Goal: Task Accomplishment & Management: Manage account settings

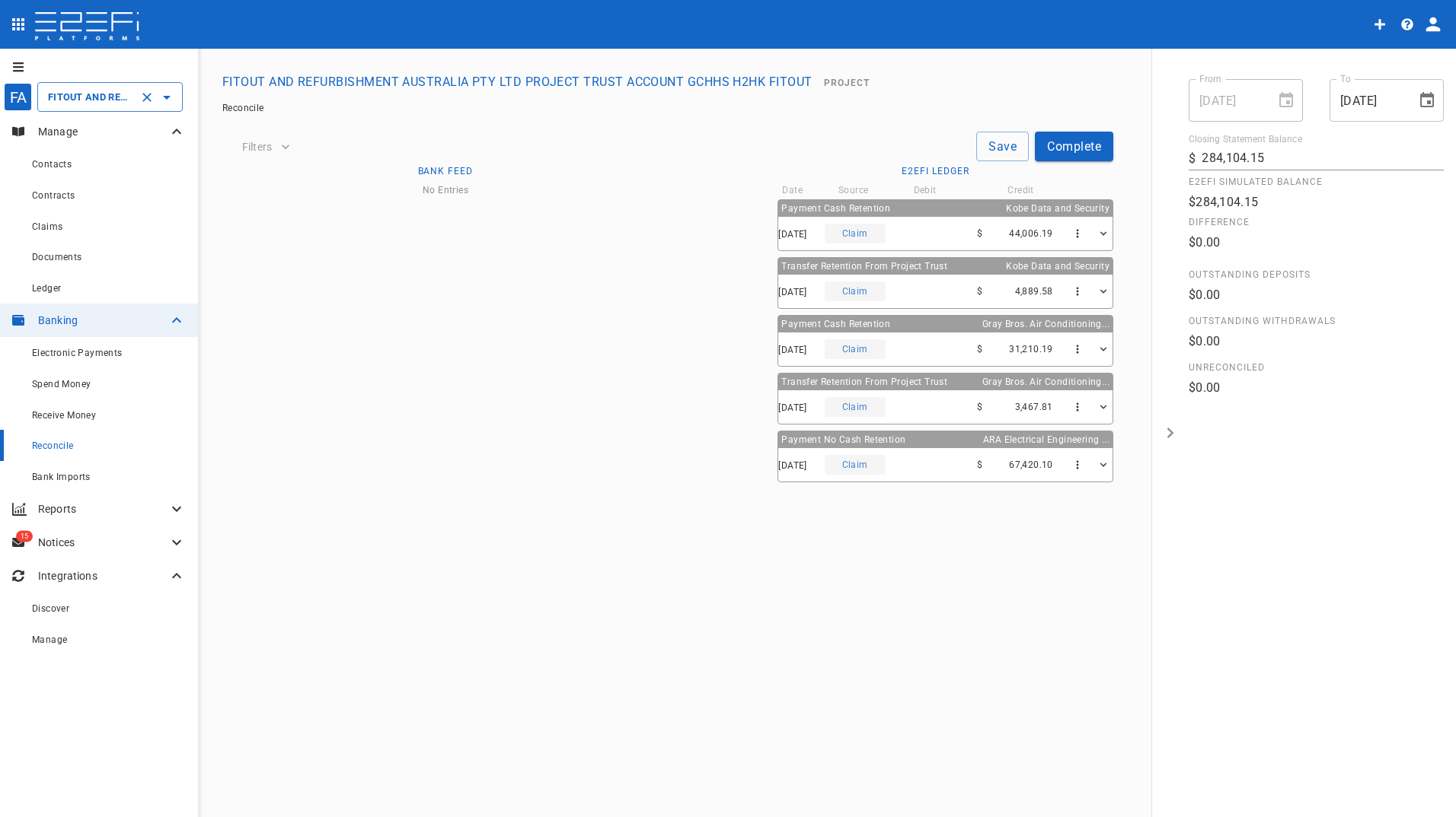
click at [94, 96] on input "FITOUT AND REFURBISHMENT AUSTRALIA PTY LTD PROJECT TRUST ACCOUNT GCHHS H2HK FIT…" at bounding box center [89, 97] width 89 height 16
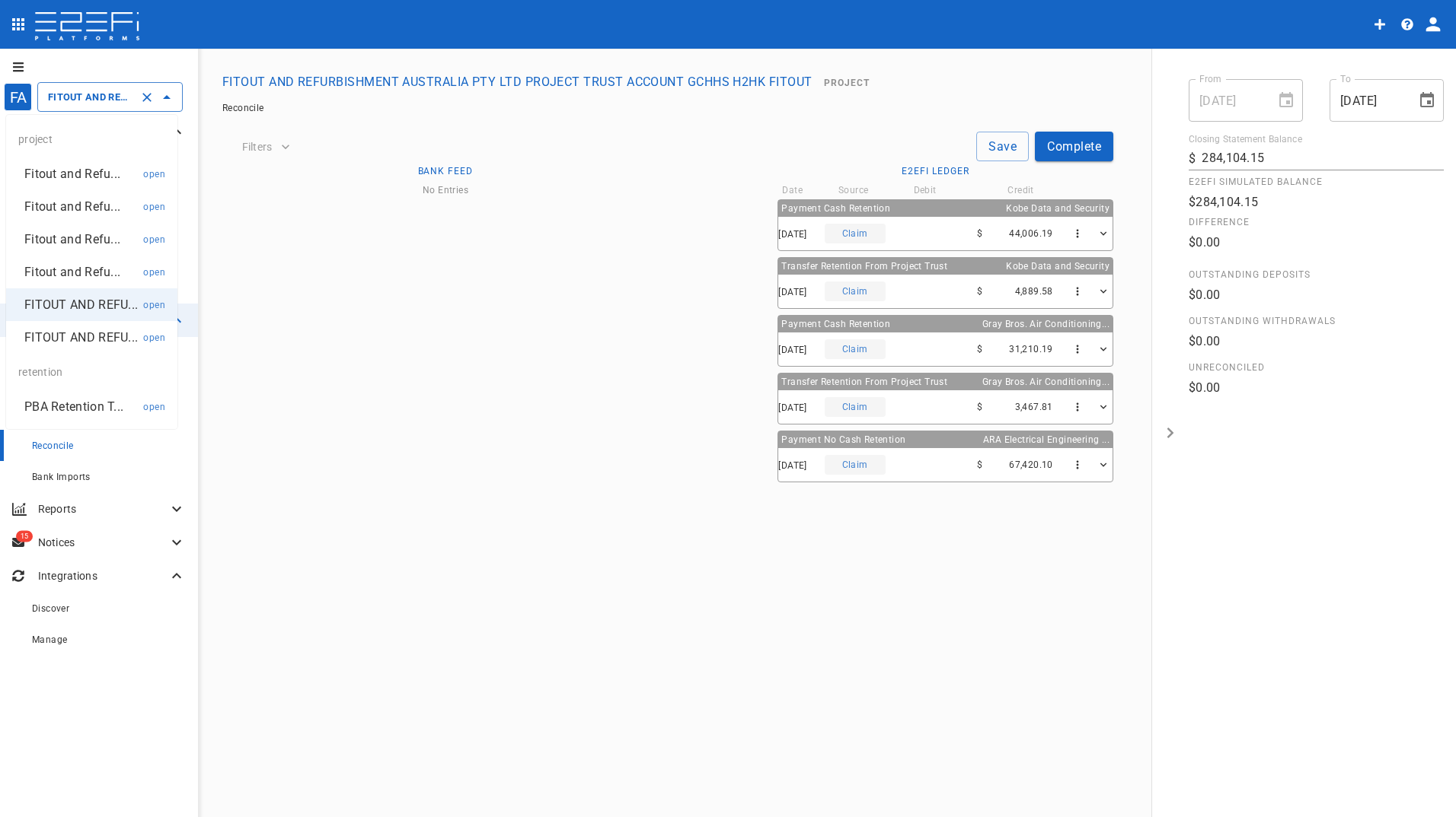
click at [85, 271] on p "Fitout and Refu..." at bounding box center [72, 272] width 96 height 18
type input "Fitout and Refurbishment Australia Pty Ltd, [GEOGRAPHIC_DATA] – D Block Refurbi…"
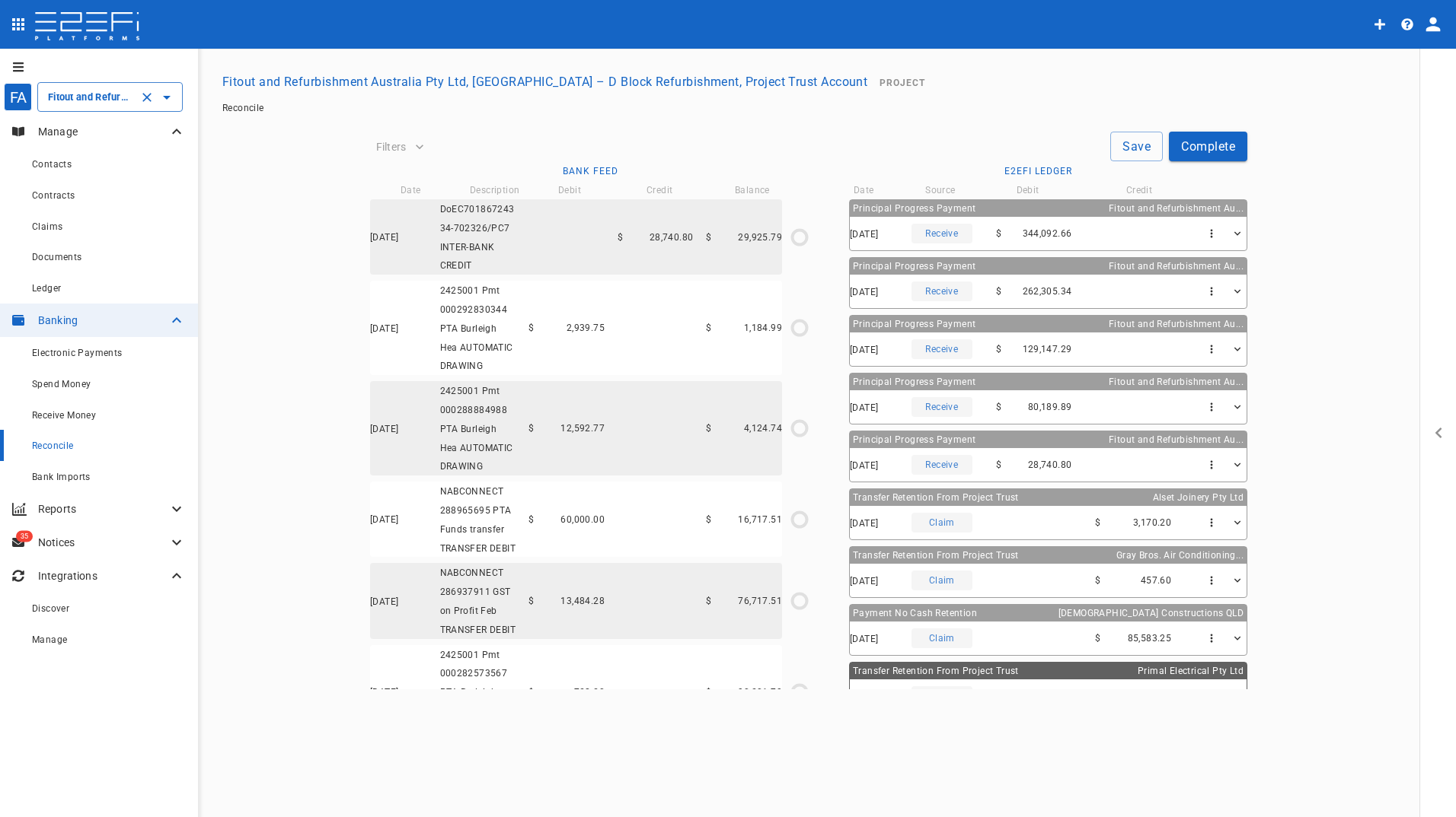
type input "[DATE]"
type input "344,092.86"
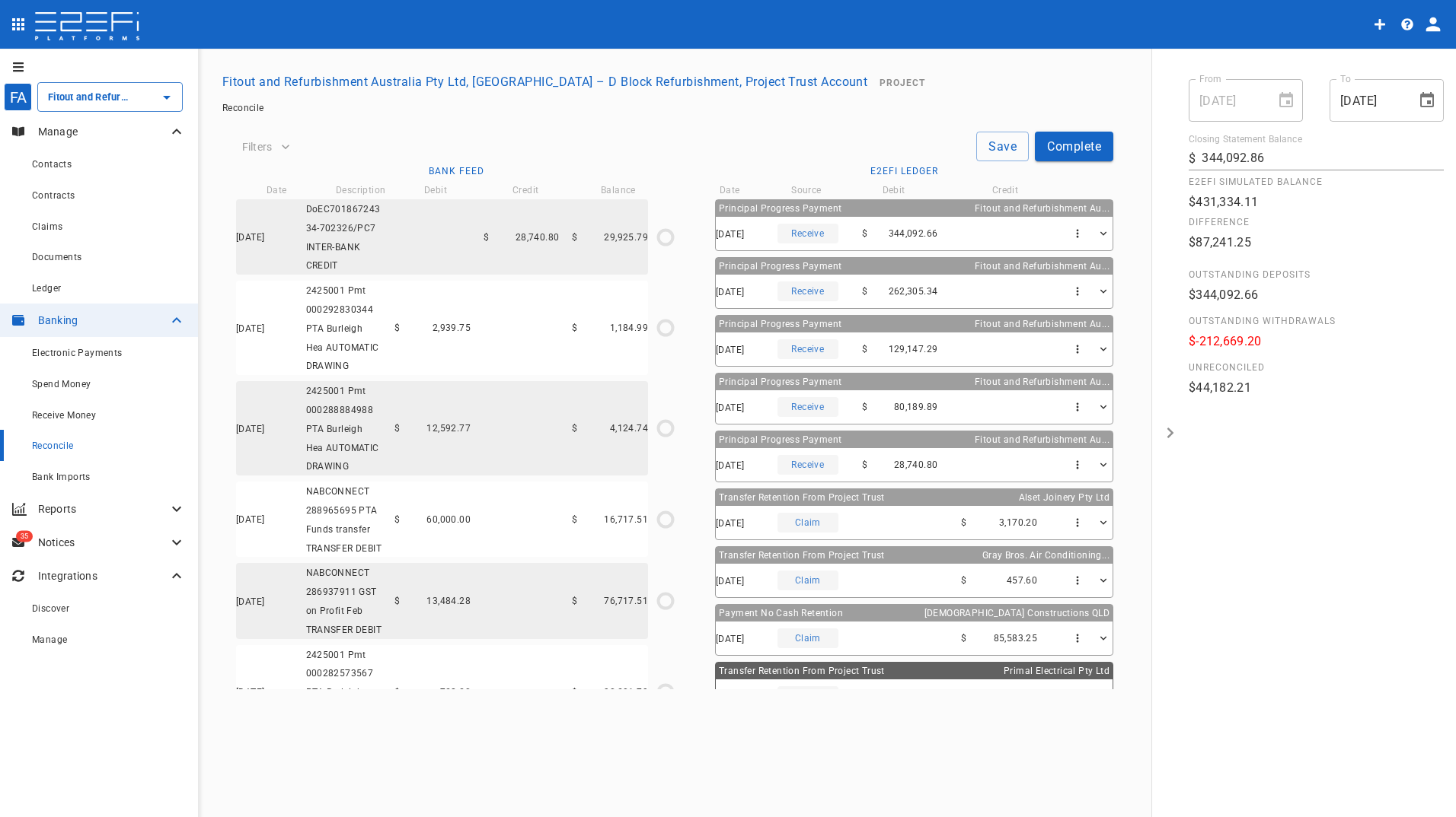
click at [54, 133] on p "Manage" at bounding box center [103, 132] width 130 height 15
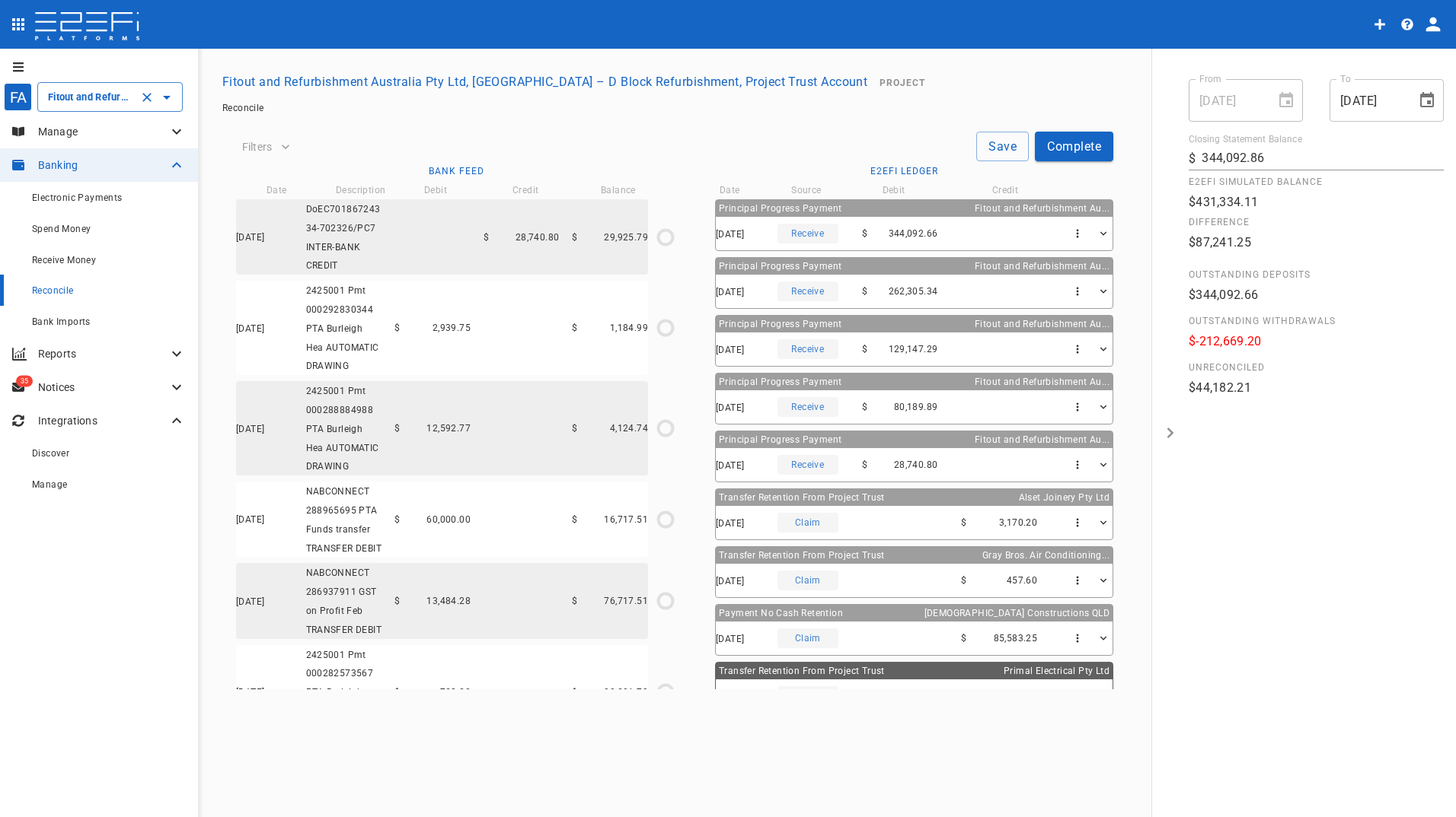
click at [73, 100] on input "Fitout and Refurbishment Australia Pty Ltd, [GEOGRAPHIC_DATA] – D Block Refurbi…" at bounding box center [89, 97] width 89 height 16
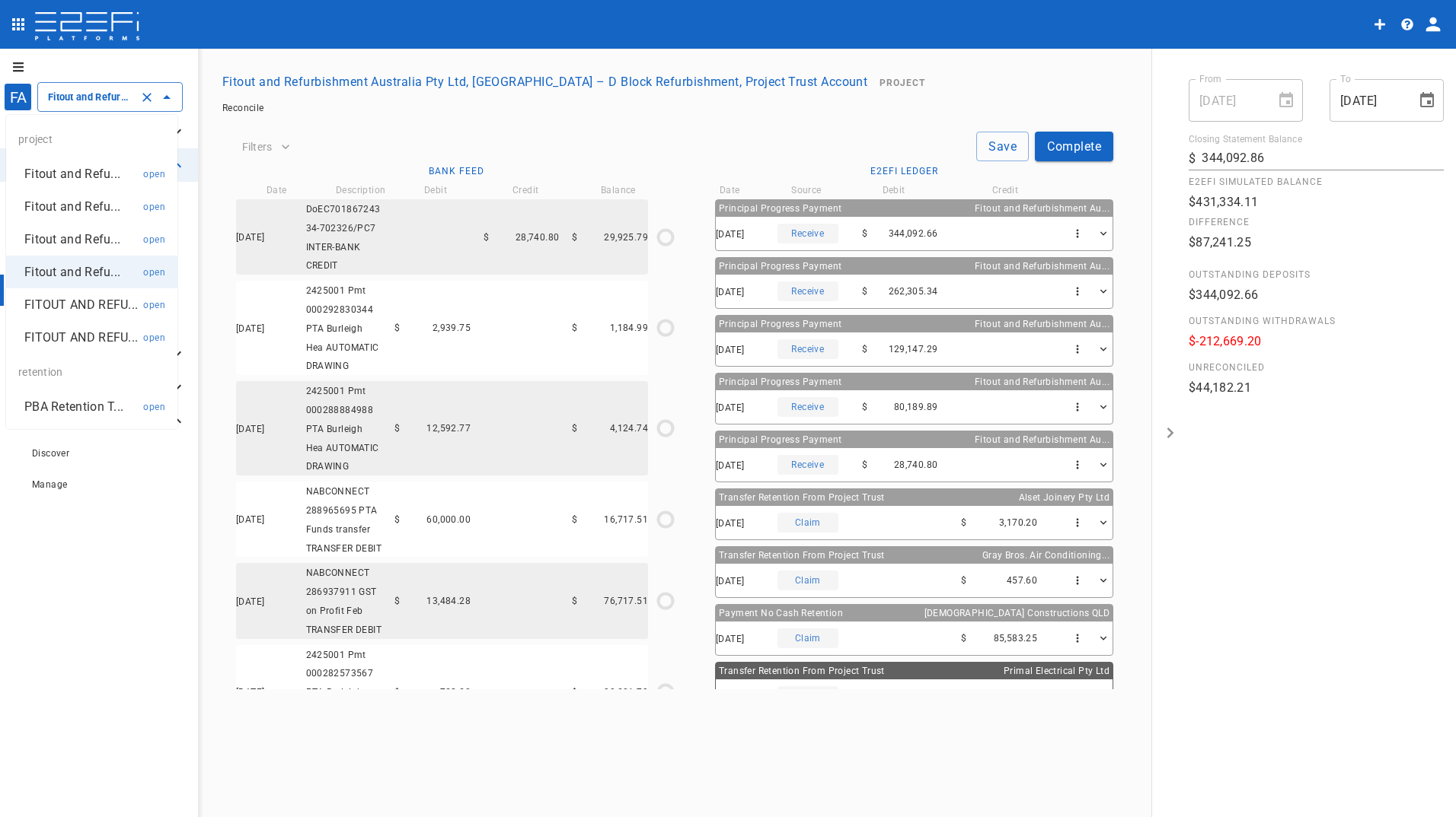
click at [74, 238] on p "Fitout and Refu..." at bounding box center [72, 239] width 96 height 18
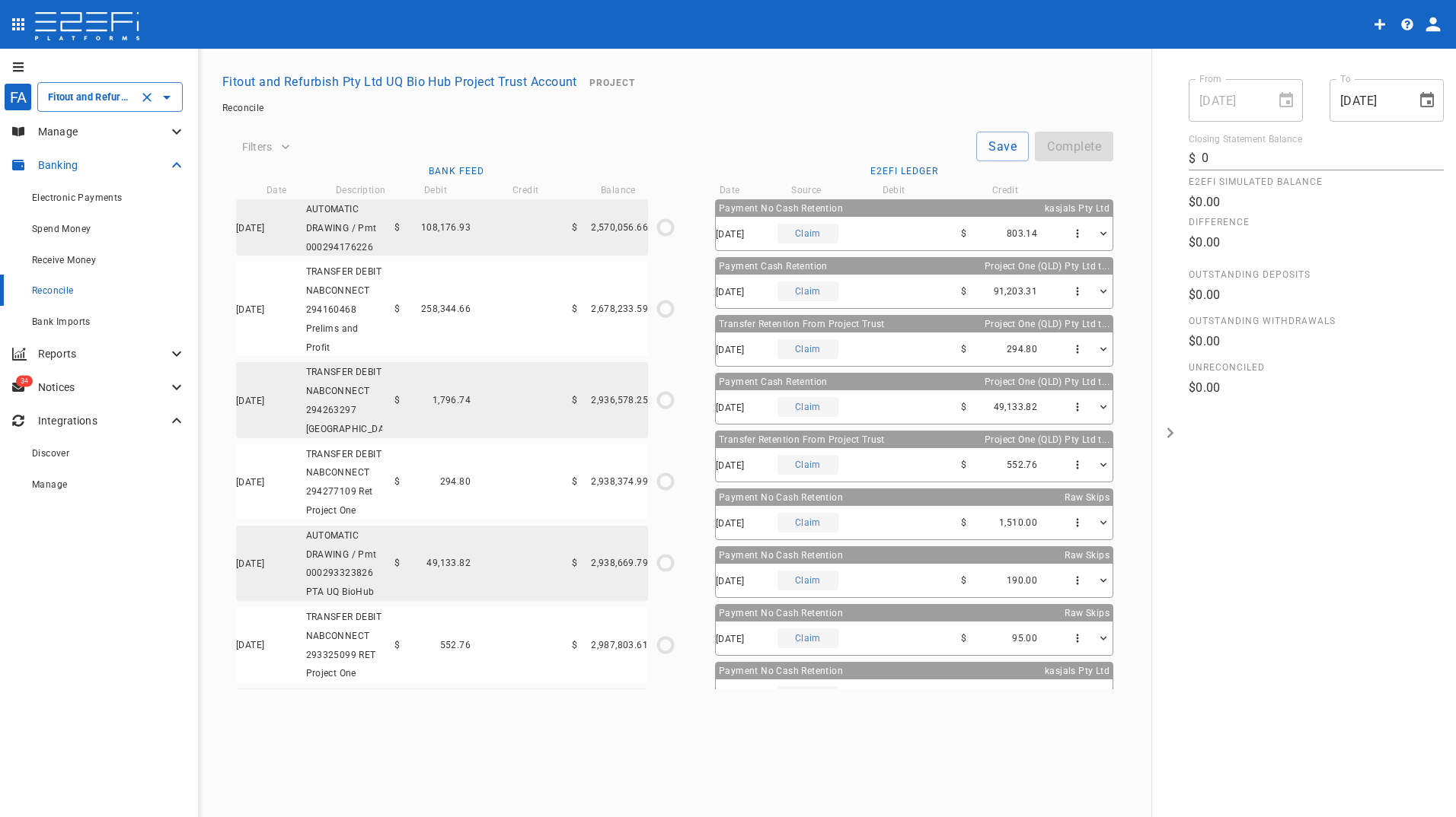
click at [58, 165] on p "Banking" at bounding box center [103, 165] width 130 height 15
click at [58, 128] on p "Manage" at bounding box center [103, 132] width 130 height 15
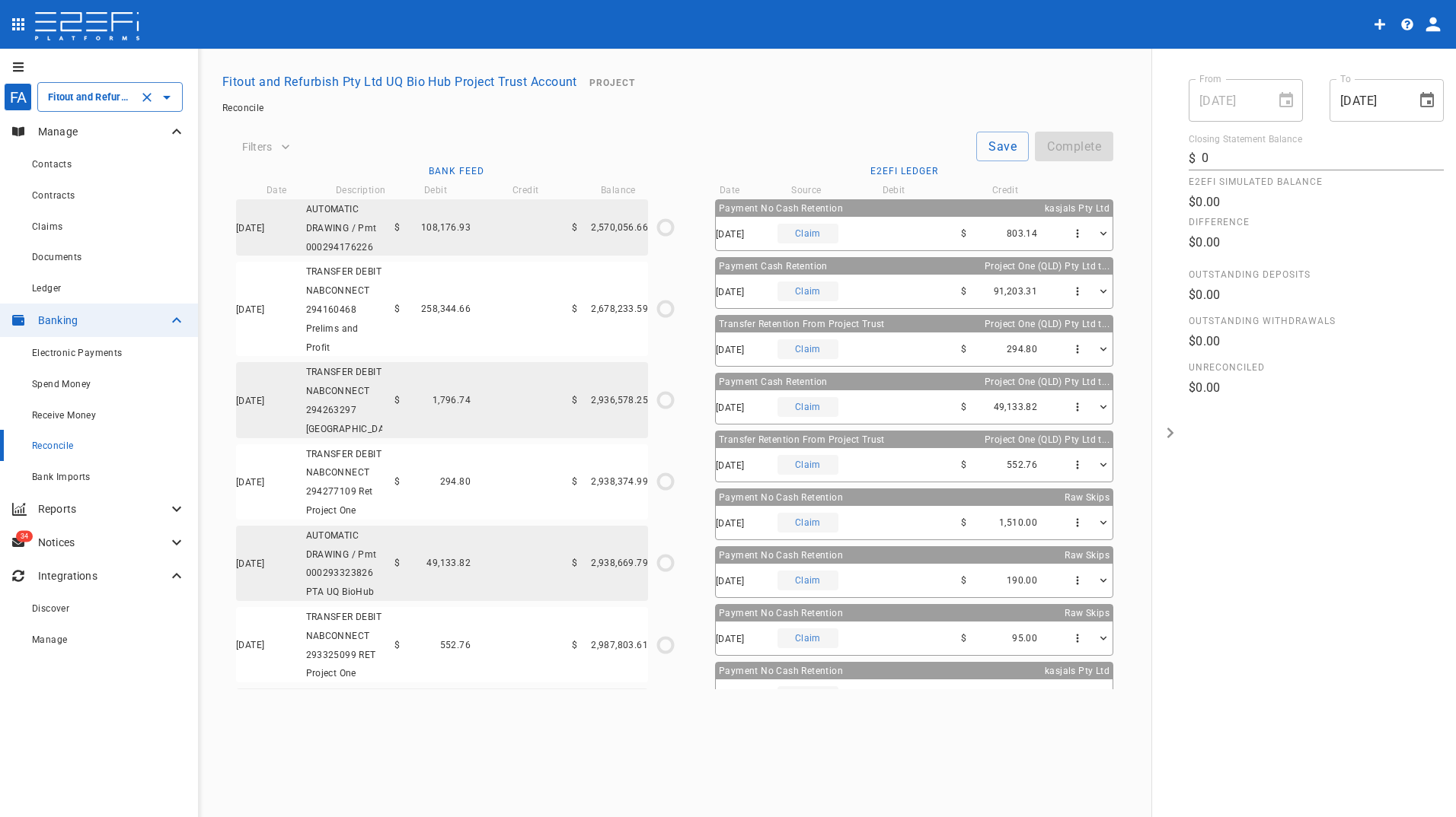
click at [78, 101] on input "Fitout and Refurbish Pty Ltd UQ Bio Hub Project Trust Account" at bounding box center [89, 97] width 89 height 16
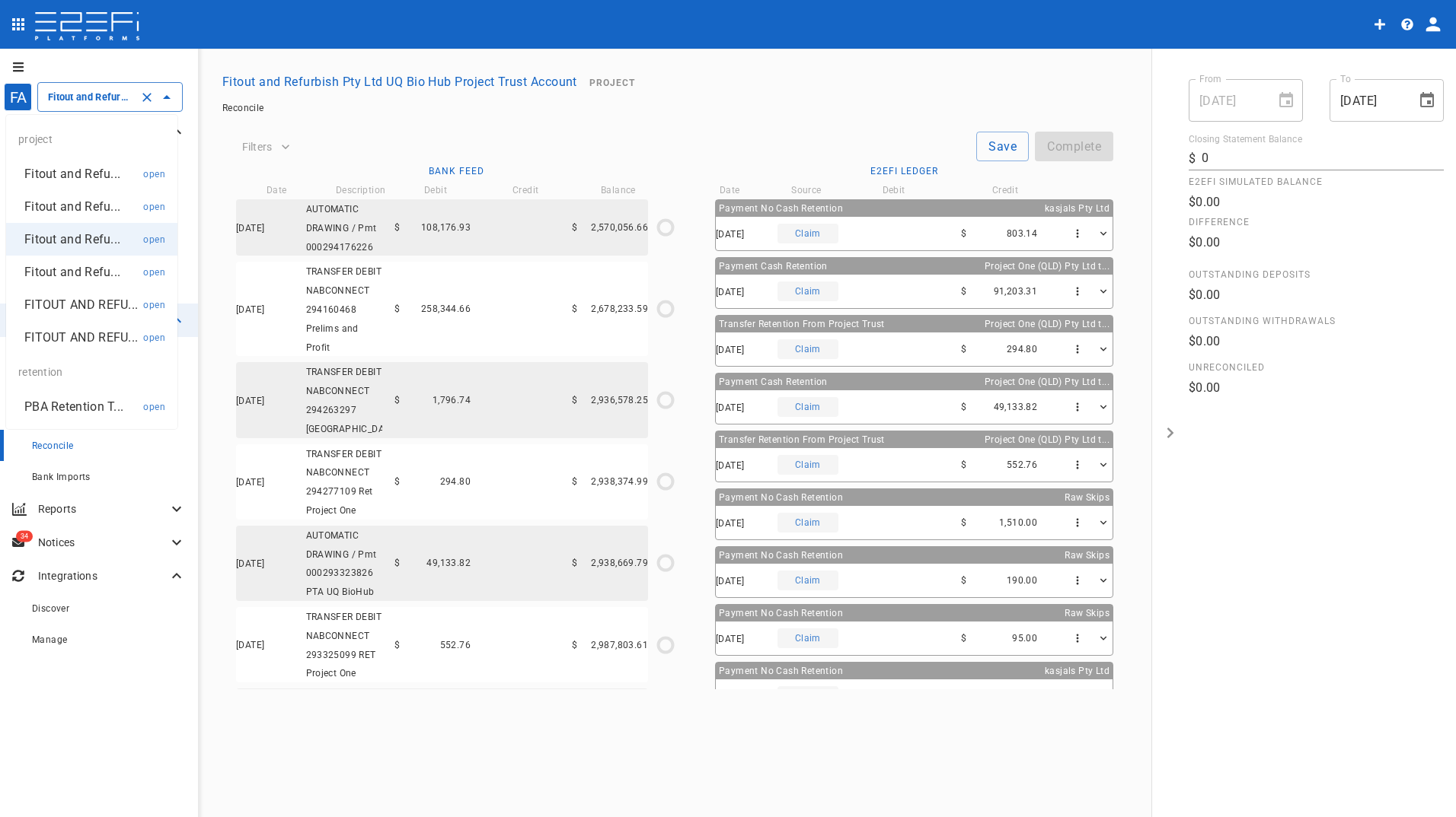
click at [84, 171] on p "Fitout and Refu..." at bounding box center [72, 173] width 96 height 18
type input "Fitout and Refurbishment Australia Pty Ltd Southport Health Precinct Project Tr…"
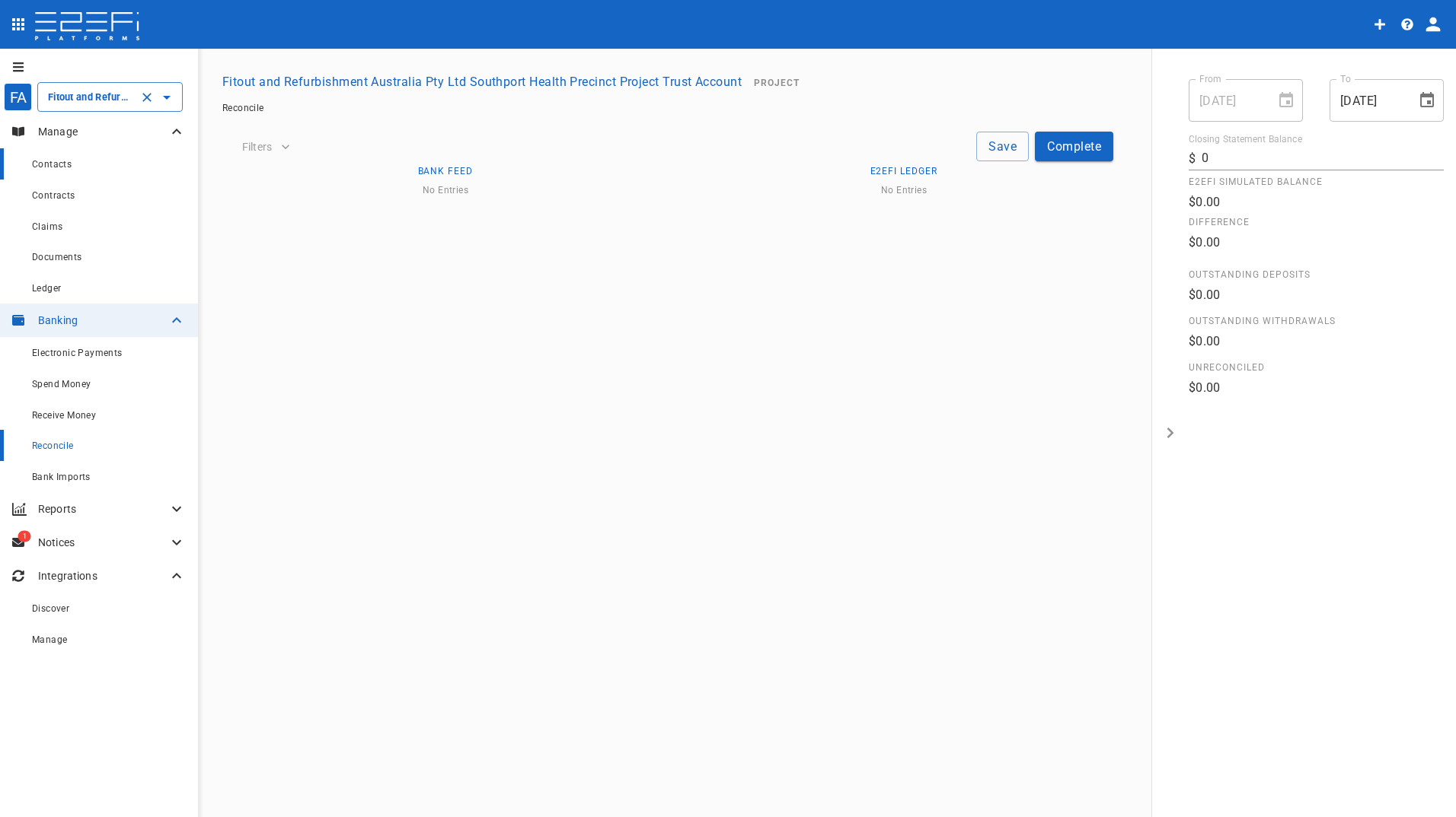
click at [66, 159] on div "Contacts" at bounding box center [109, 163] width 154 height 19
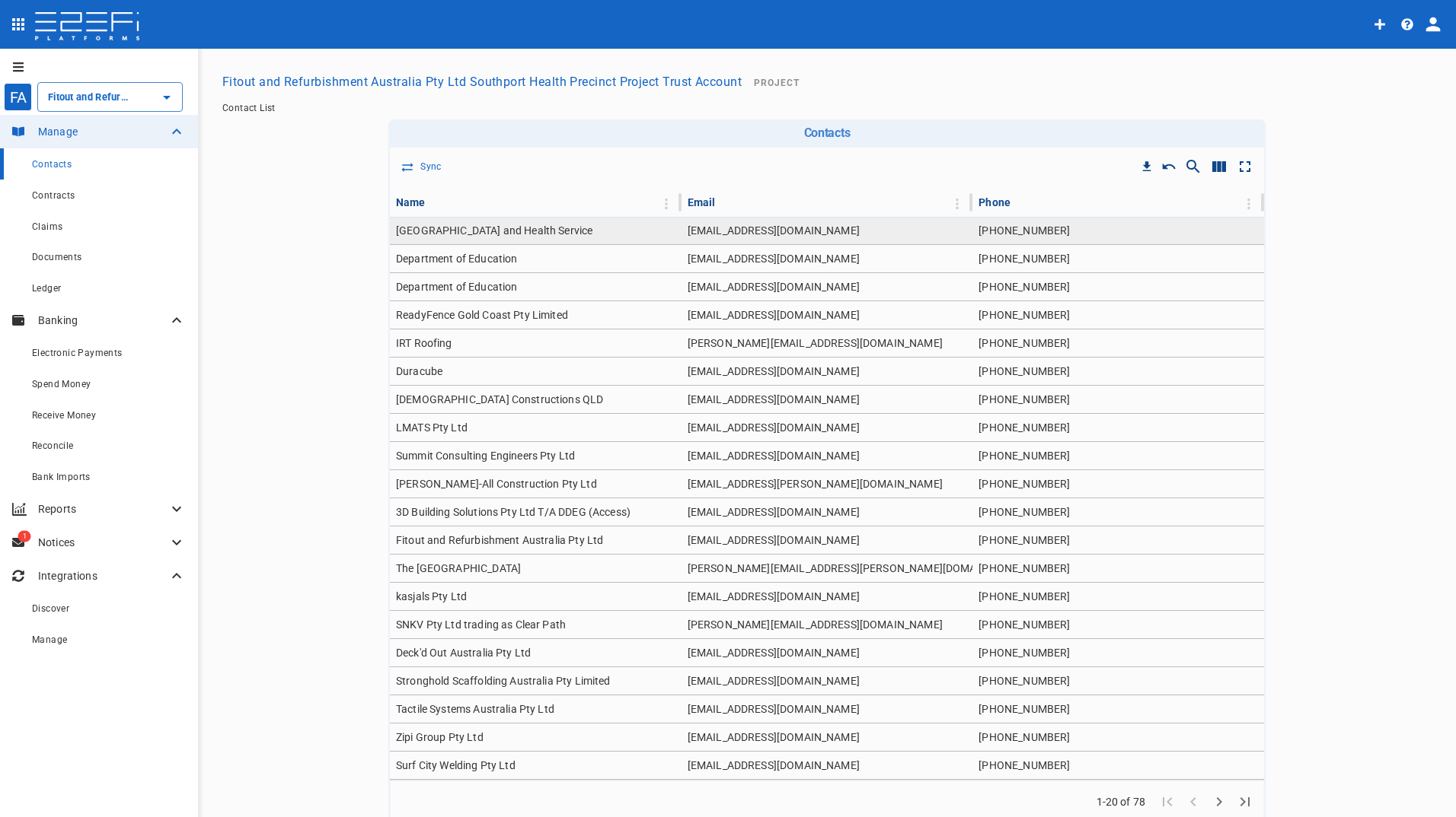
click at [527, 233] on td "[GEOGRAPHIC_DATA] and Health Service" at bounding box center [536, 231] width 292 height 28
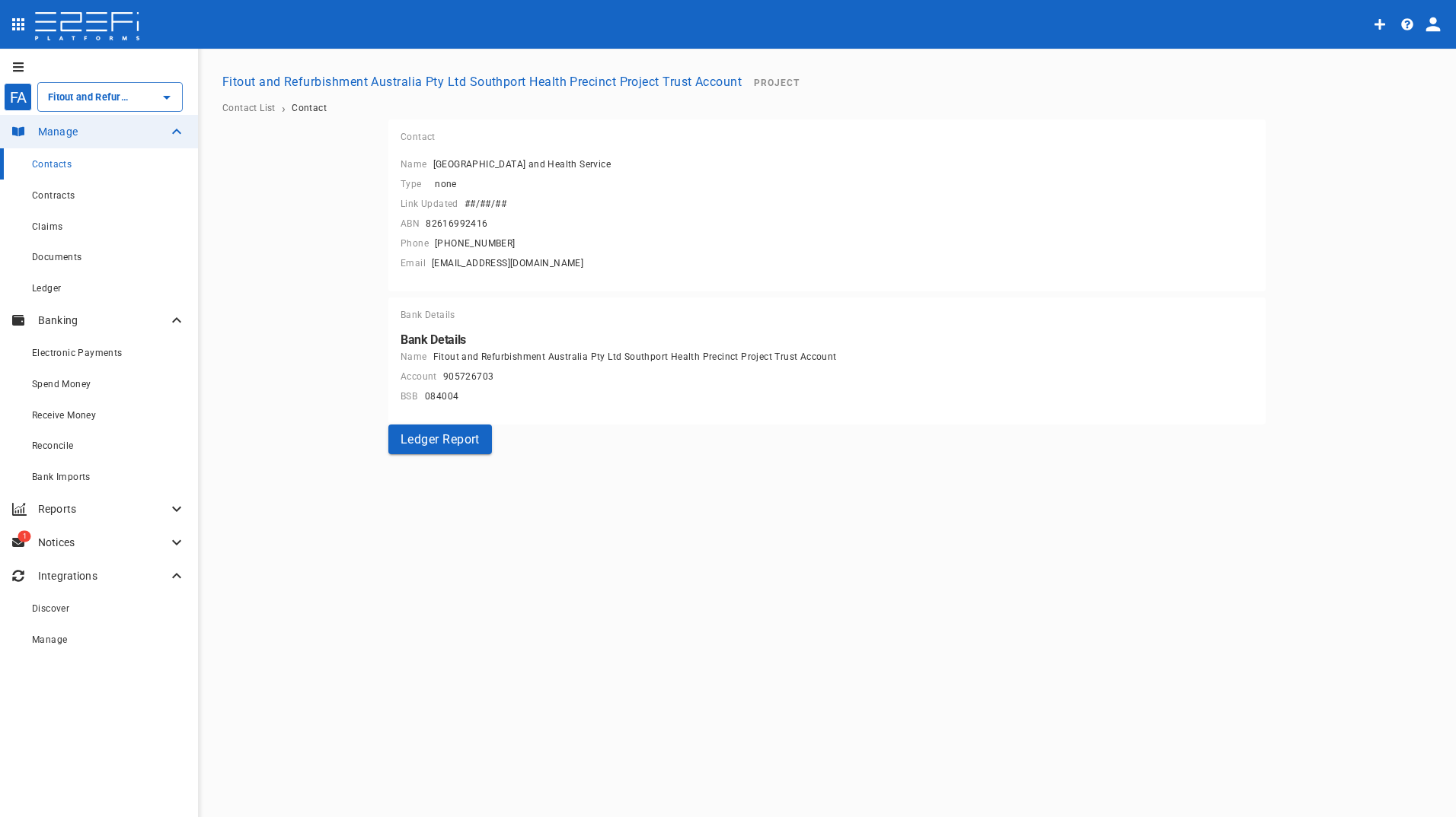
click at [306, 107] on span "Contact" at bounding box center [309, 108] width 35 height 11
click at [487, 198] on button "##/##/##" at bounding box center [485, 204] width 54 height 20
click at [85, 94] on input "Fitout and Refurbishment Australia Pty Ltd Southport Health Precinct Project Tr…" at bounding box center [89, 97] width 89 height 16
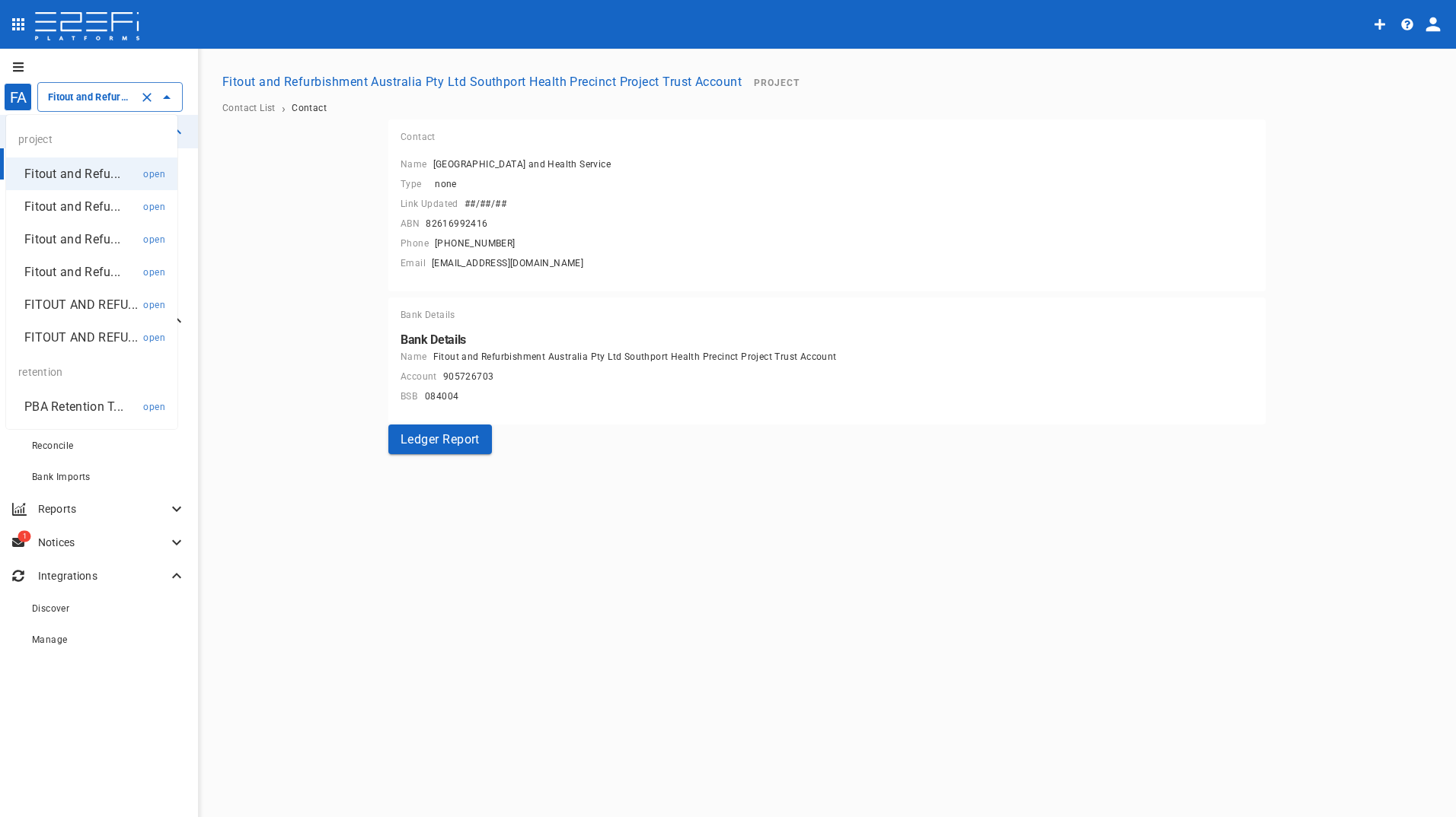
click at [59, 305] on p "FITOUT AND REFU..." at bounding box center [81, 305] width 114 height 18
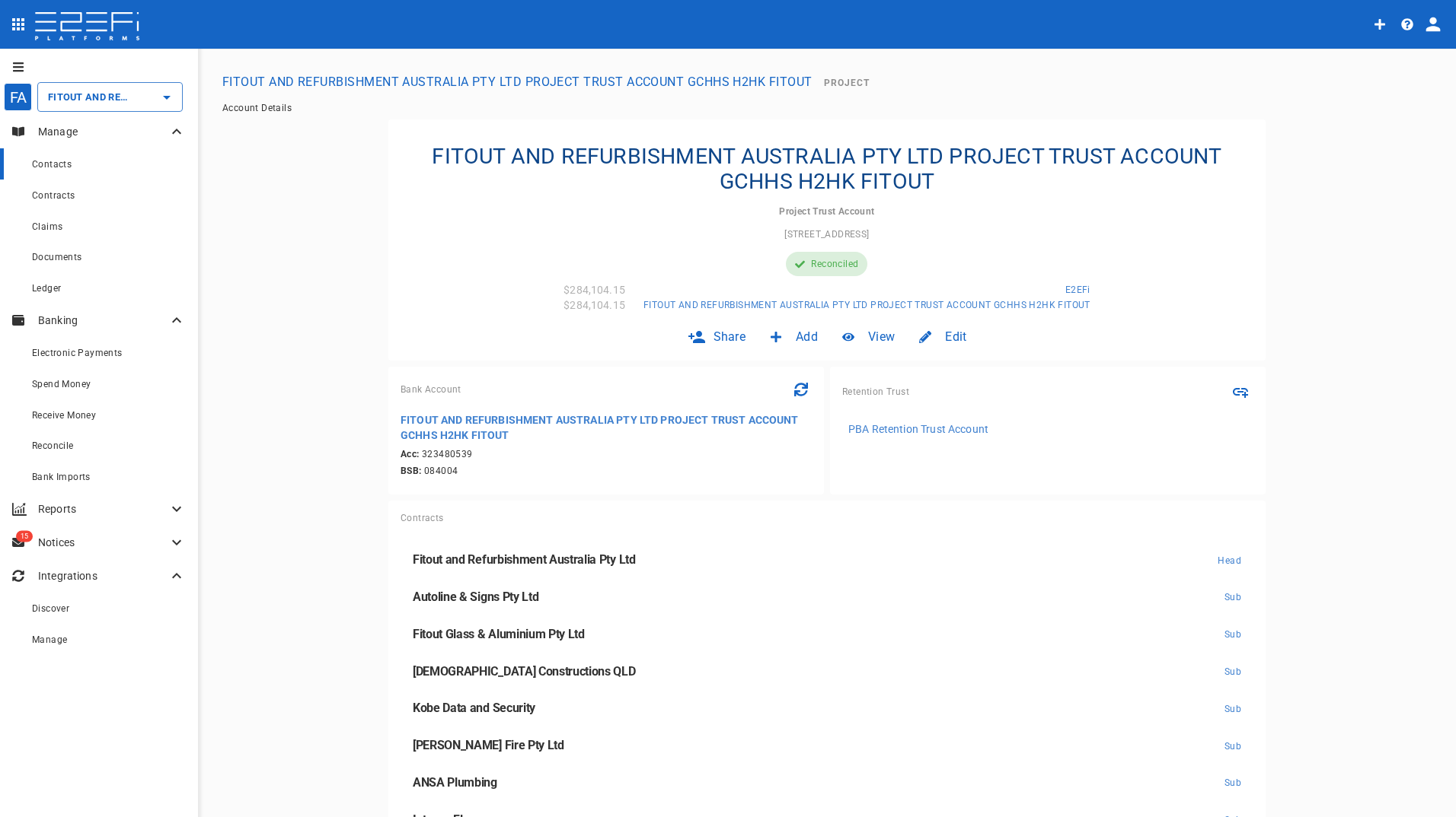
click at [63, 165] on span "Contacts" at bounding box center [52, 164] width 40 height 11
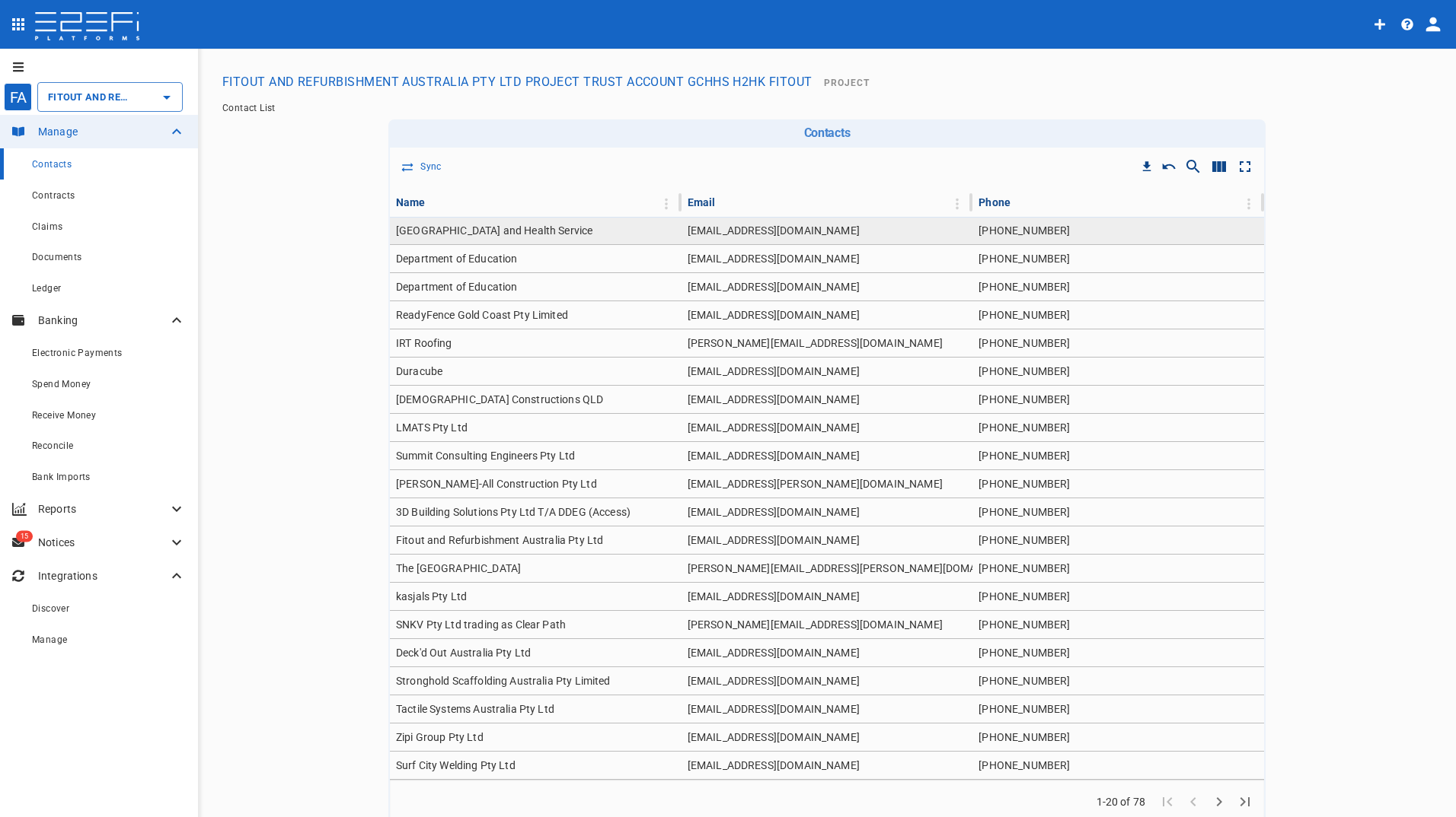
click at [560, 236] on td "[GEOGRAPHIC_DATA] and Health Service" at bounding box center [536, 231] width 292 height 28
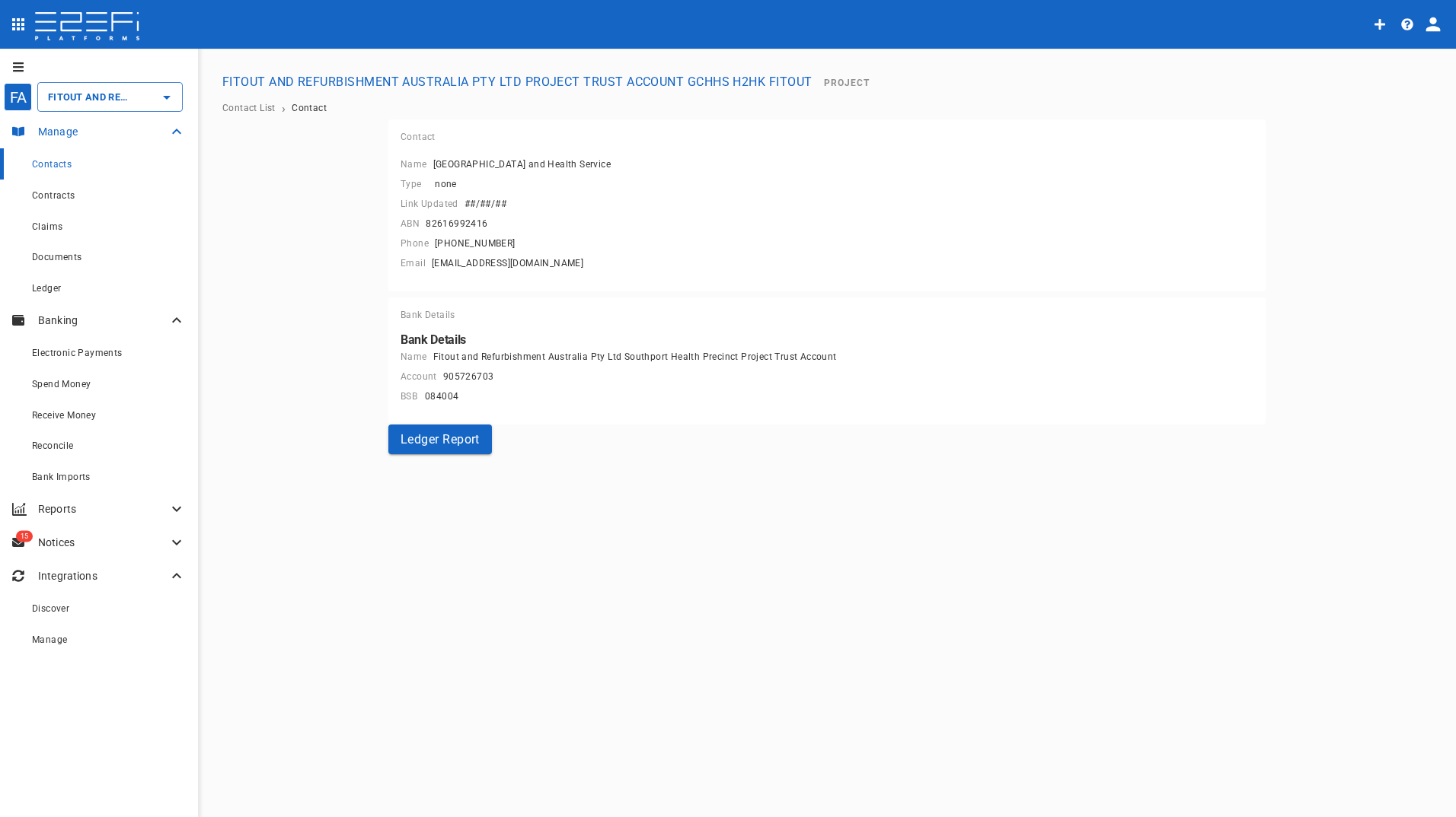
click at [53, 128] on p "Manage" at bounding box center [103, 132] width 130 height 15
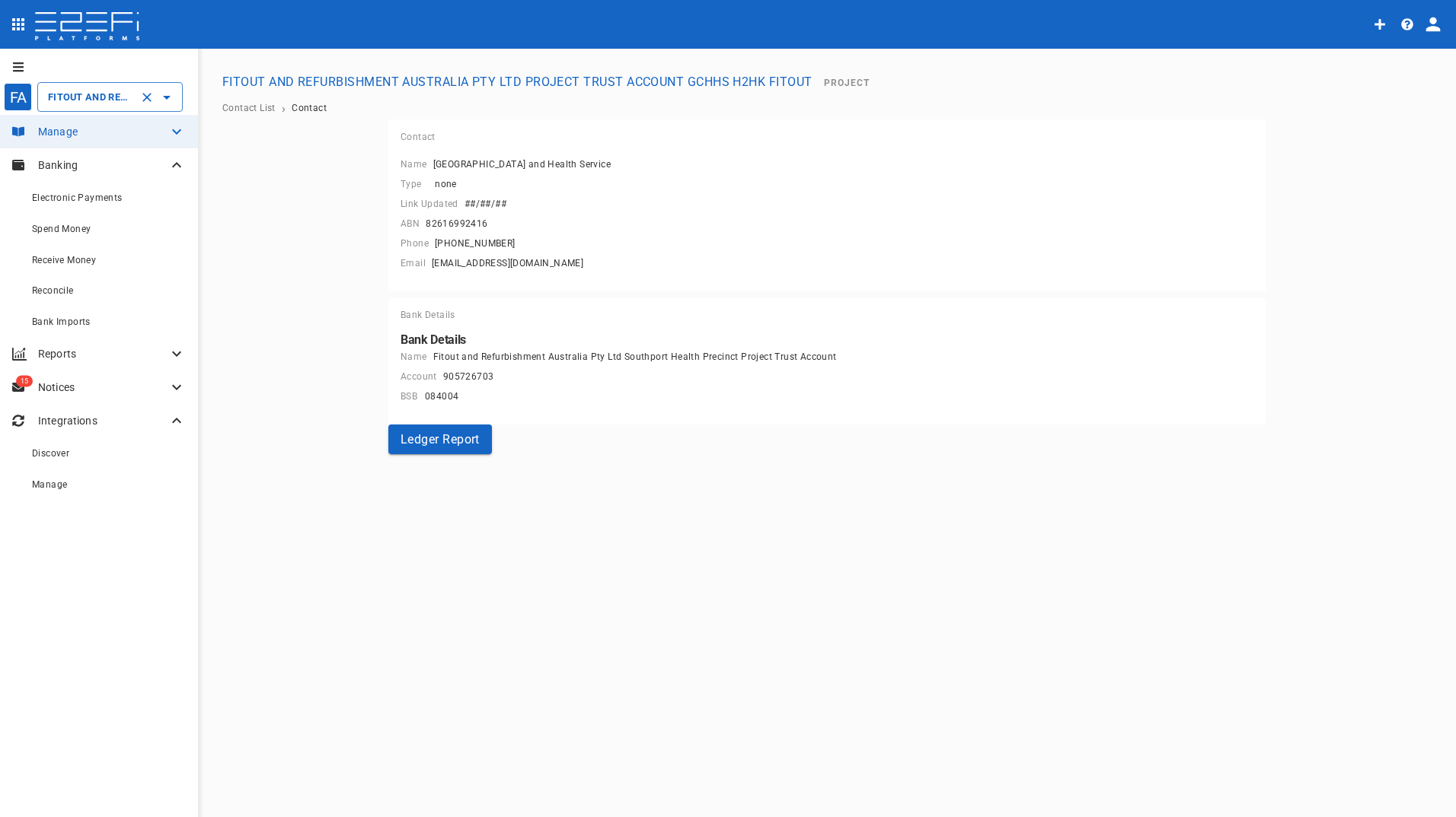
click at [71, 104] on input "FITOUT AND REFURBISHMENT AUSTRALIA PTY LTD PROJECT TRUST ACCOUNT GCHHS H2HK FIT…" at bounding box center [89, 97] width 89 height 16
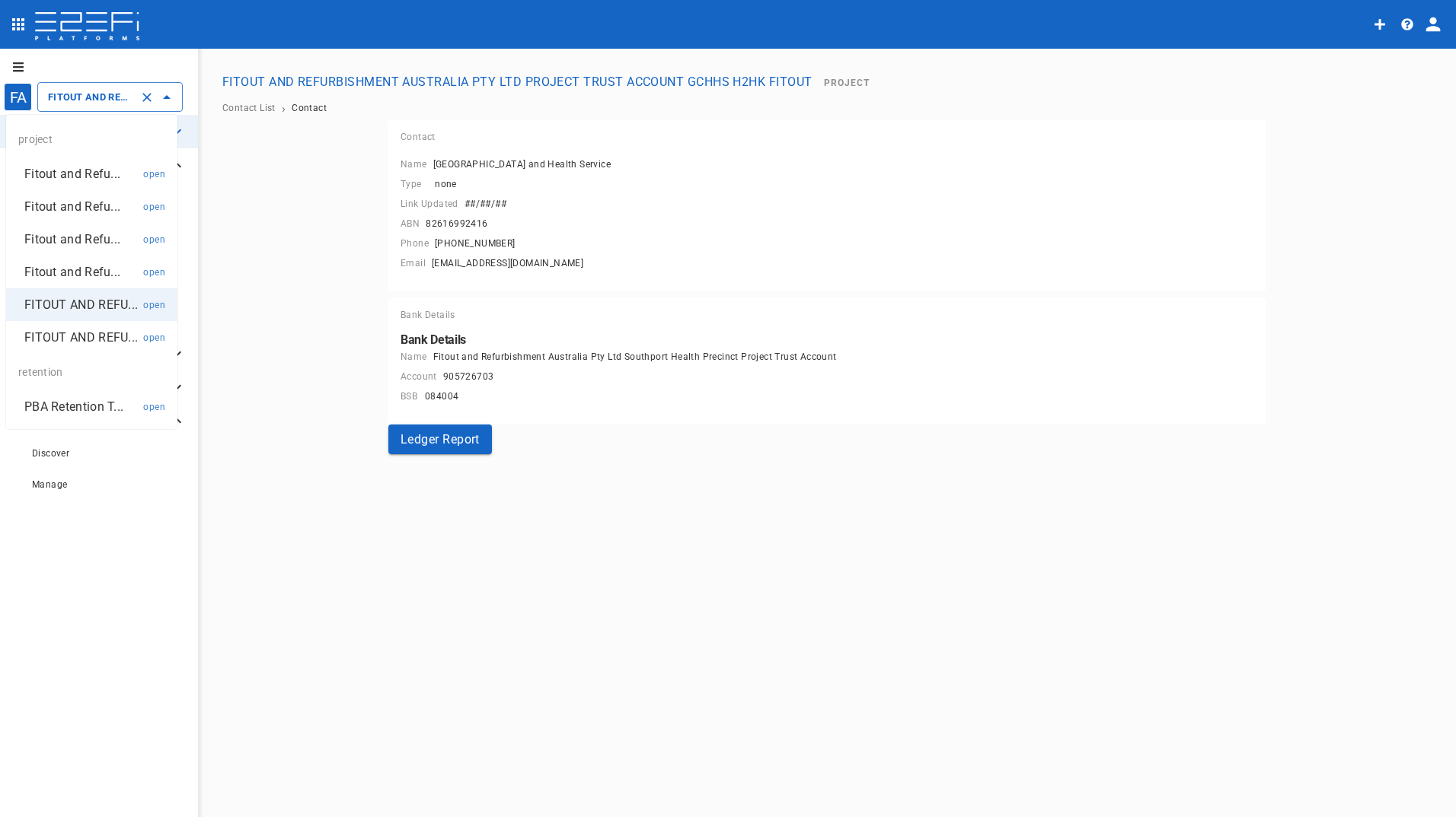
click at [78, 169] on p "Fitout and Refu..." at bounding box center [72, 173] width 96 height 18
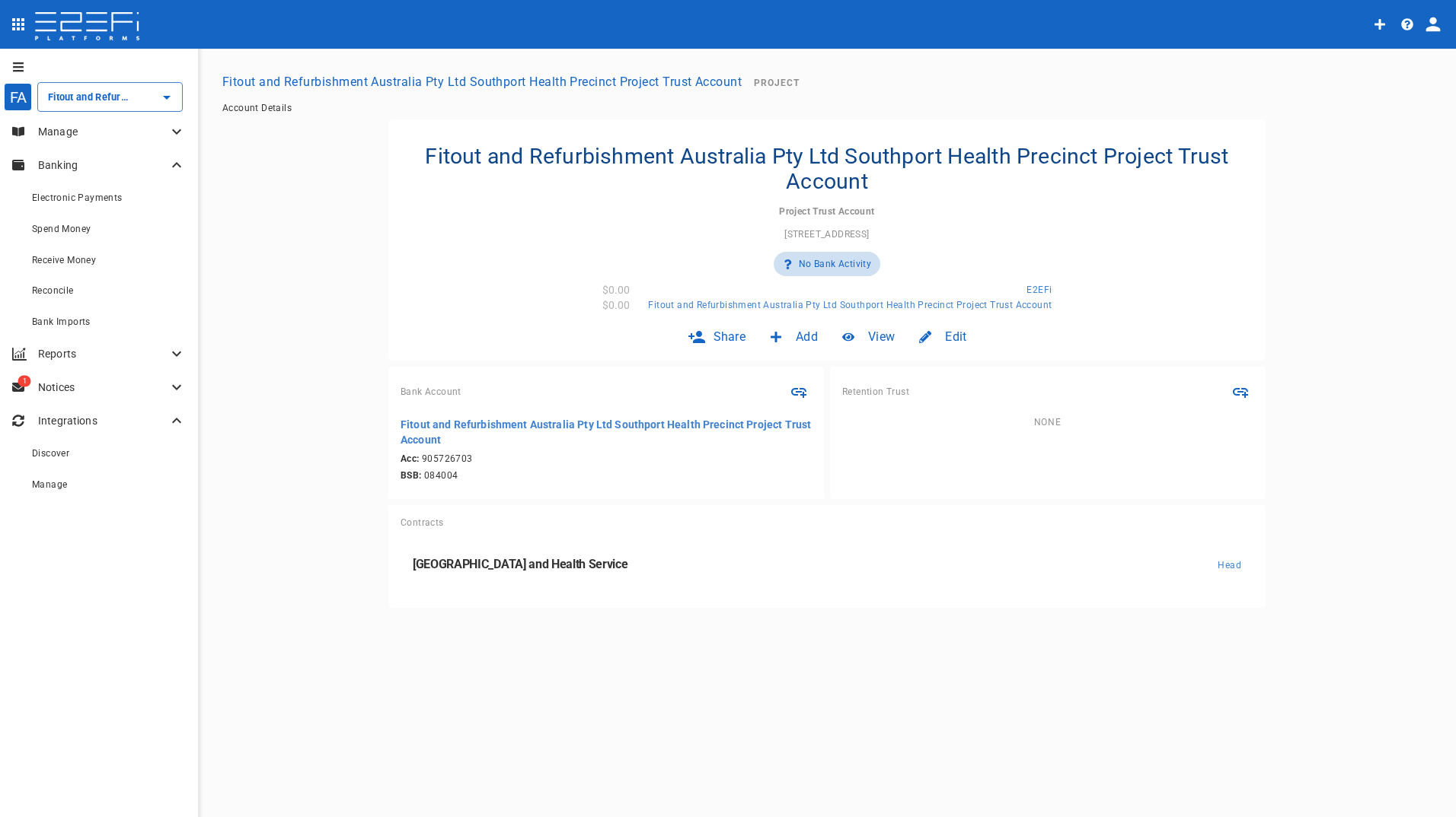
click at [951, 337] on span "Edit" at bounding box center [956, 337] width 21 height 18
click at [930, 364] on span "Trust" at bounding box center [933, 369] width 26 height 18
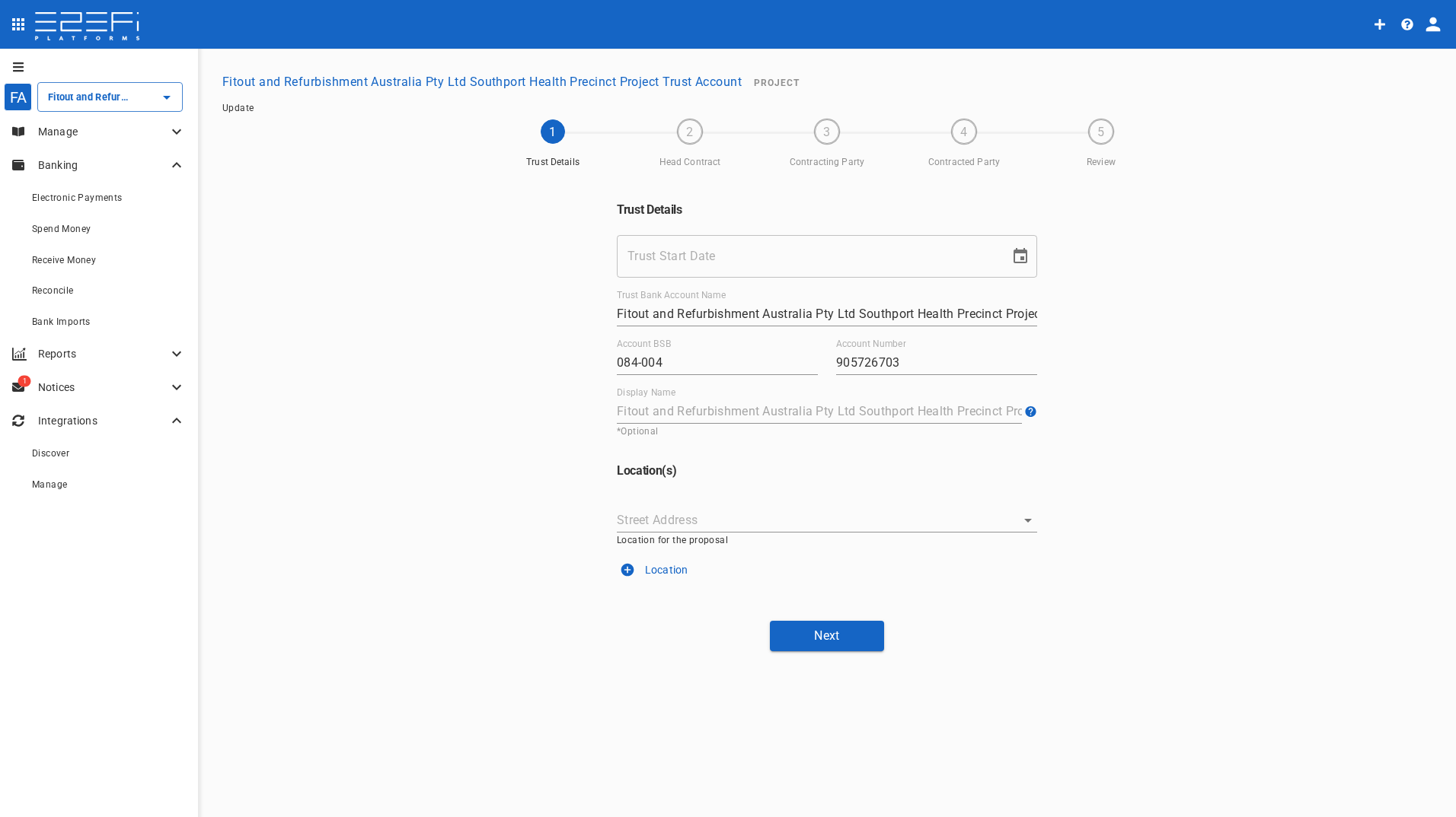
type input "[DATE]"
type input "[STREET_ADDRESS]"
click at [806, 638] on button "Next" at bounding box center [827, 635] width 114 height 30
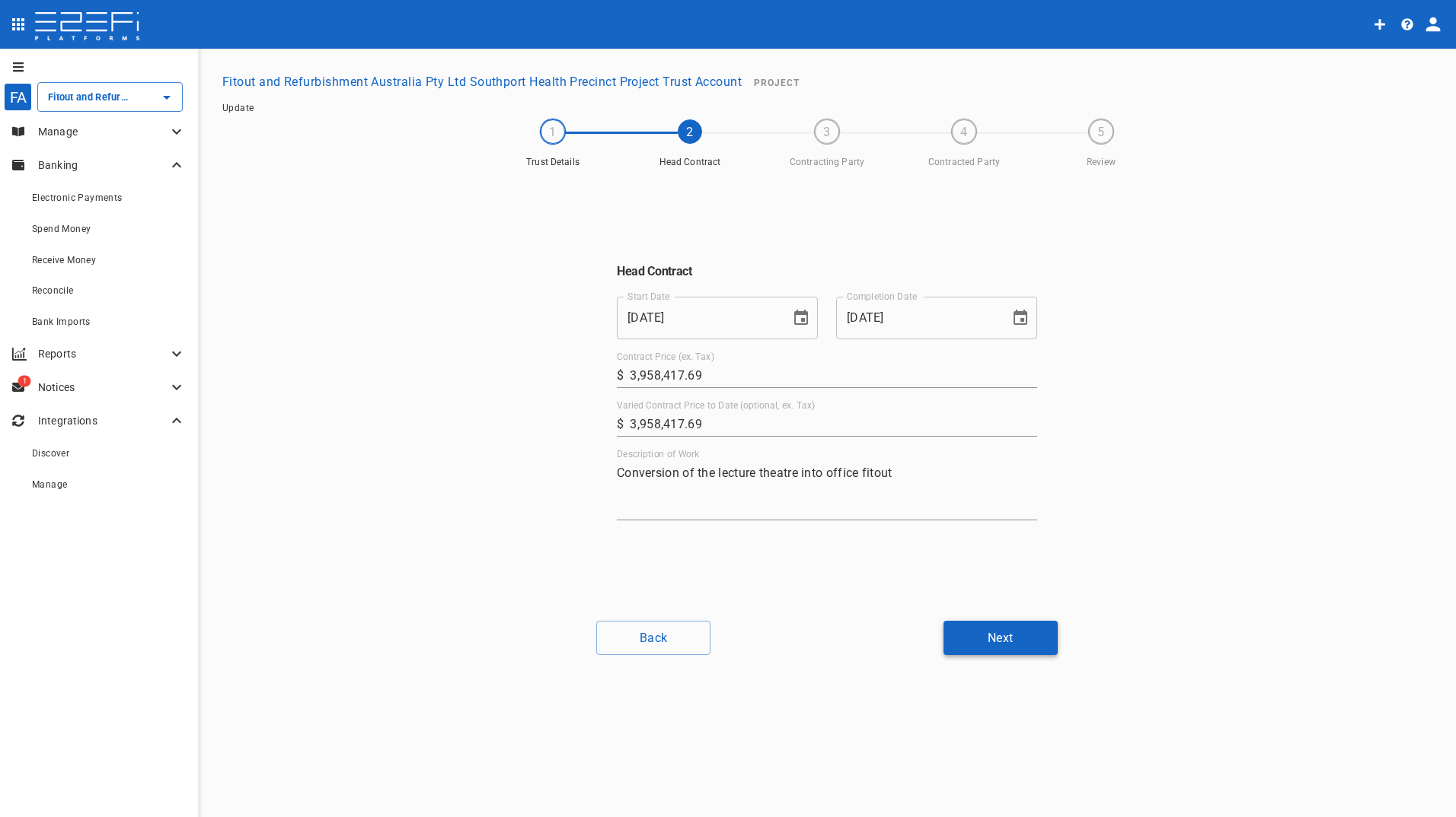
click at [986, 636] on button "Next" at bounding box center [1000, 637] width 114 height 35
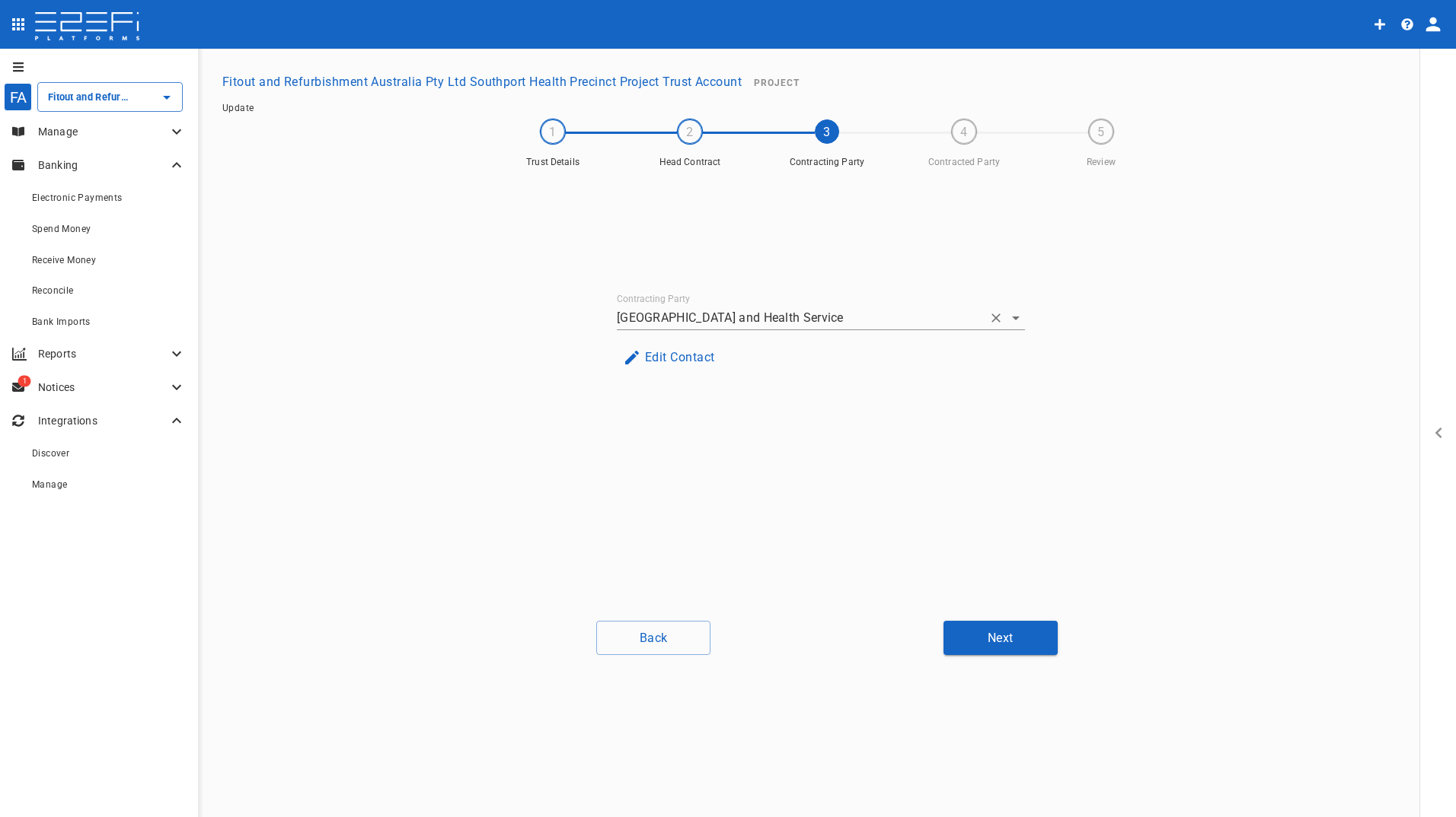
click at [997, 318] on icon "Clear" at bounding box center [995, 318] width 9 height 9
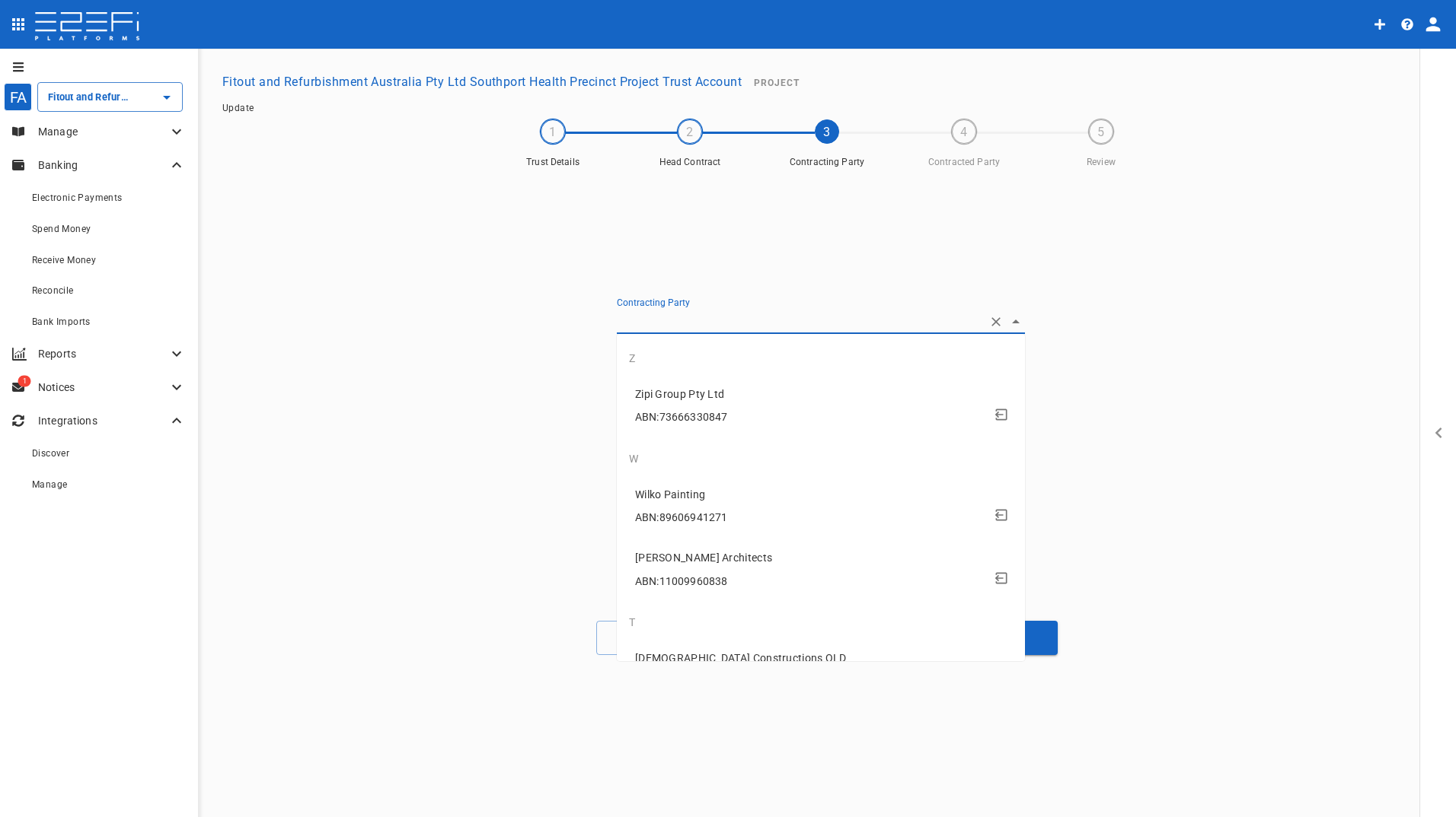
click at [791, 322] on input "Contracting Party" at bounding box center [799, 321] width 365 height 24
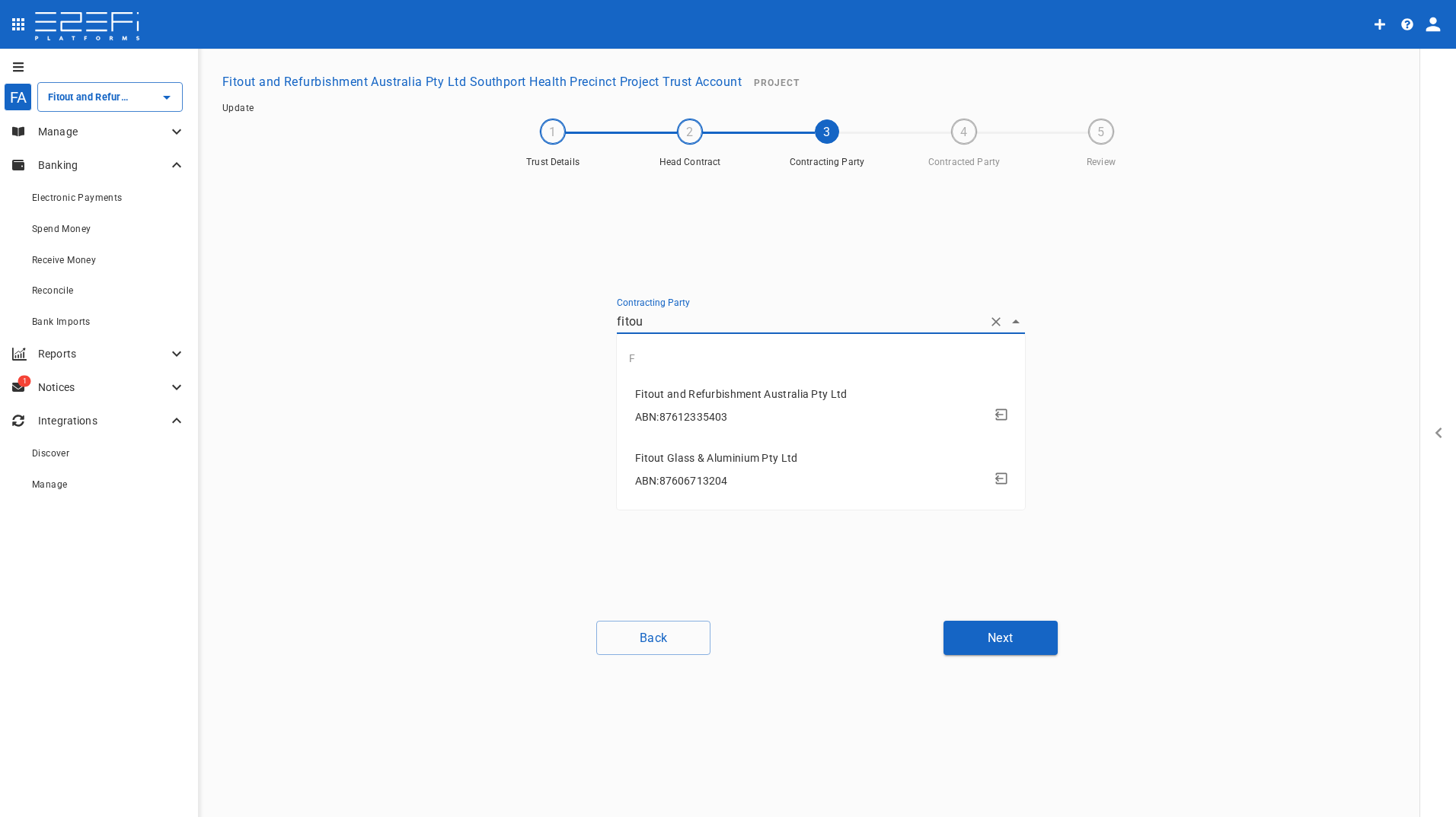
type input "fitout"
click at [708, 404] on div "ABN: 87612335403" at bounding box center [824, 417] width 378 height 28
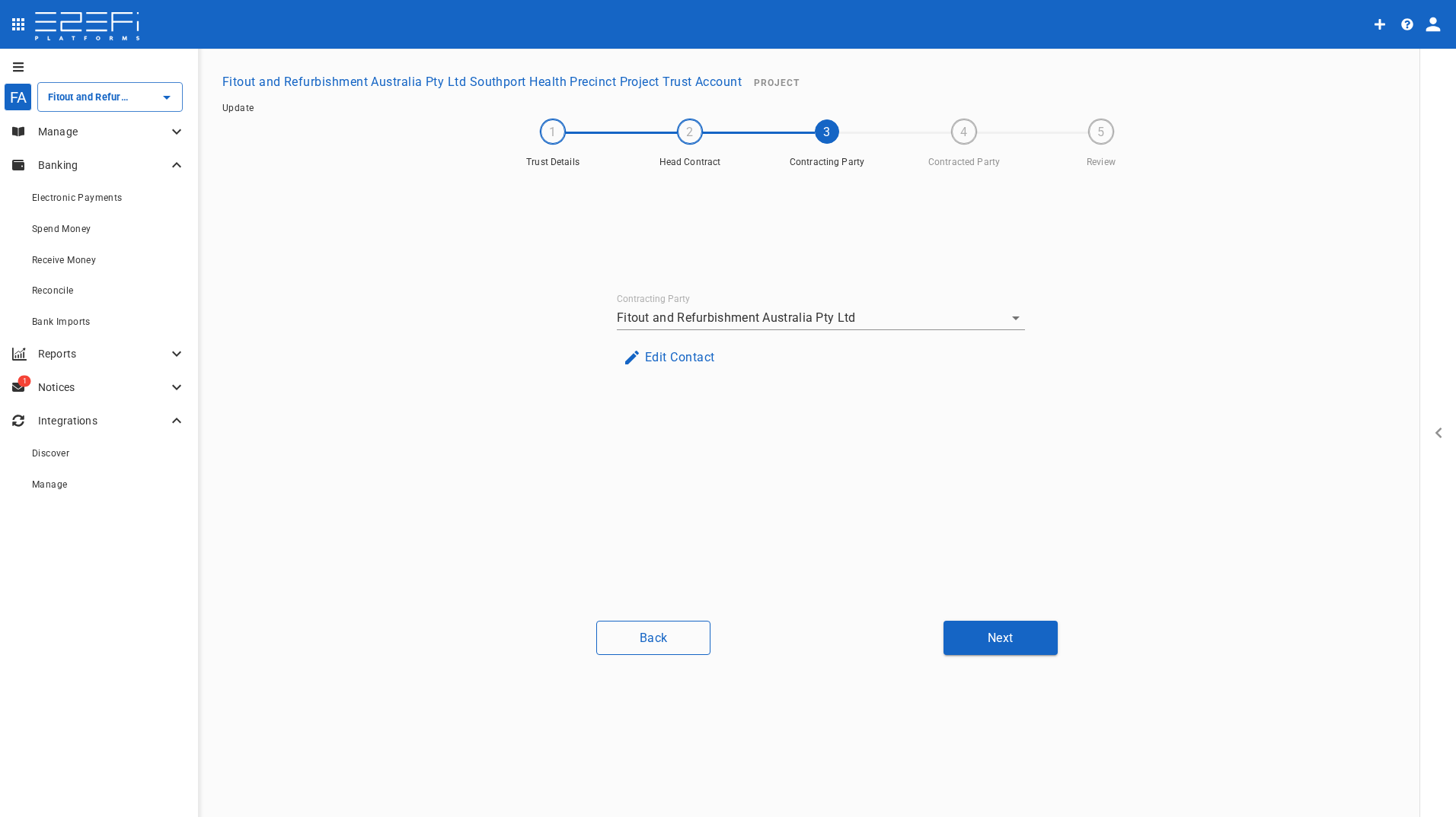
click at [648, 640] on button "Back" at bounding box center [653, 637] width 114 height 35
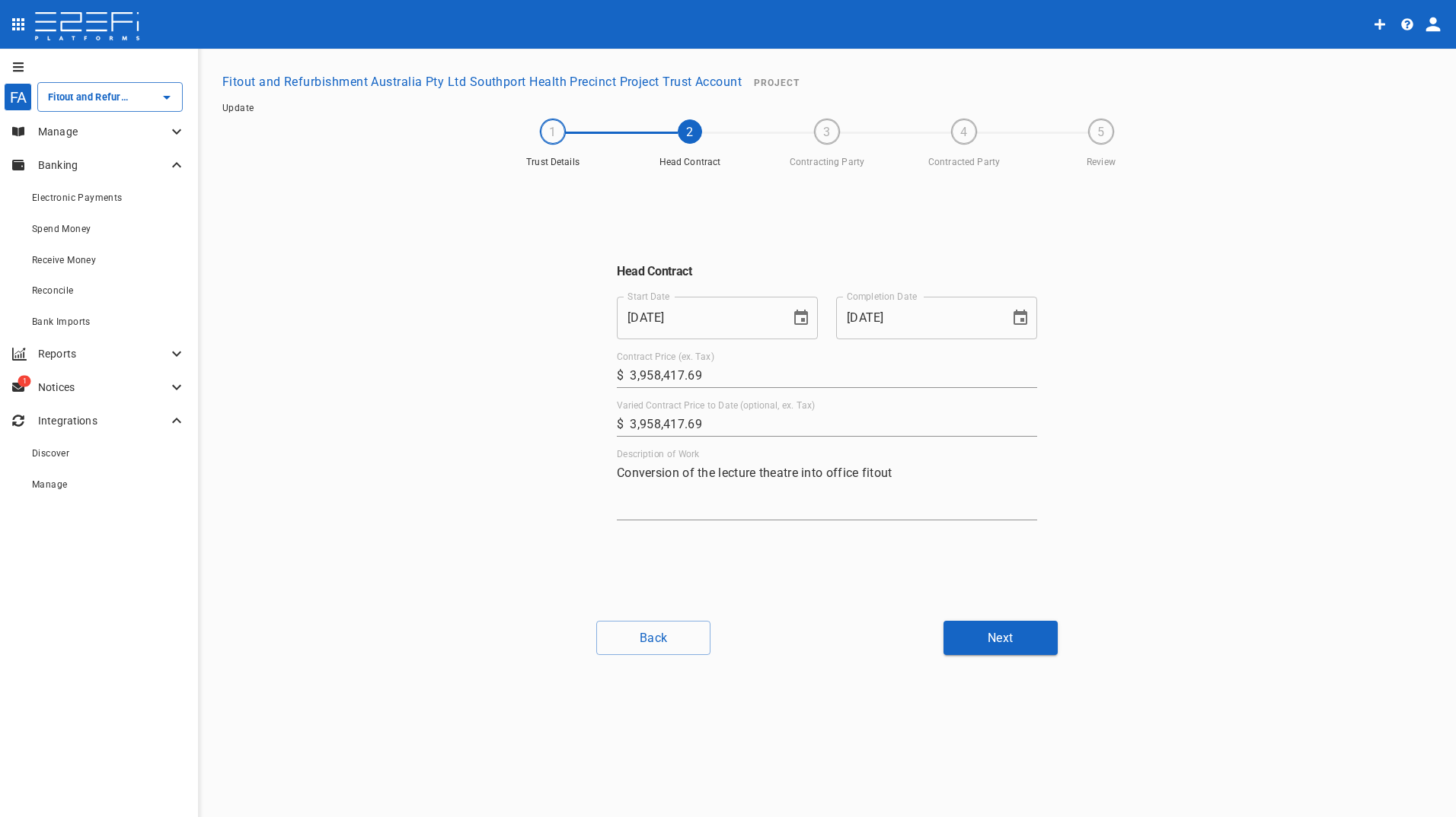
click at [61, 132] on p "Manage" at bounding box center [103, 132] width 130 height 15
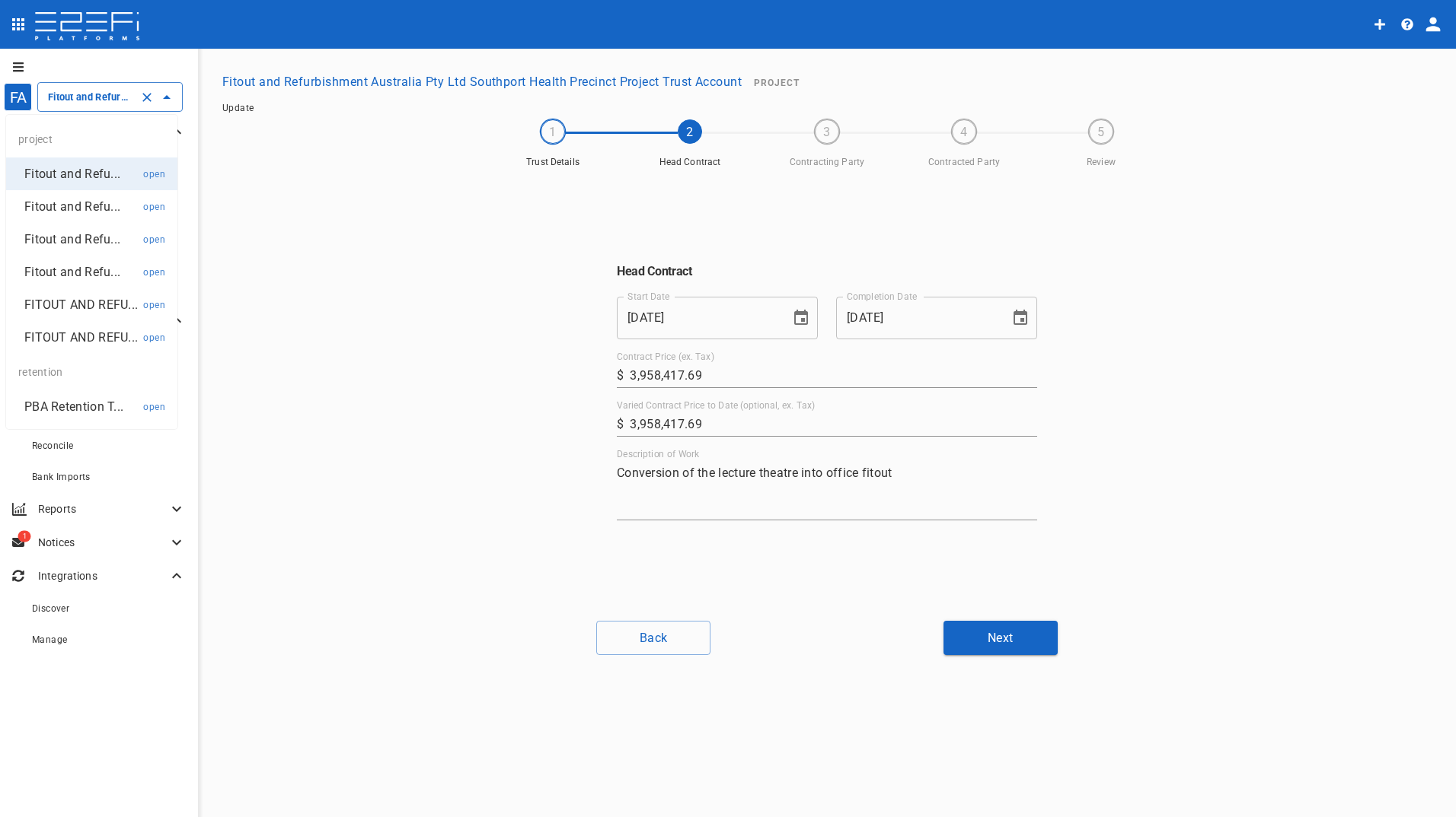
drag, startPoint x: 80, startPoint y: 104, endPoint x: 82, endPoint y: 114, distance: 10.2
click at [80, 107] on div "Fitout and Refurbishment Australia Pty Ltd Southport Health Precinct Project Tr…" at bounding box center [110, 97] width 145 height 30
click at [68, 335] on p "FITOUT AND REFU..." at bounding box center [81, 338] width 114 height 18
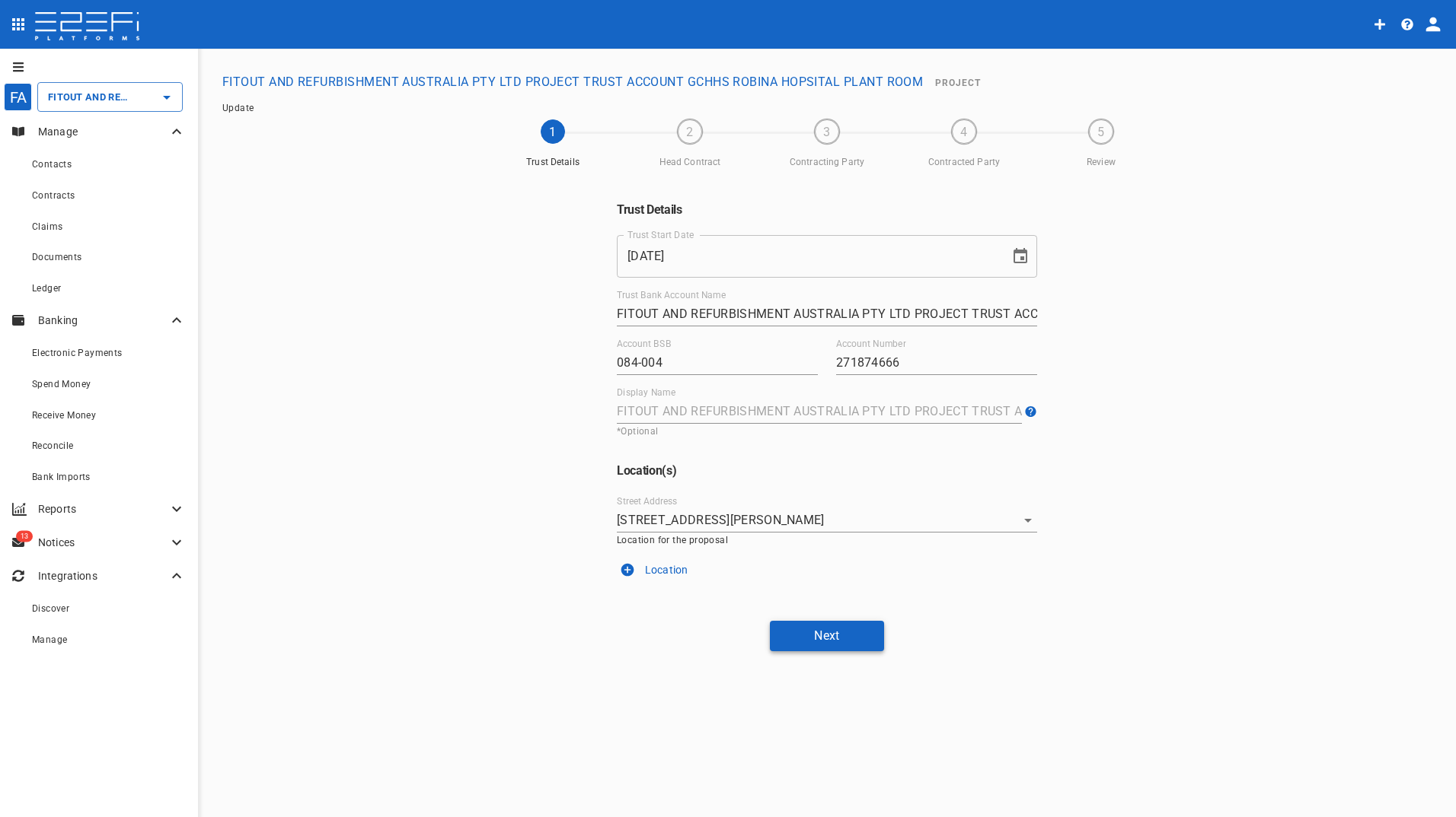
click at [848, 632] on button "Next" at bounding box center [827, 635] width 114 height 30
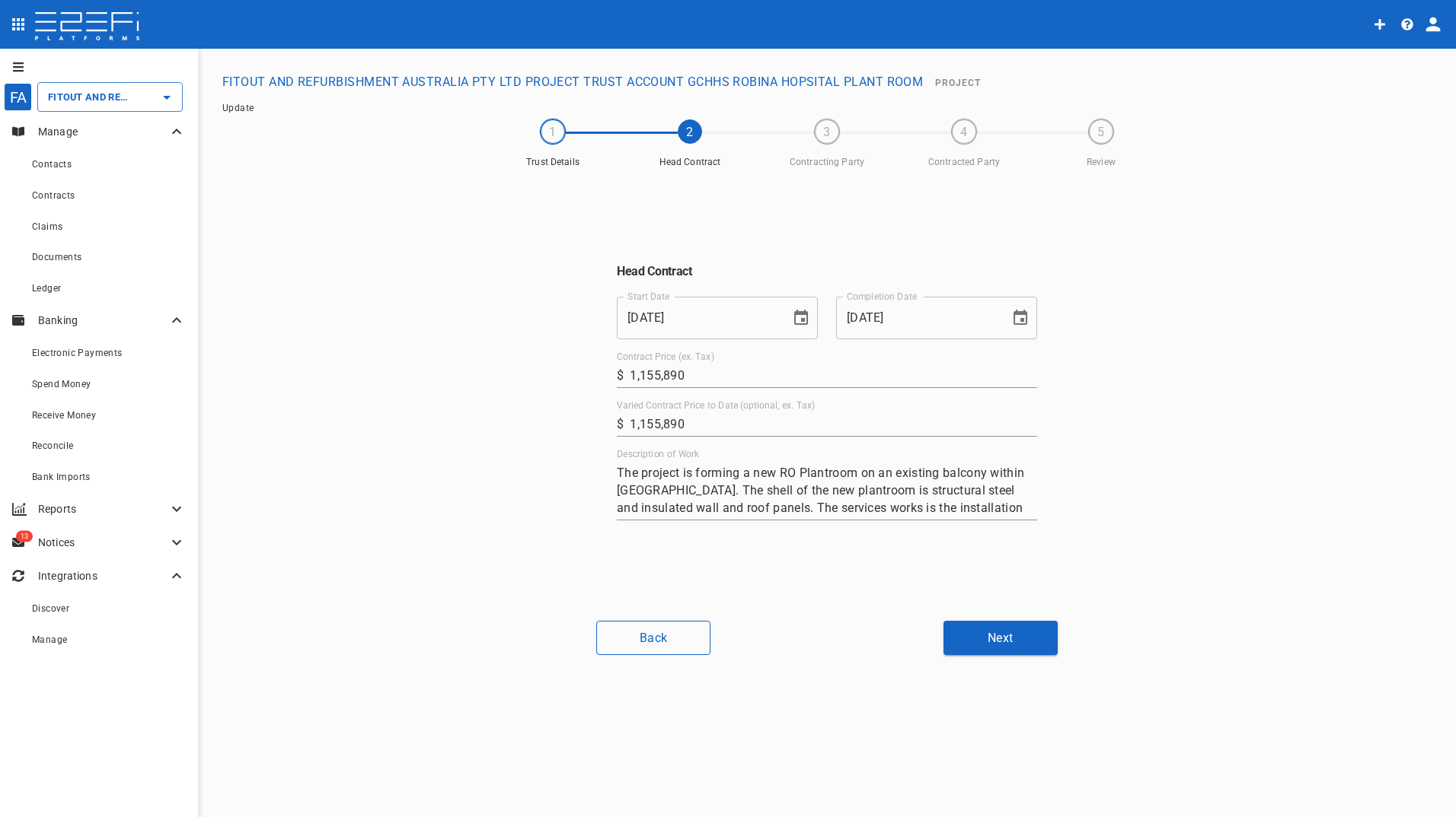
click at [624, 632] on button "Back" at bounding box center [653, 637] width 114 height 35
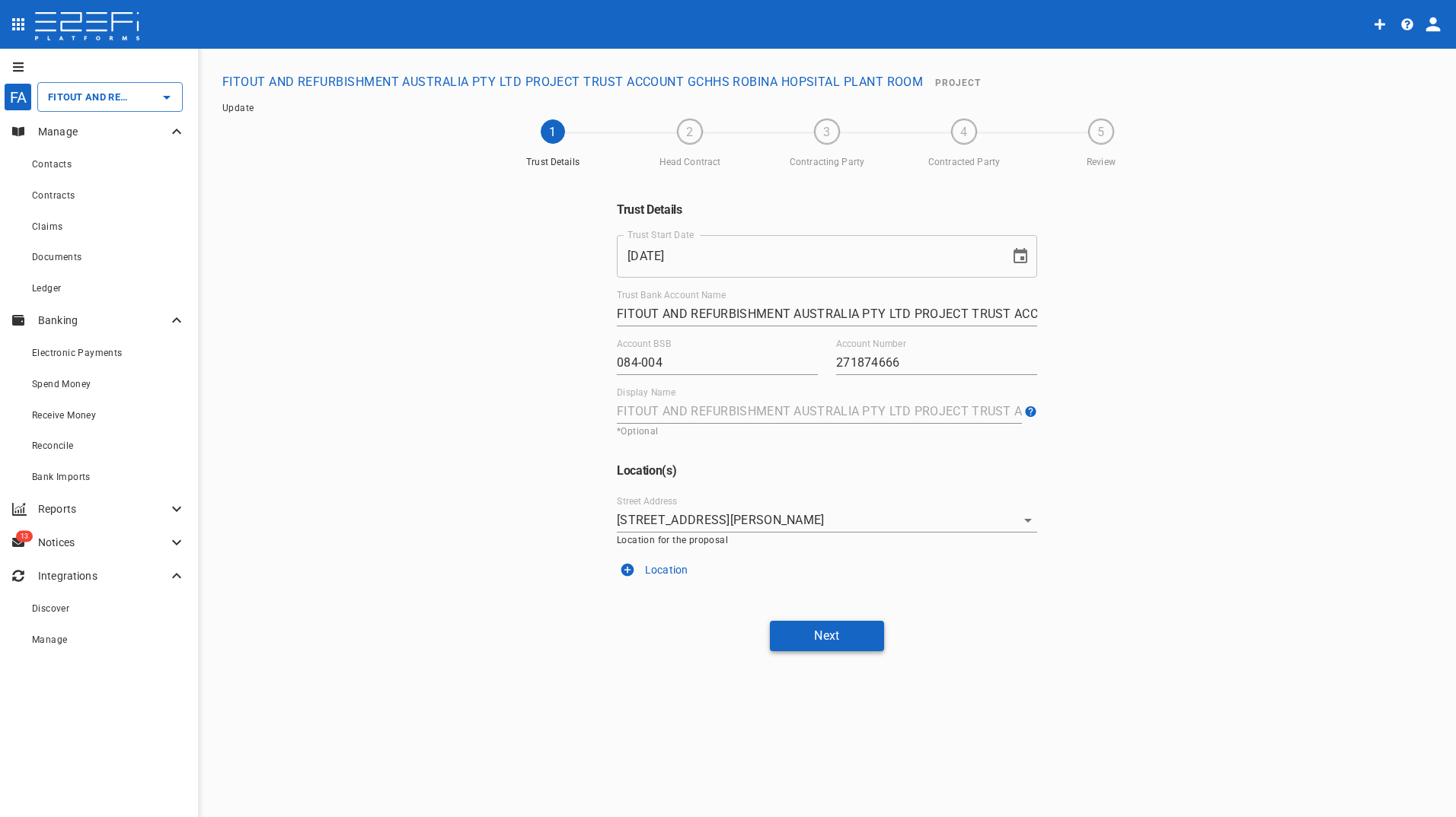
click at [811, 638] on button "Next" at bounding box center [827, 635] width 114 height 30
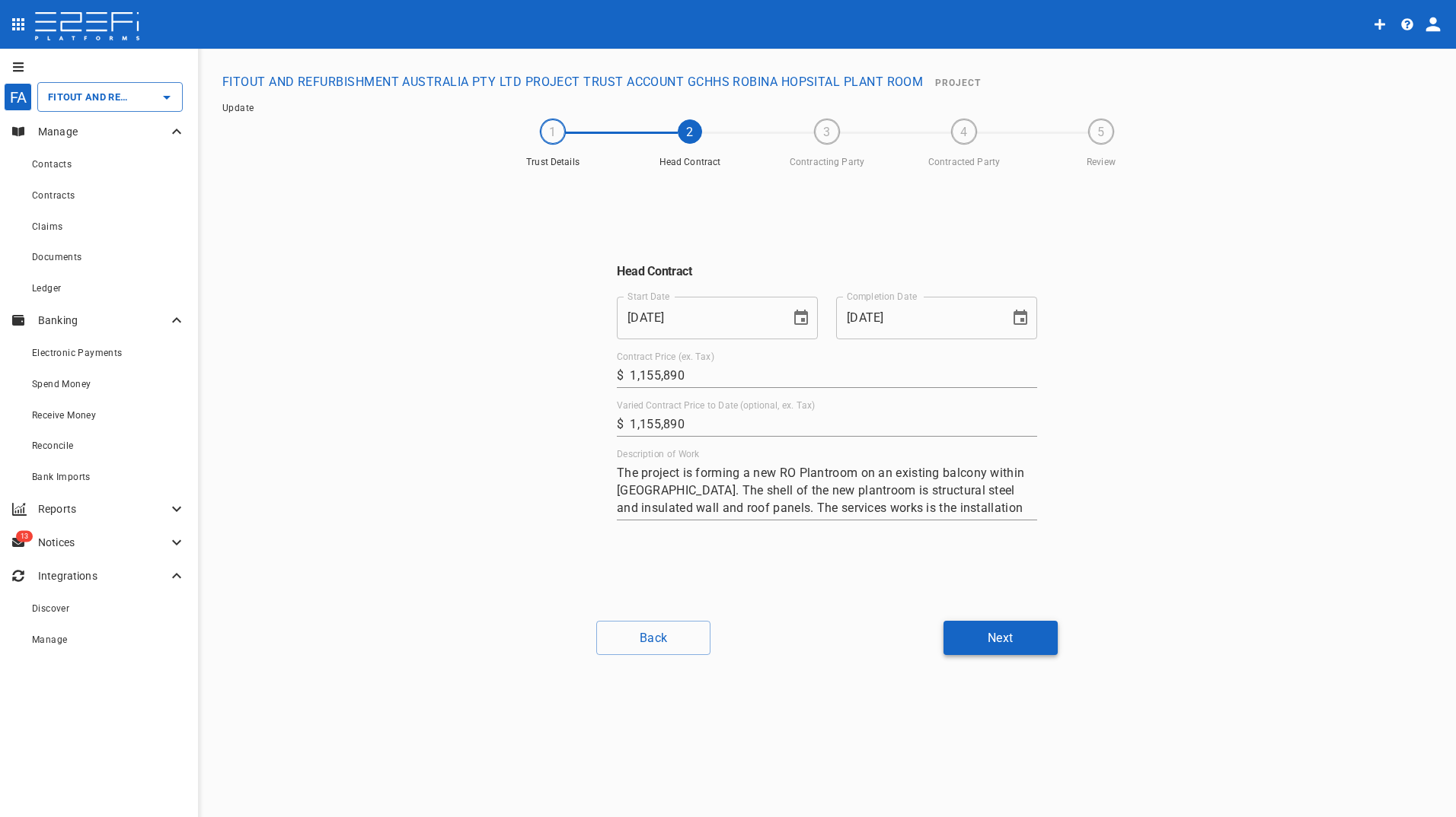
click at [1010, 634] on button "Next" at bounding box center [1000, 637] width 114 height 35
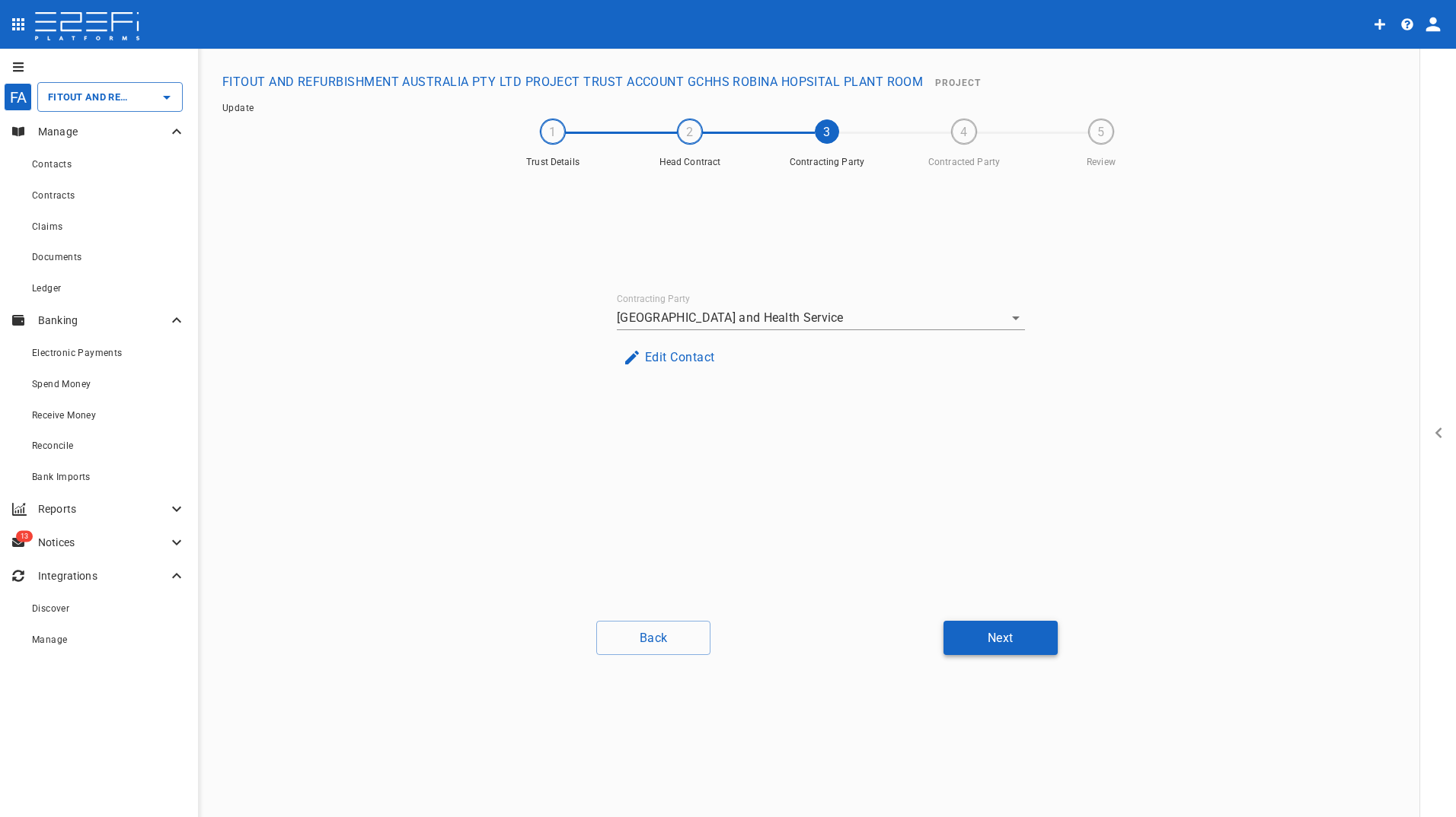
click at [1012, 637] on button "Next" at bounding box center [1000, 637] width 114 height 35
click at [1030, 641] on button "Next" at bounding box center [1000, 637] width 114 height 35
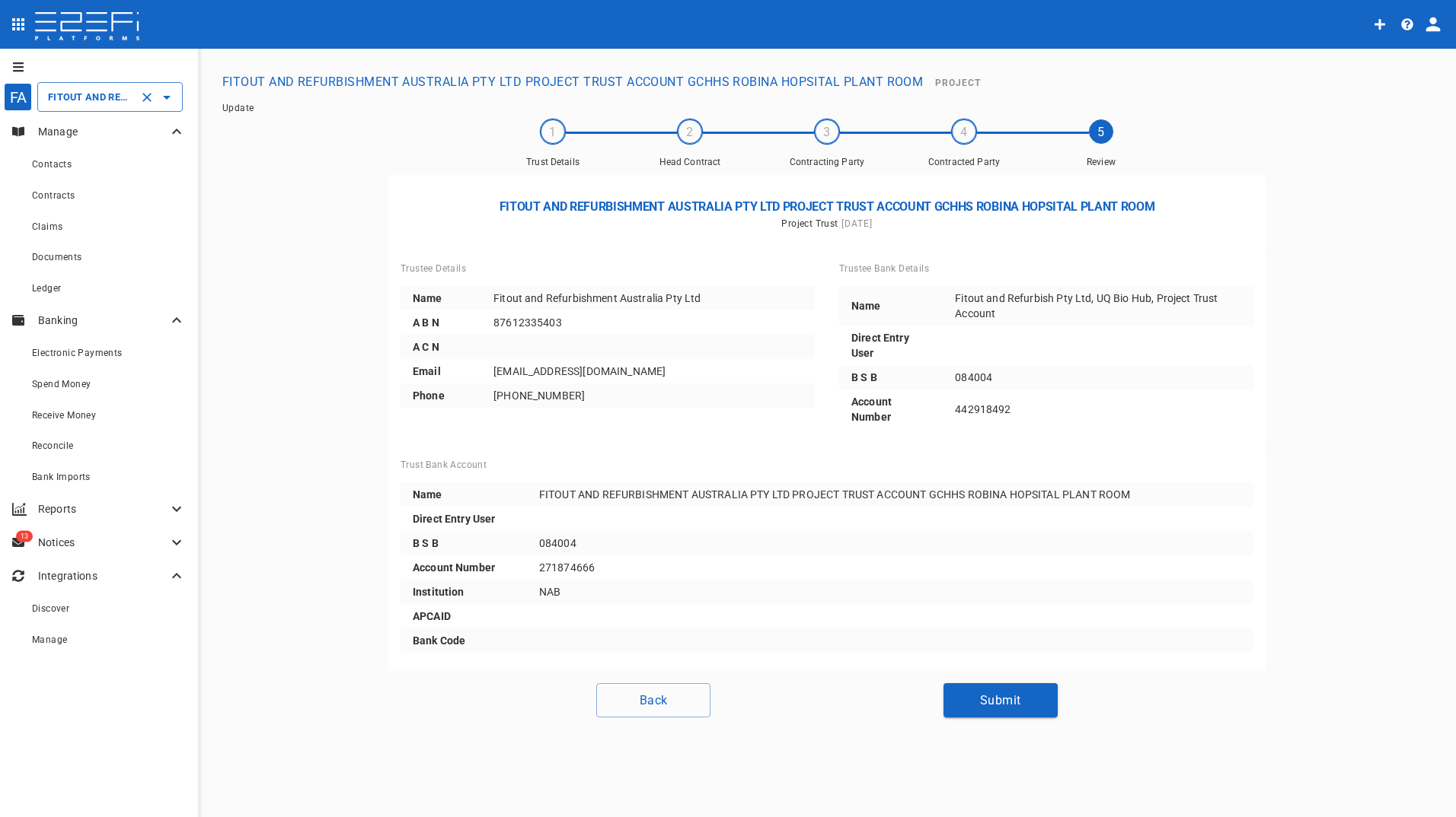
click at [87, 84] on div "FITOUT AND REFURBISHMENT AUSTRALIA PTY LTD PROJECT TRUST ACCOUNT GCHHS ROBINA H…" at bounding box center [110, 97] width 145 height 30
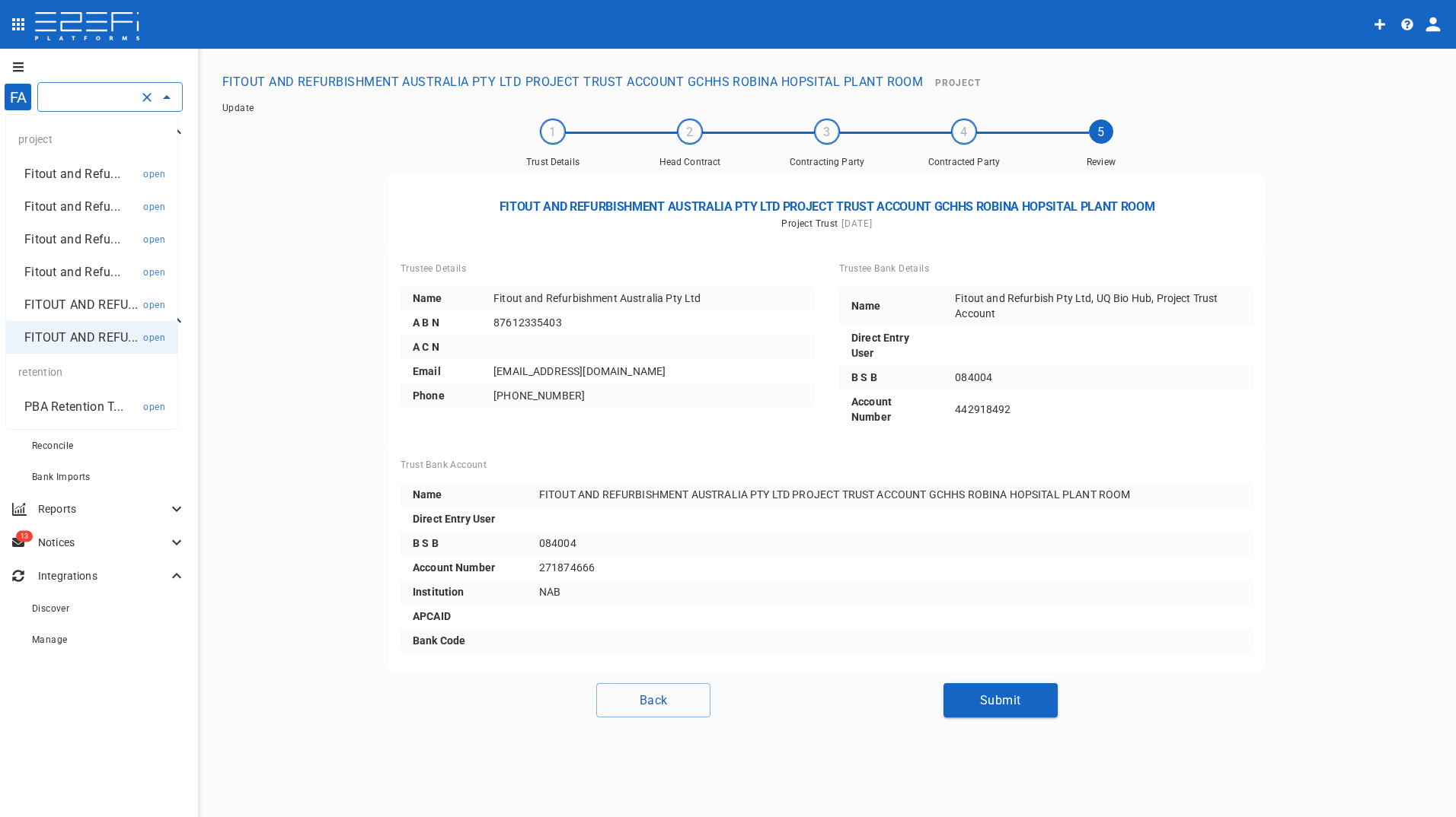
click at [68, 177] on p "Fitout and Refu..." at bounding box center [72, 173] width 96 height 18
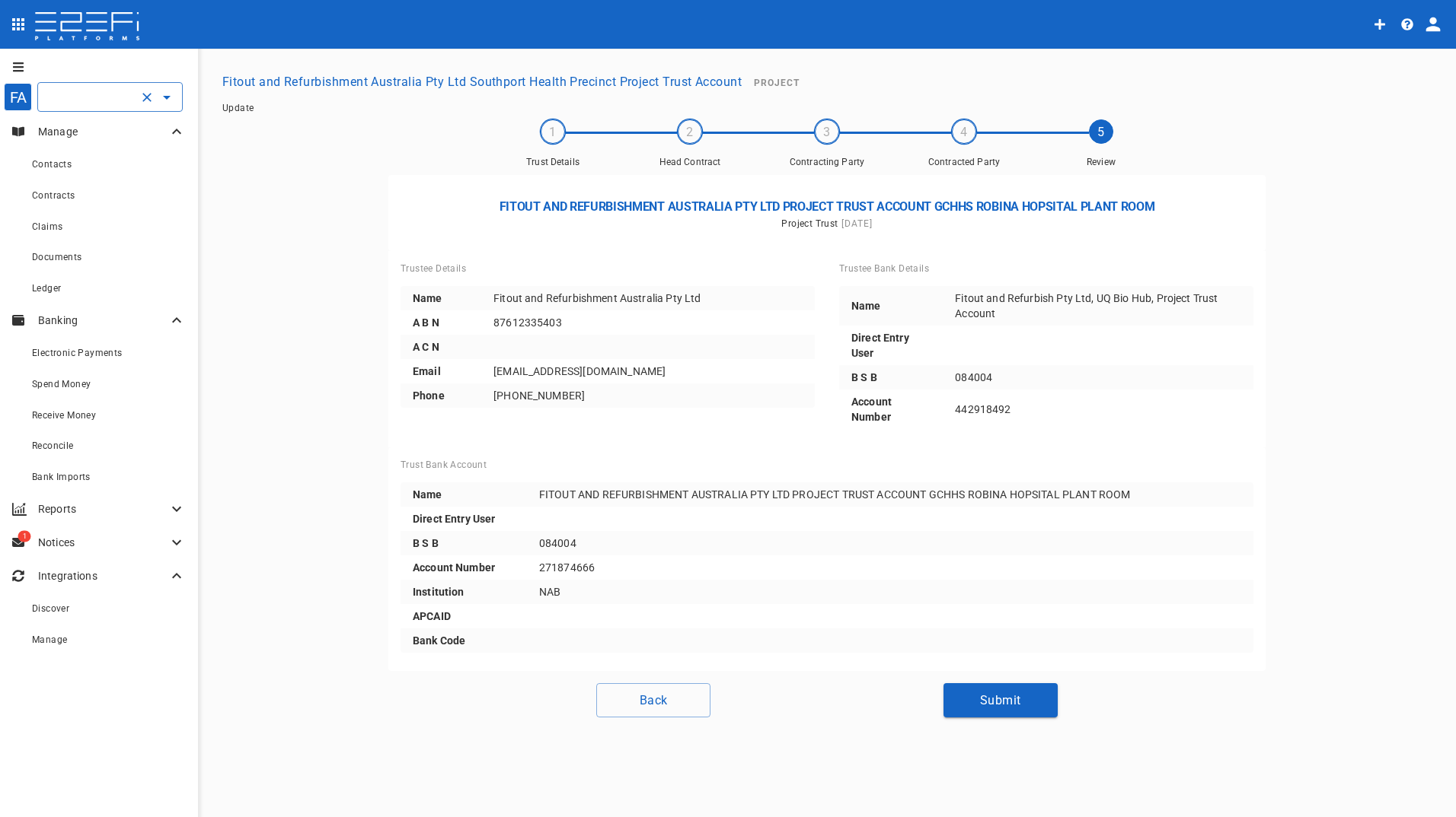
scroll to position [0, 338]
click at [76, 97] on input "Fitout and Refurbishment Australia Pty Ltd Southport Health Precinct Project Tr…" at bounding box center [89, 97] width 89 height 16
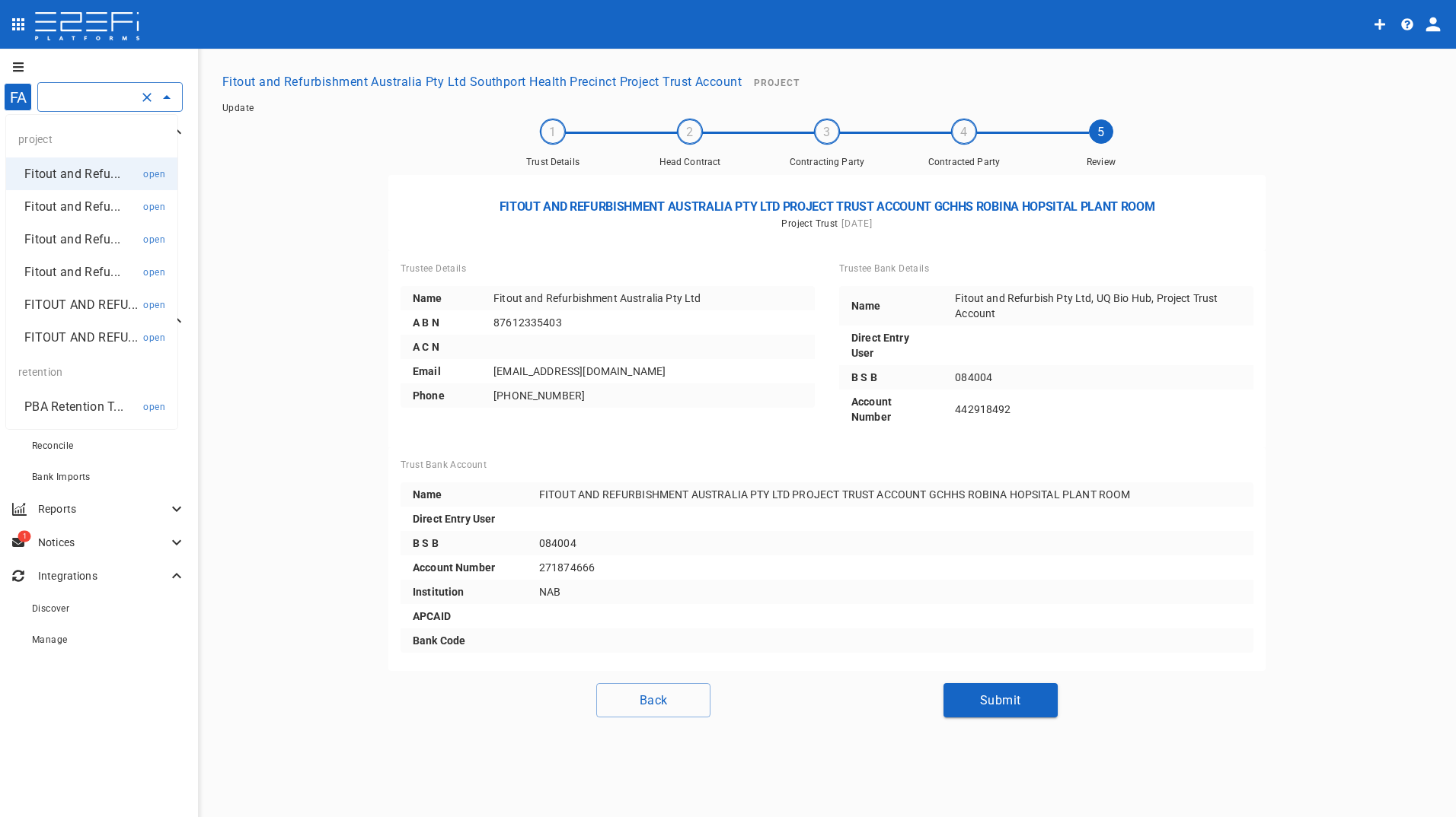
click at [77, 209] on p "Fitout and Refu..." at bounding box center [72, 206] width 96 height 18
type input "Fitout and Refurbishment Australia Pty Ltd Burleigh Heads State School Project …"
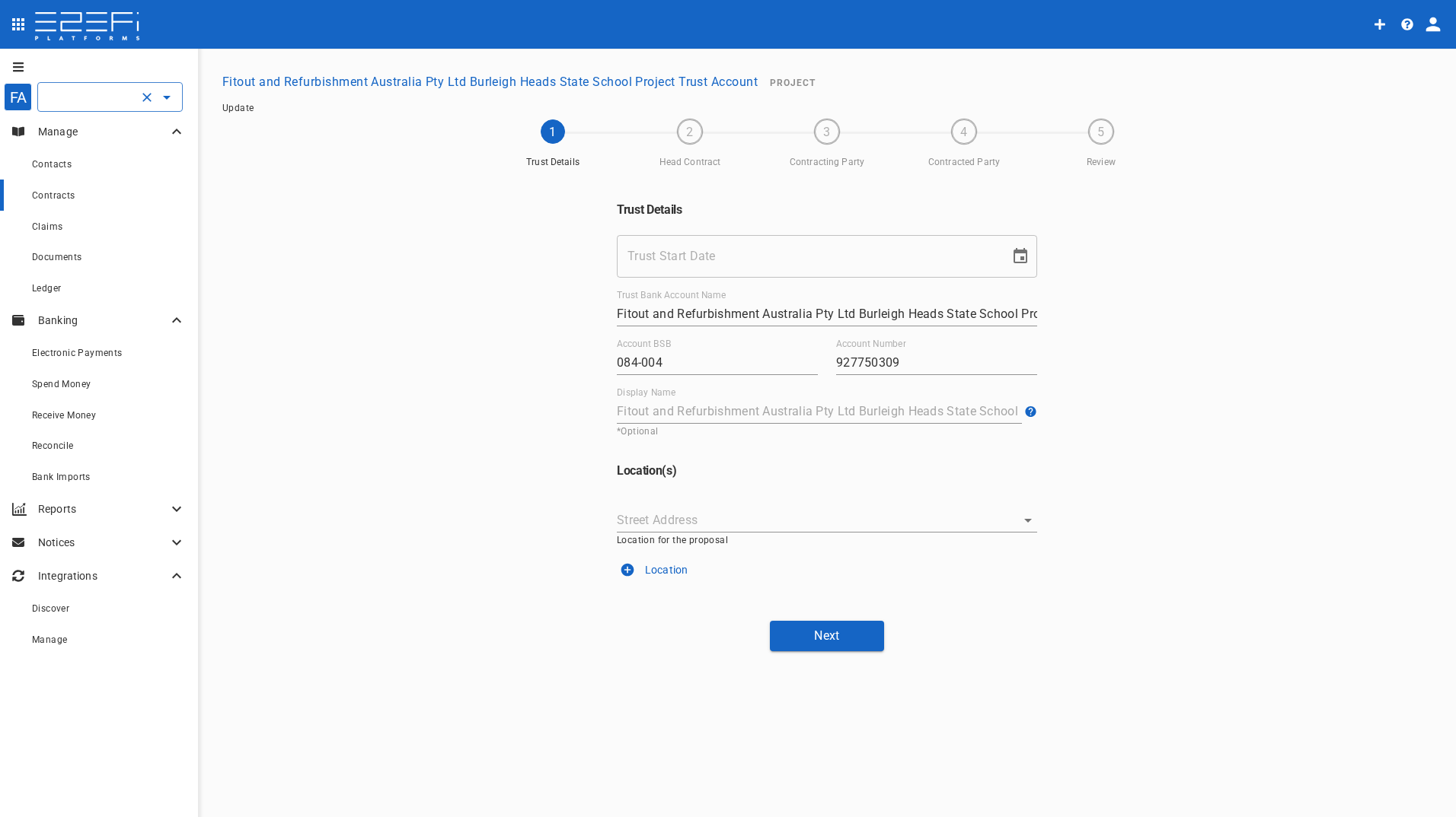
type input "[DATE]"
type input "[GEOGRAPHIC_DATA], [GEOGRAPHIC_DATA], [GEOGRAPHIC_DATA]"
click at [810, 644] on button "Next" at bounding box center [827, 635] width 114 height 30
click at [749, 568] on button "Location" at bounding box center [827, 570] width 421 height 25
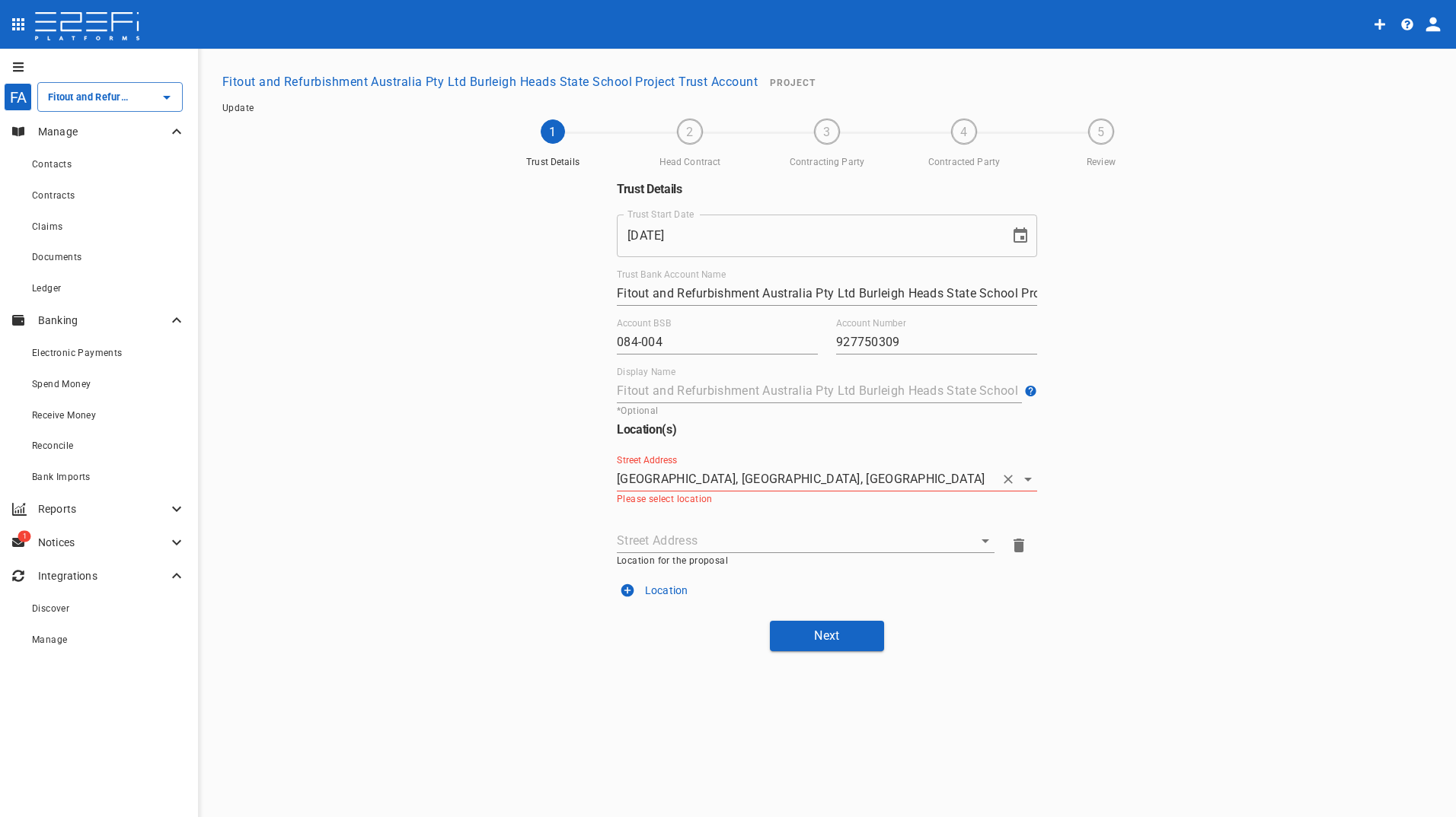
click at [682, 489] on input "[GEOGRAPHIC_DATA], [GEOGRAPHIC_DATA], [GEOGRAPHIC_DATA]" at bounding box center [805, 479] width 378 height 24
click at [650, 521] on div "No options" at bounding box center [827, 511] width 421 height 39
click at [656, 561] on p "Location for the proposal" at bounding box center [805, 561] width 378 height 11
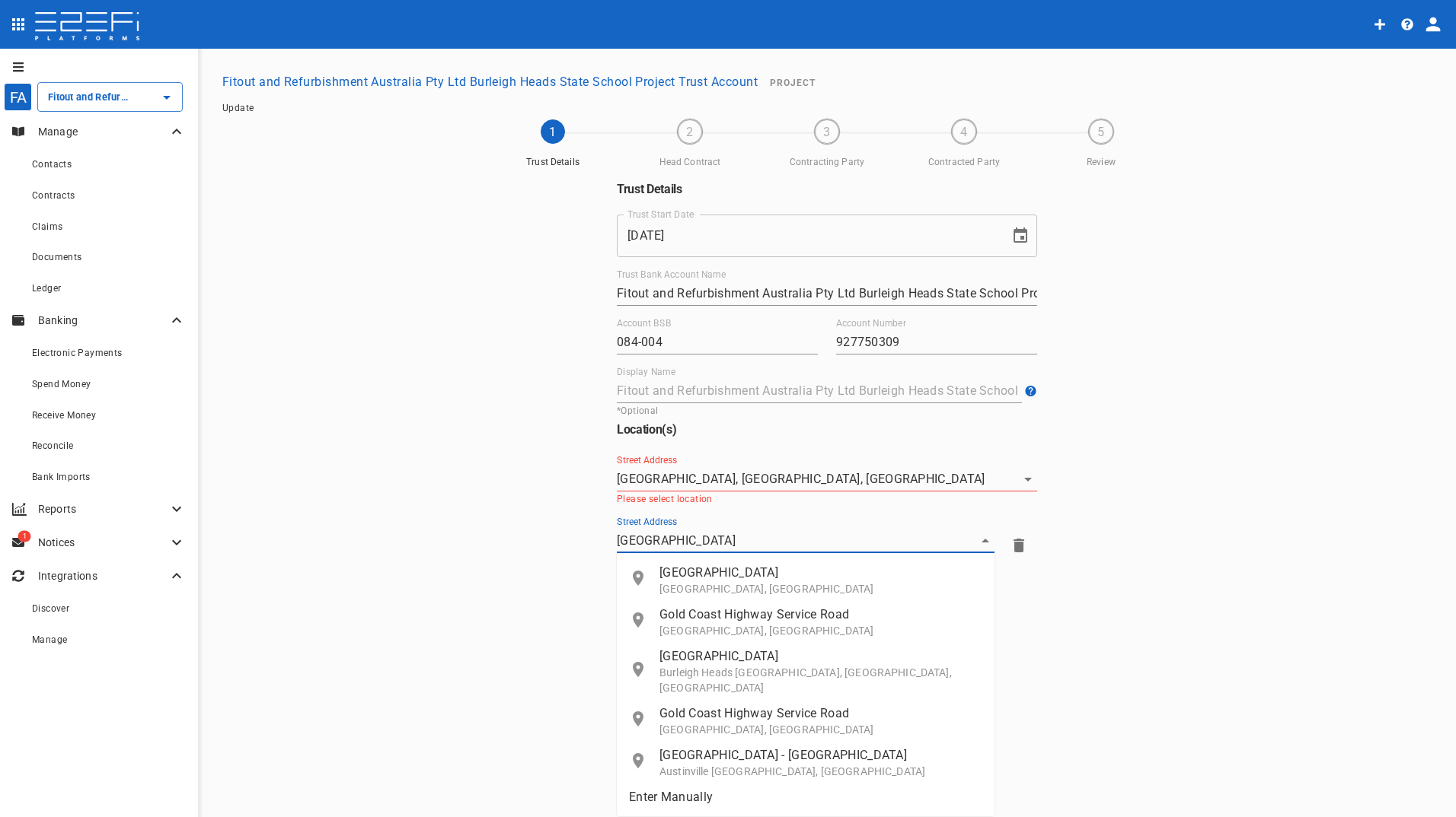
click at [721, 579] on p "[GEOGRAPHIC_DATA]" at bounding box center [820, 572] width 323 height 18
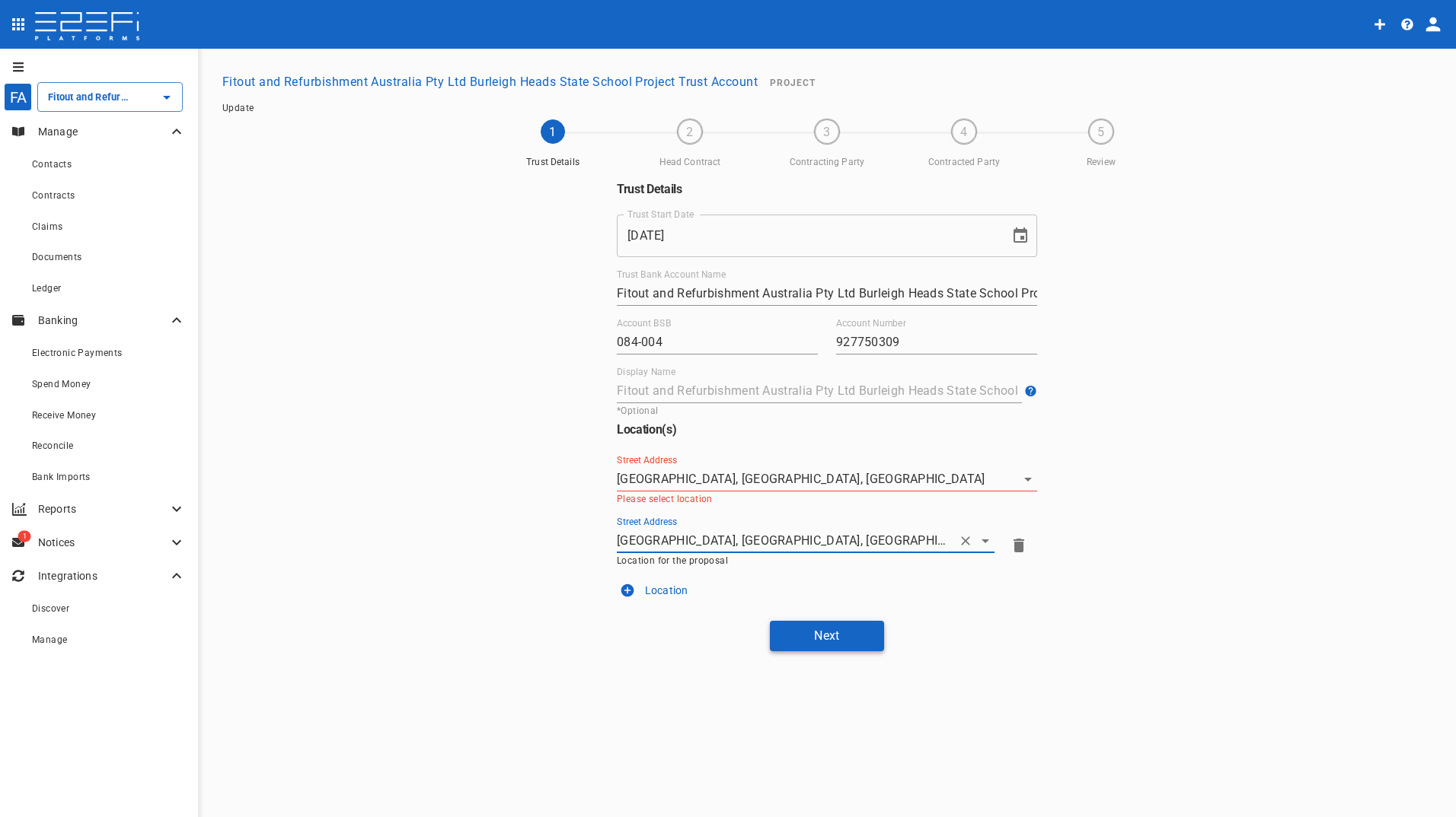
type input "[GEOGRAPHIC_DATA], [GEOGRAPHIC_DATA], [GEOGRAPHIC_DATA]"
click at [801, 641] on button "Next" at bounding box center [827, 635] width 114 height 30
click at [1012, 479] on icon "Clear" at bounding box center [1008, 479] width 15 height 15
click at [748, 545] on input "[GEOGRAPHIC_DATA], [GEOGRAPHIC_DATA], [GEOGRAPHIC_DATA]" at bounding box center [784, 540] width 335 height 24
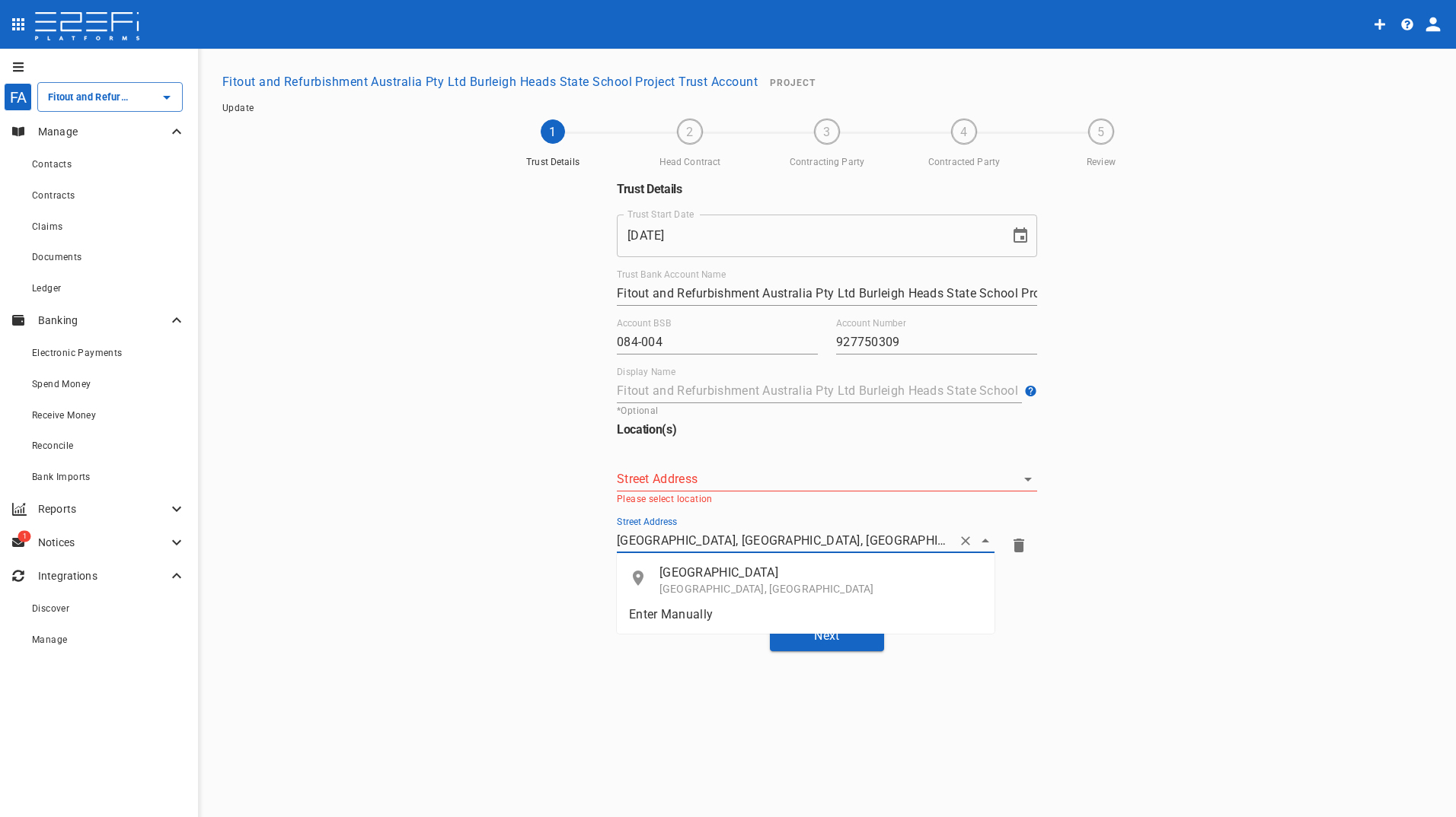
click at [708, 573] on p "[GEOGRAPHIC_DATA]" at bounding box center [820, 572] width 323 height 18
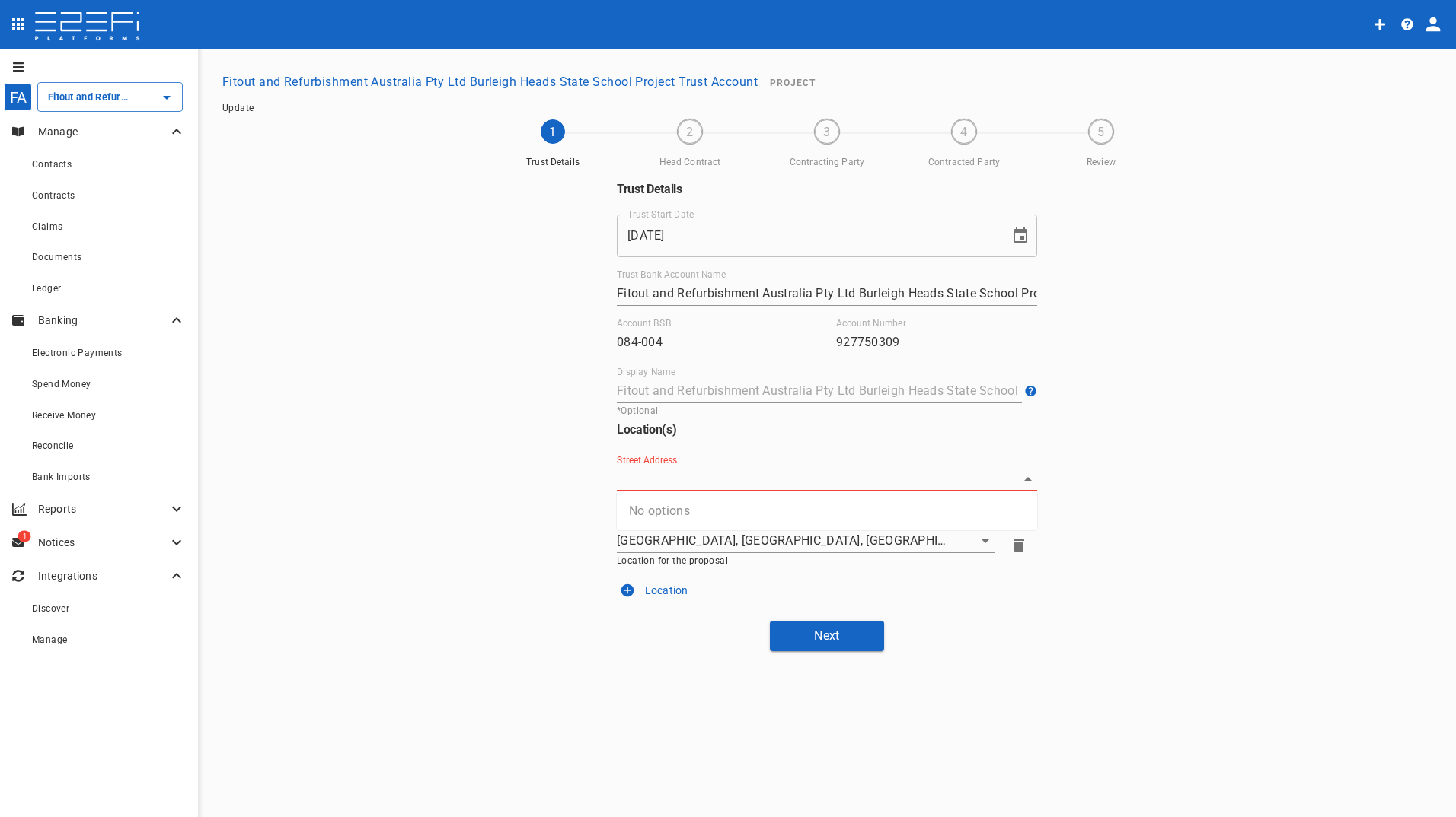
click at [655, 478] on input "Street Address" at bounding box center [815, 479] width 398 height 24
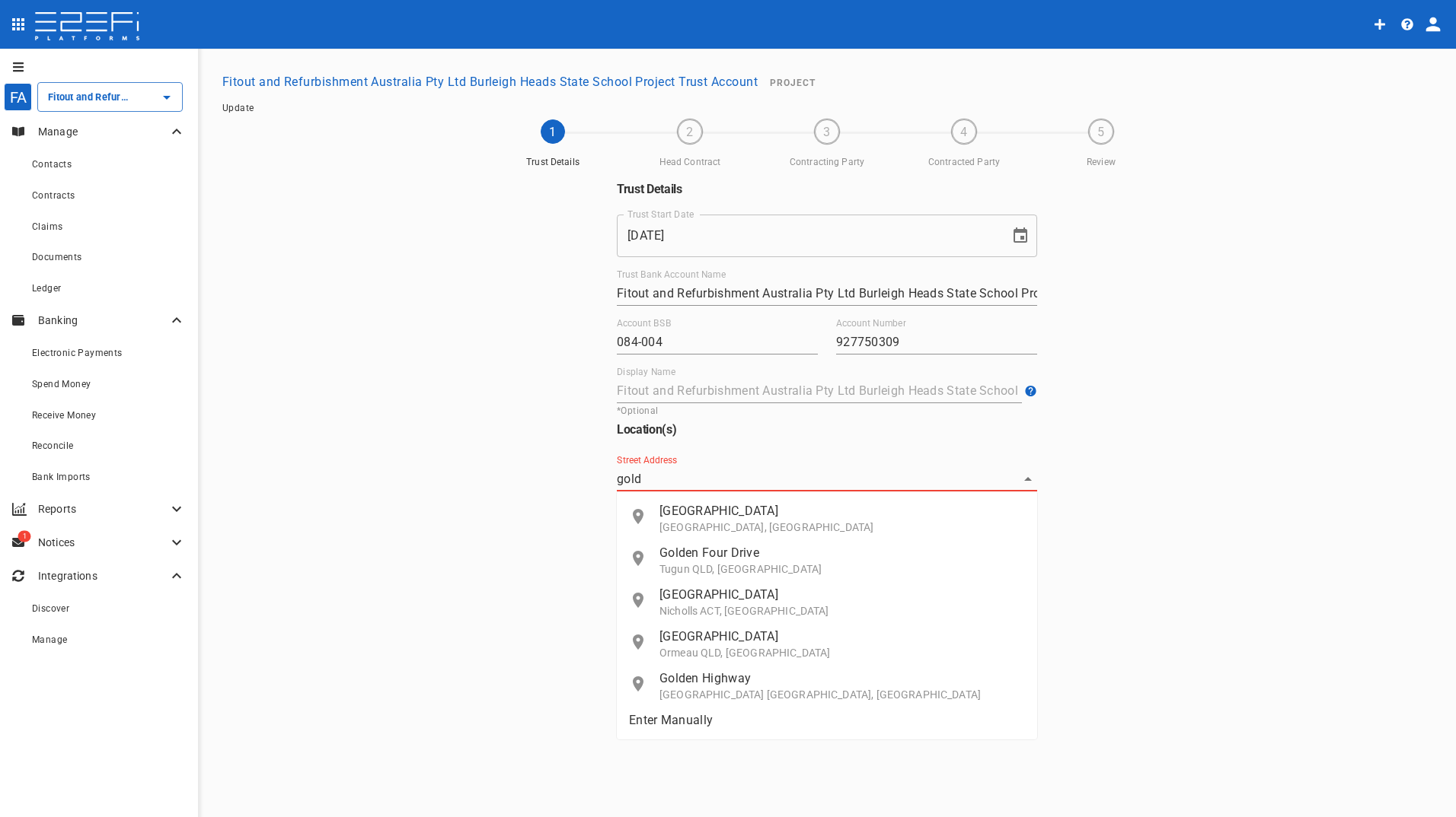
click at [707, 523] on p "[GEOGRAPHIC_DATA], [GEOGRAPHIC_DATA]" at bounding box center [842, 527] width 365 height 15
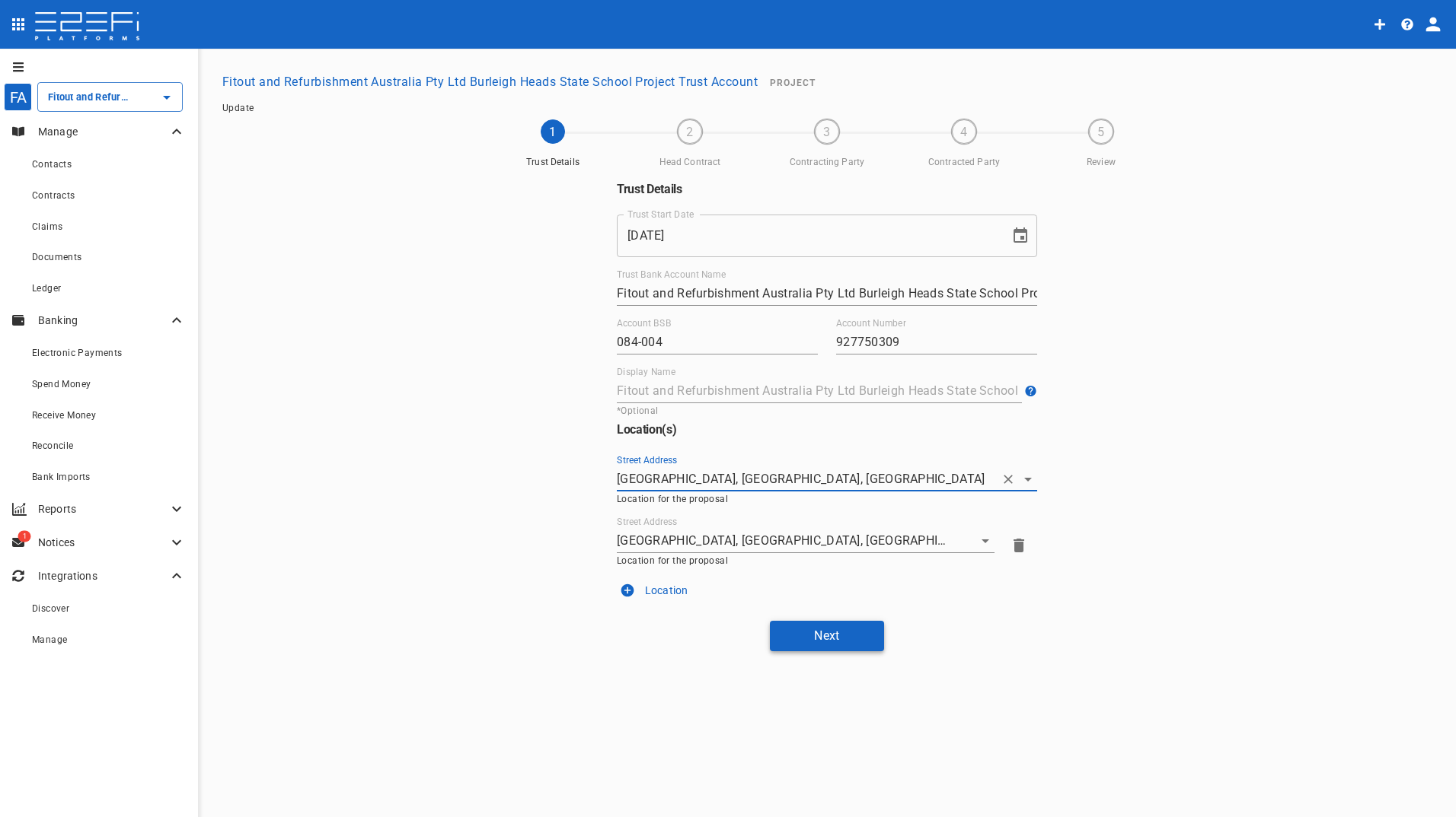
type input "[GEOGRAPHIC_DATA], [GEOGRAPHIC_DATA], [GEOGRAPHIC_DATA]"
click at [822, 639] on button "Next" at bounding box center [827, 635] width 114 height 30
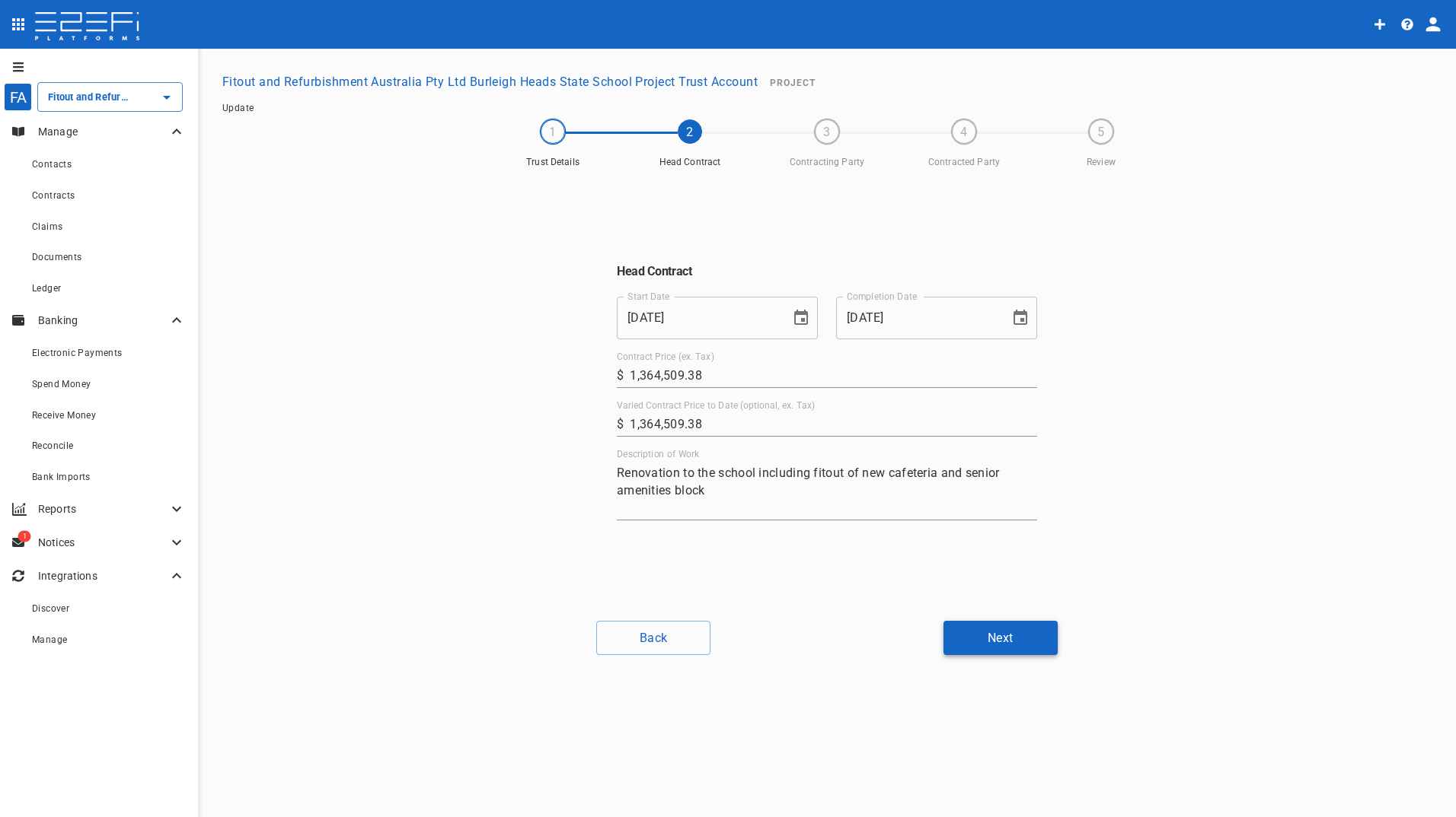
click at [1019, 642] on button "Next" at bounding box center [1000, 637] width 114 height 35
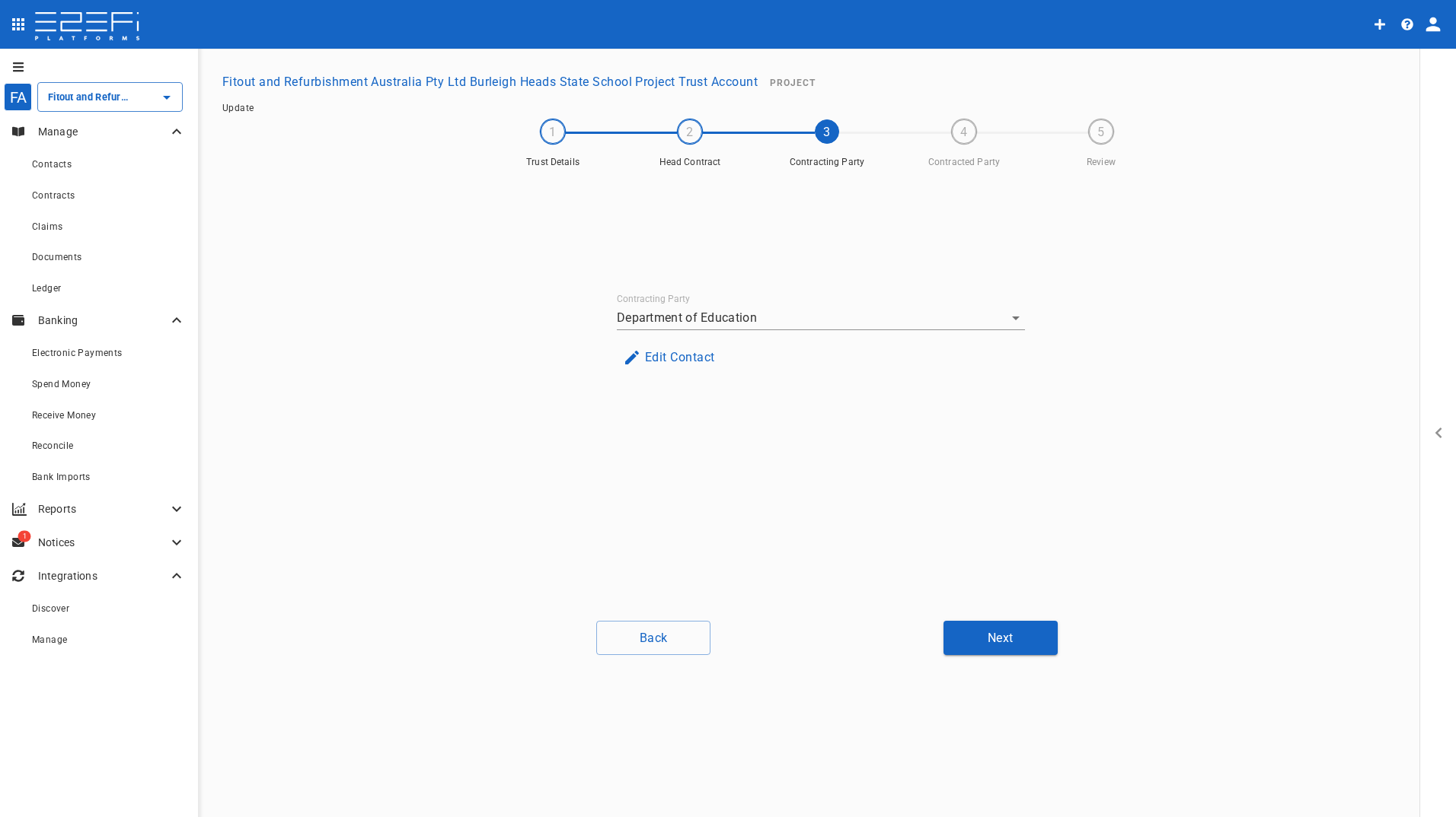
click at [1019, 642] on button "Next" at bounding box center [1000, 637] width 114 height 35
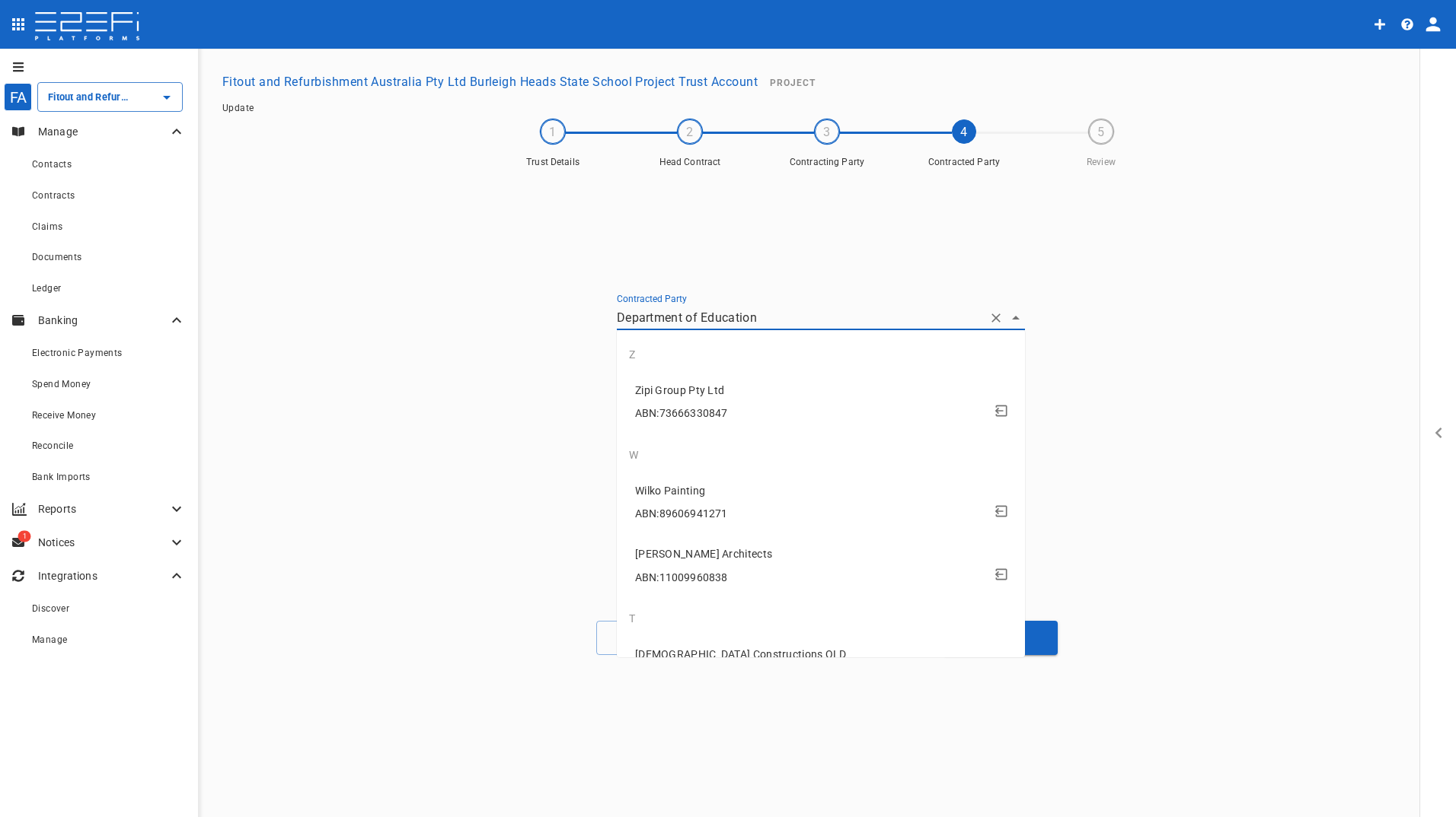
click at [727, 326] on input "Department of Education" at bounding box center [799, 318] width 365 height 24
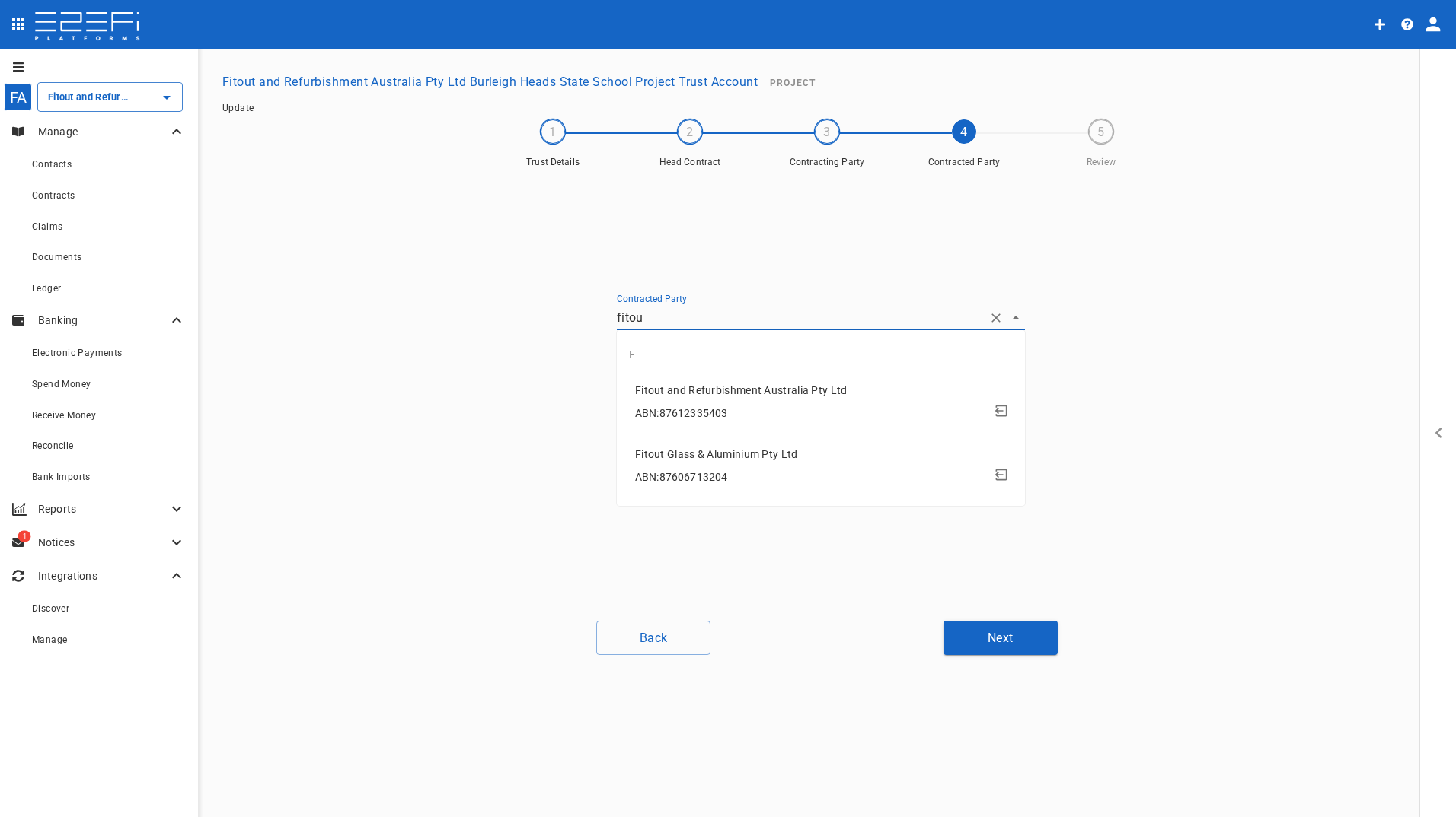
type input "fitout"
click at [682, 410] on span "ABN: 87612335403" at bounding box center [681, 413] width 92 height 12
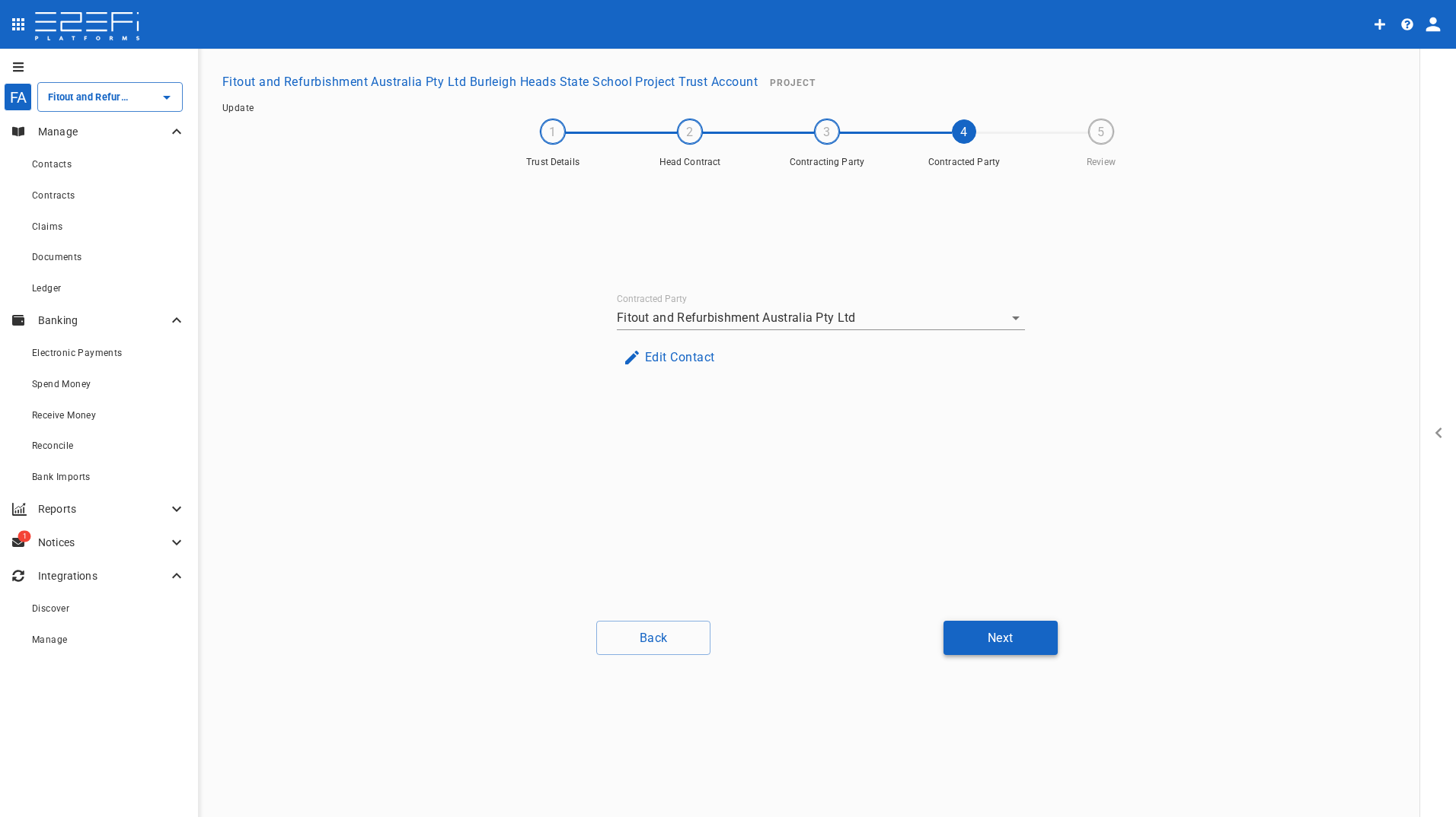
click at [1025, 641] on button "Next" at bounding box center [1000, 637] width 114 height 35
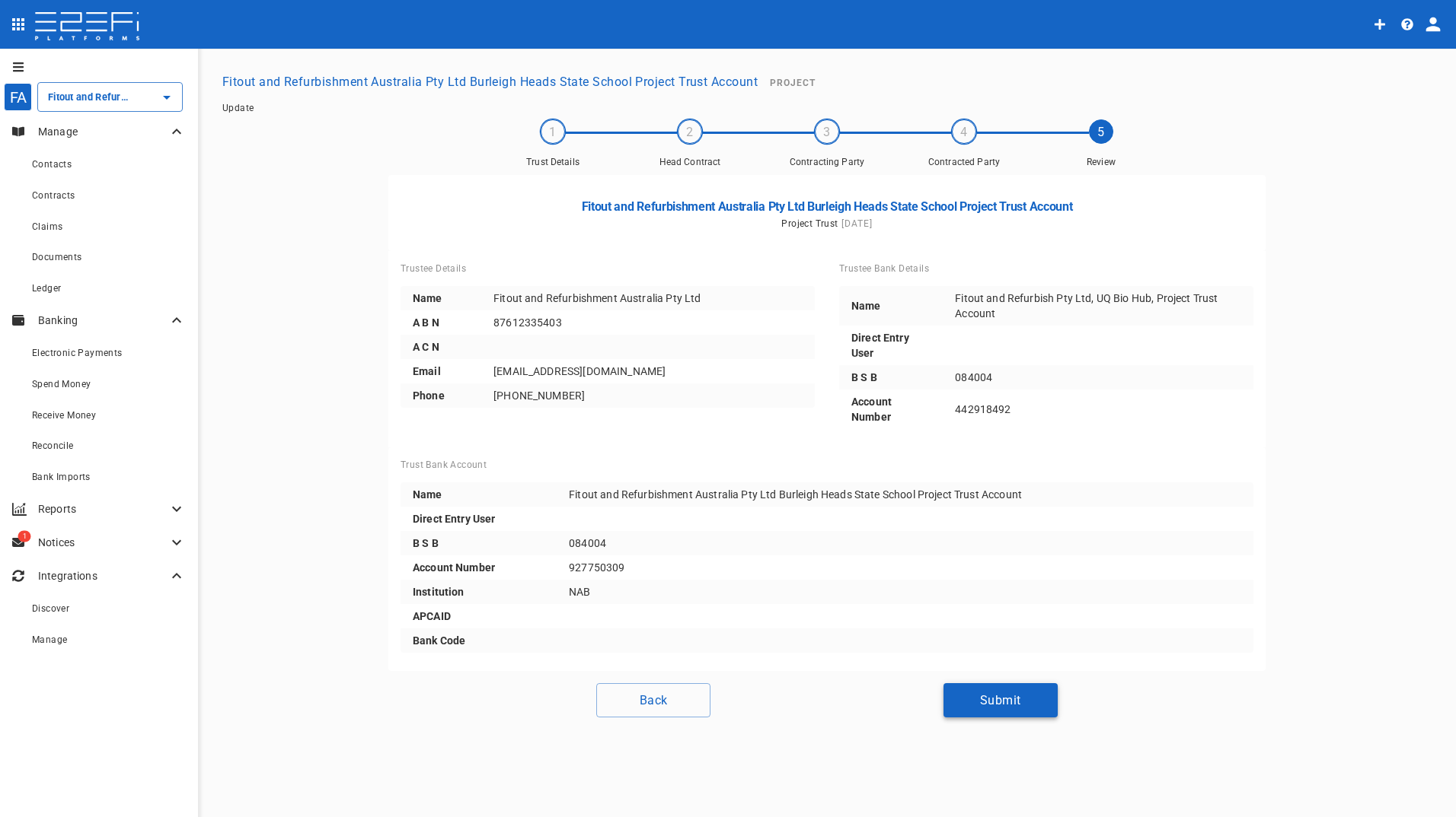
click at [1034, 703] on button "Submit" at bounding box center [1000, 700] width 114 height 35
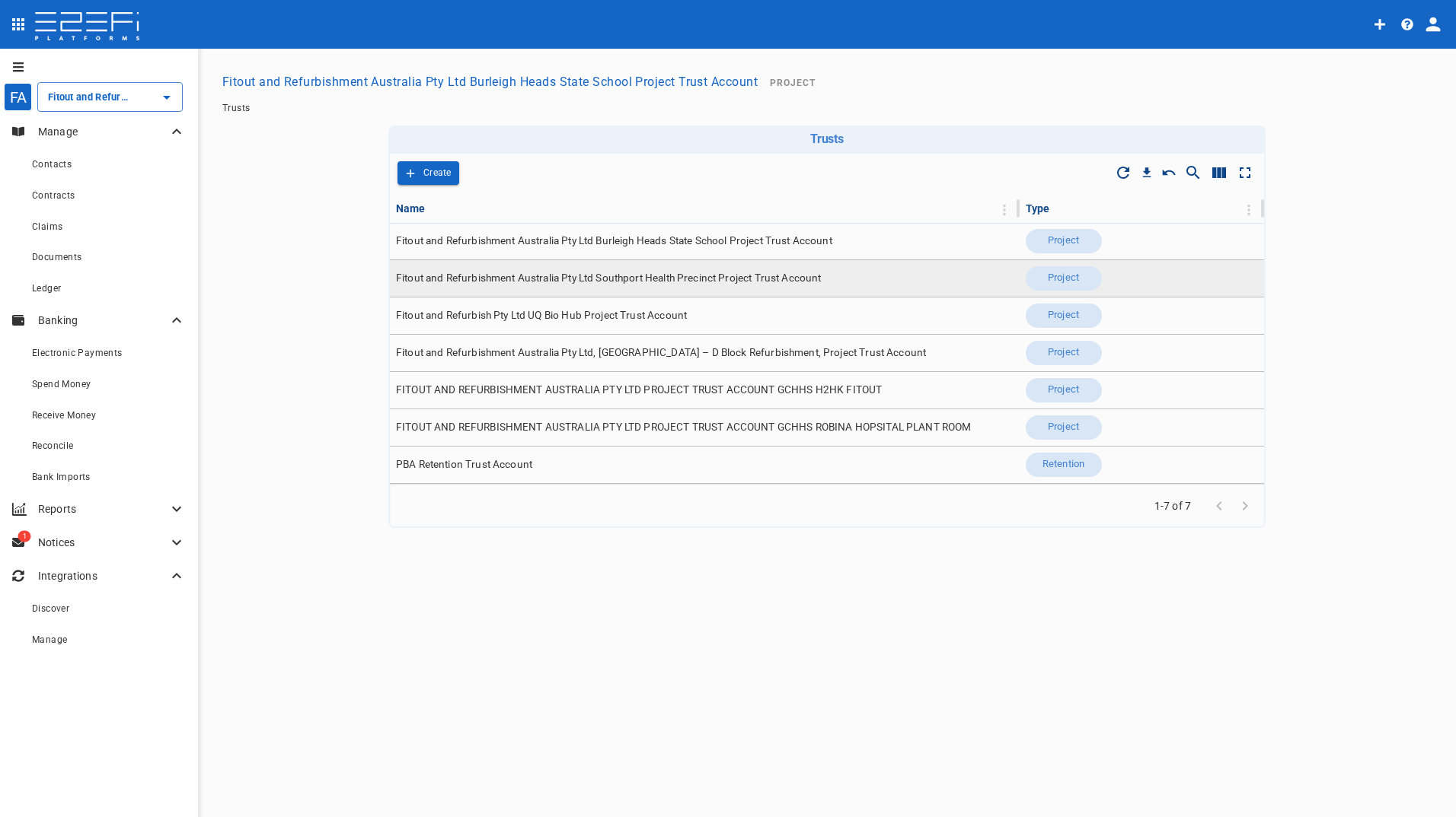
click at [725, 277] on span "Fitout and Refurbishment Australia Pty Ltd Southport Health Precinct Project Tr…" at bounding box center [609, 278] width 425 height 15
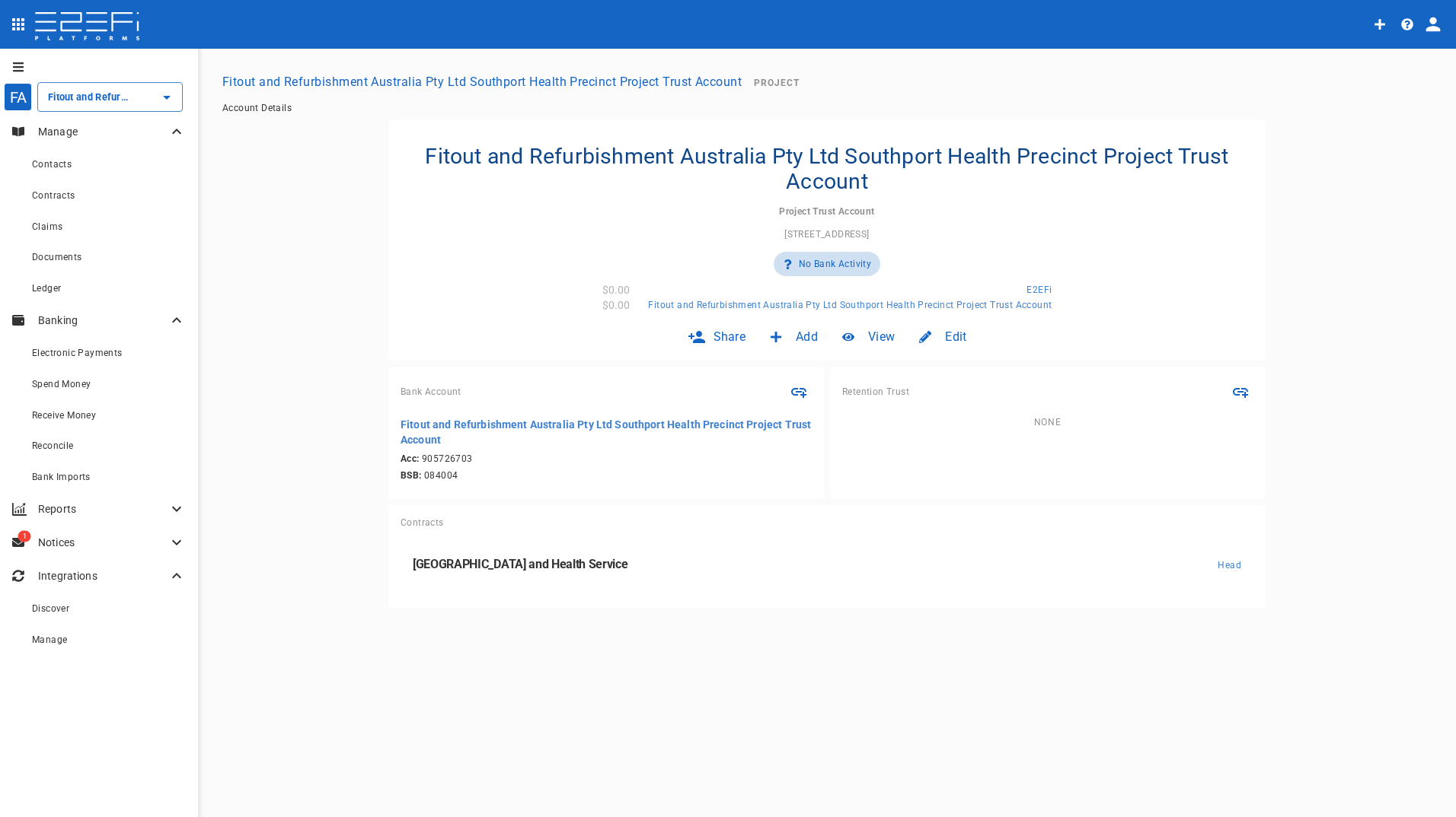
click at [949, 329] on span "Edit" at bounding box center [956, 337] width 21 height 18
click at [932, 367] on span "Trust" at bounding box center [933, 369] width 26 height 18
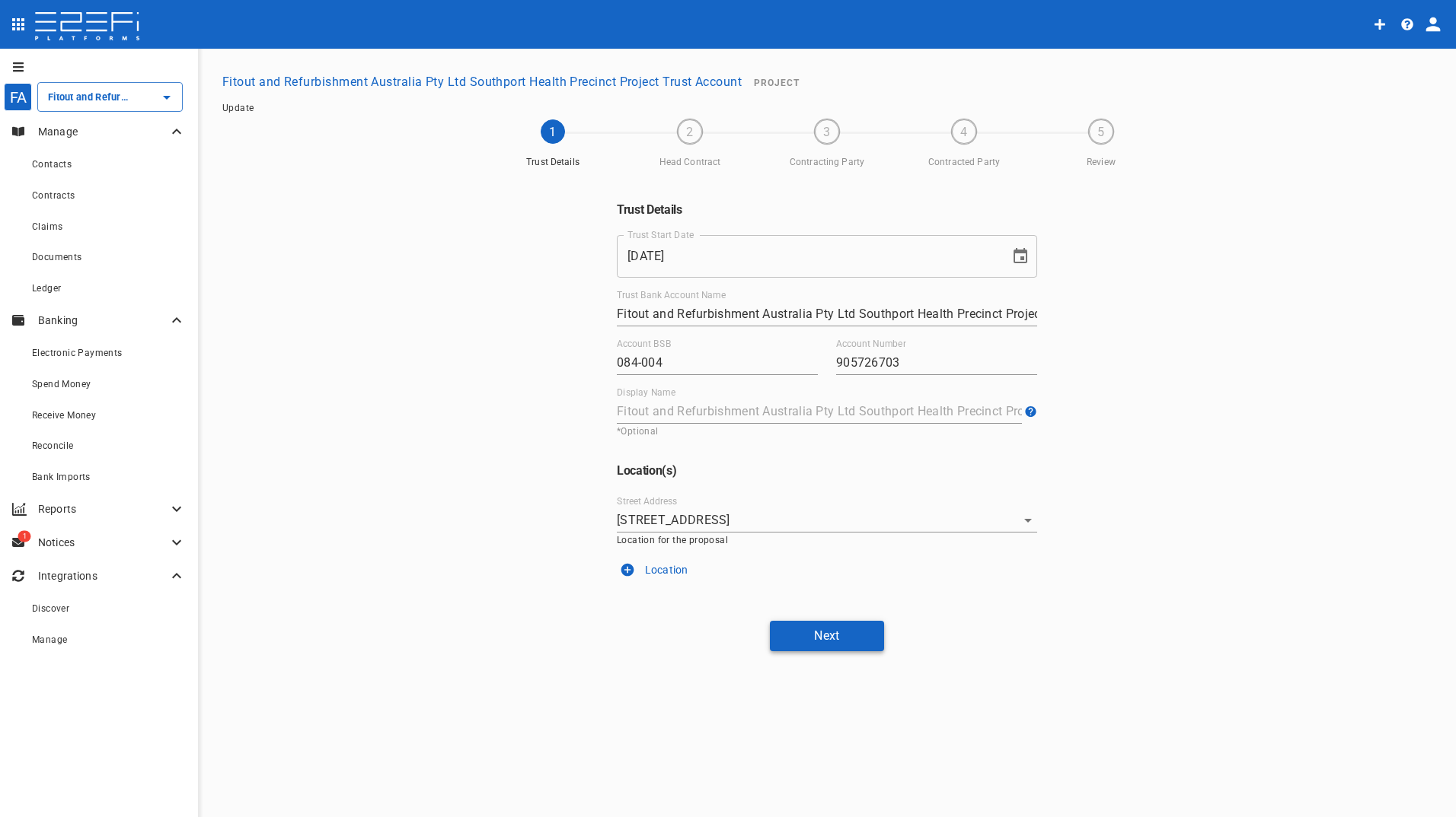
click at [847, 633] on button "Next" at bounding box center [827, 635] width 114 height 30
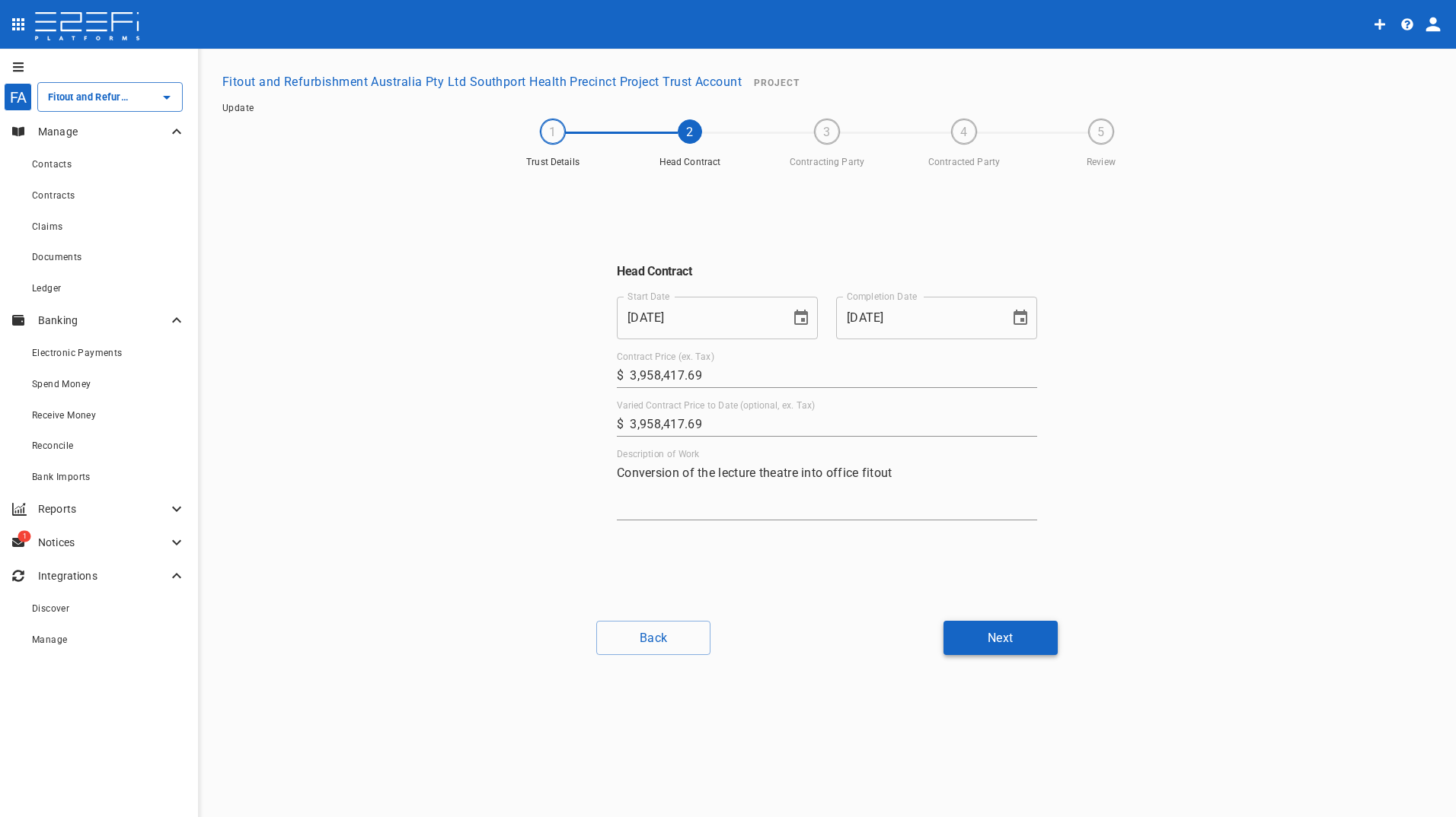
click at [1011, 639] on button "Next" at bounding box center [1000, 637] width 114 height 35
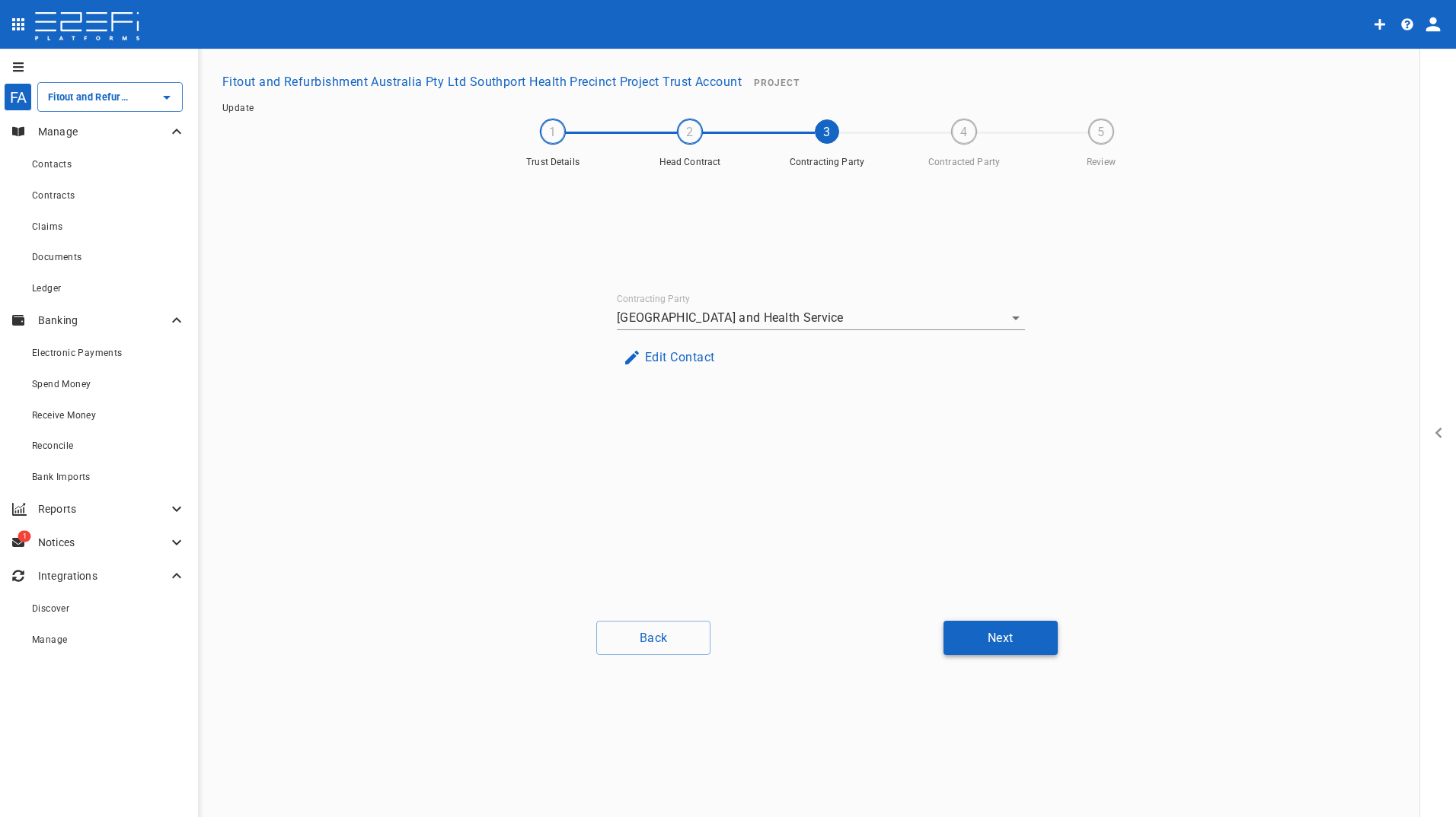
click at [1011, 638] on button "Next" at bounding box center [1000, 637] width 114 height 35
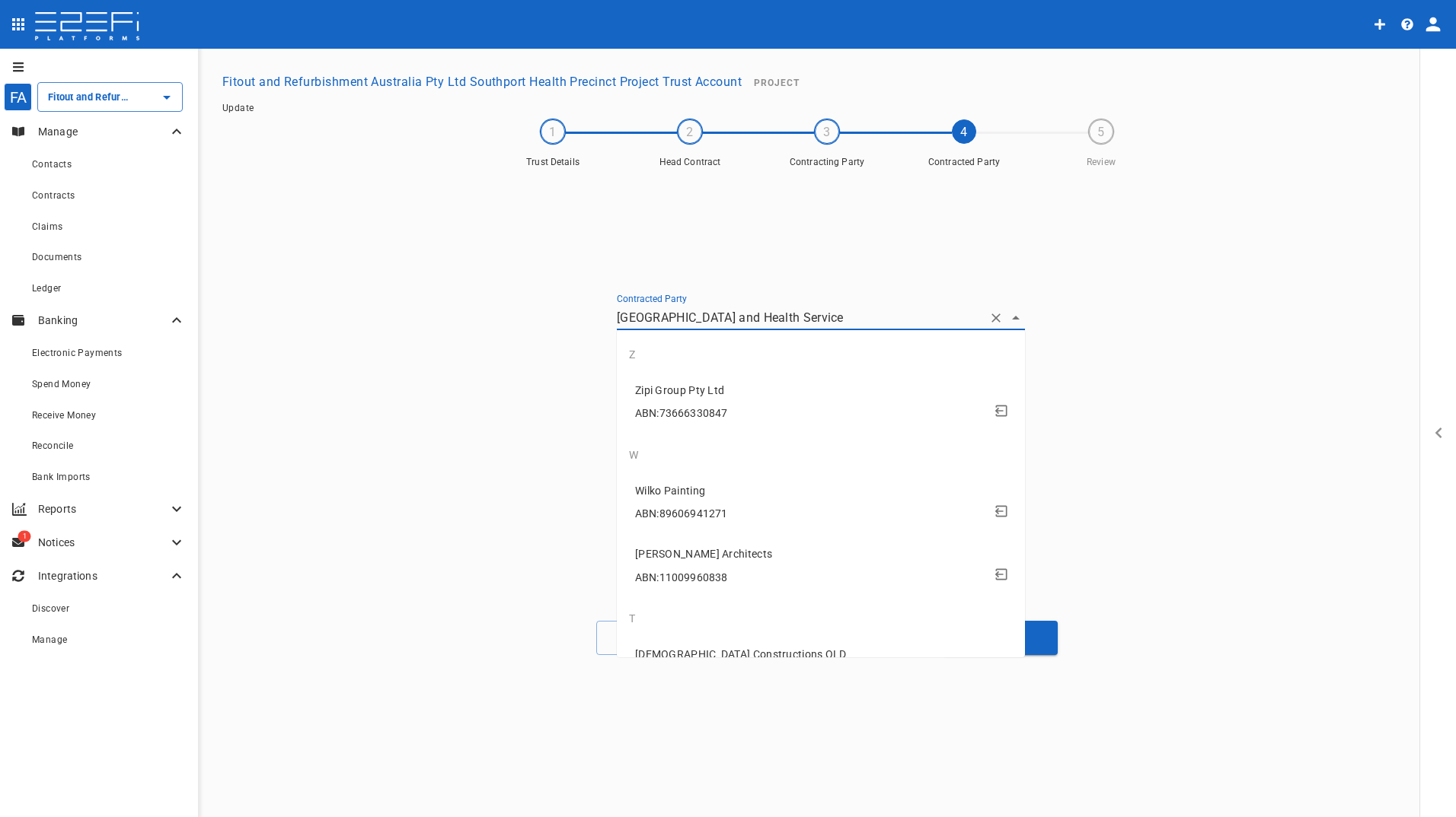
click at [888, 321] on input "[GEOGRAPHIC_DATA] and Health Service" at bounding box center [799, 318] width 365 height 24
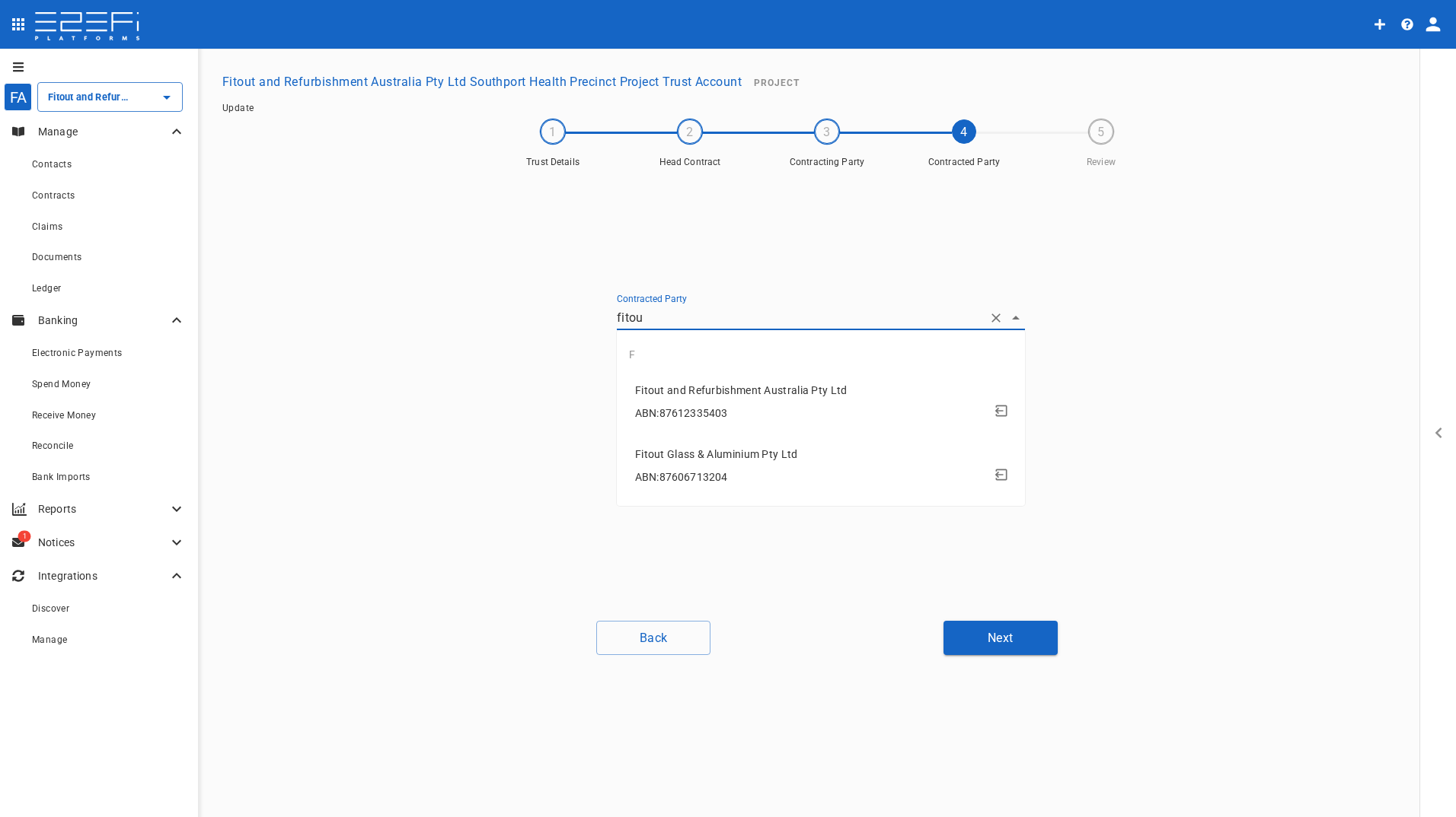
type input "fitout"
click at [744, 413] on div "ABN: 87612335403" at bounding box center [824, 413] width 378 height 28
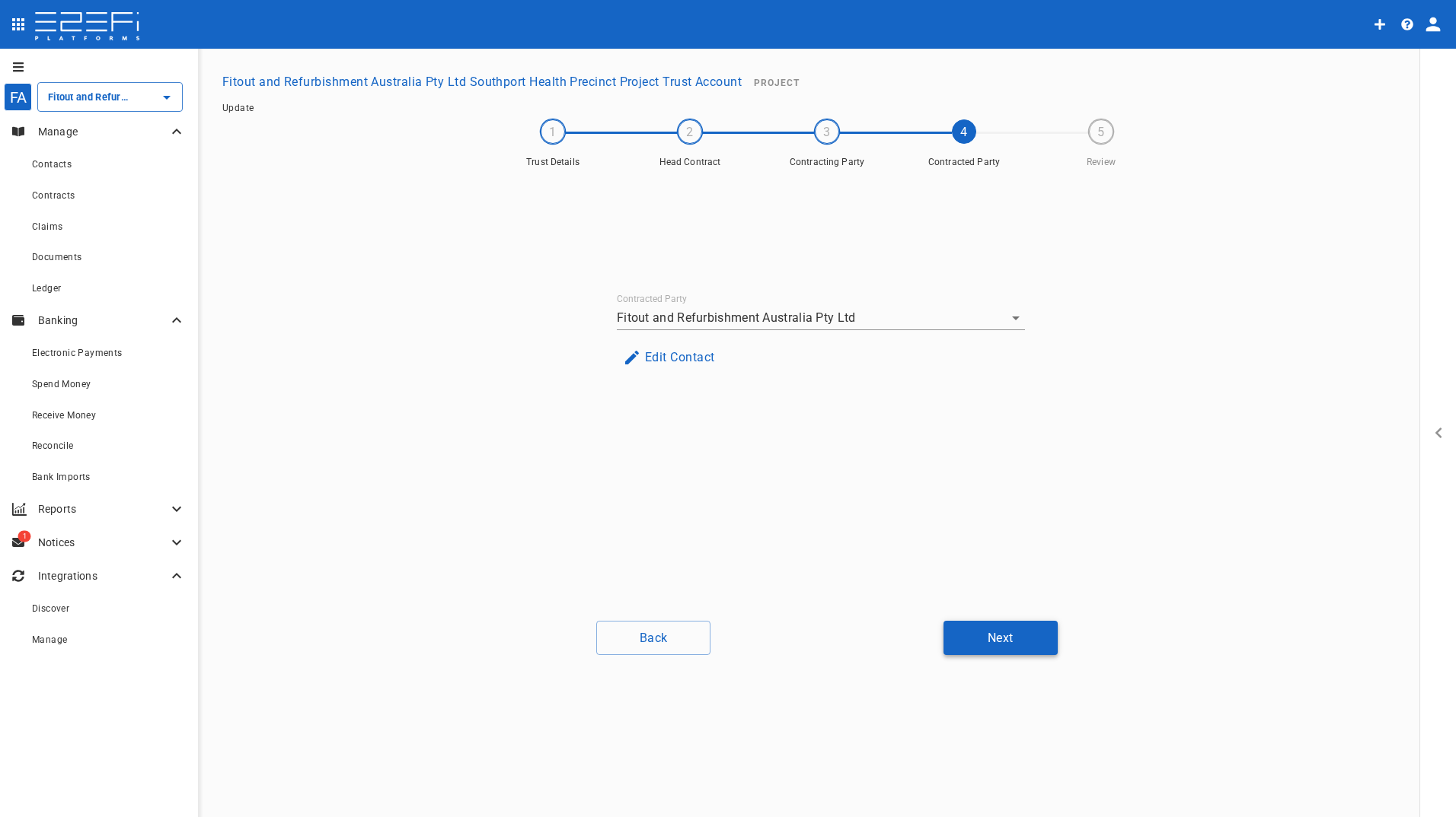
drag, startPoint x: 972, startPoint y: 624, endPoint x: 968, endPoint y: 647, distance: 23.3
click at [968, 647] on button "Next" at bounding box center [1000, 637] width 114 height 35
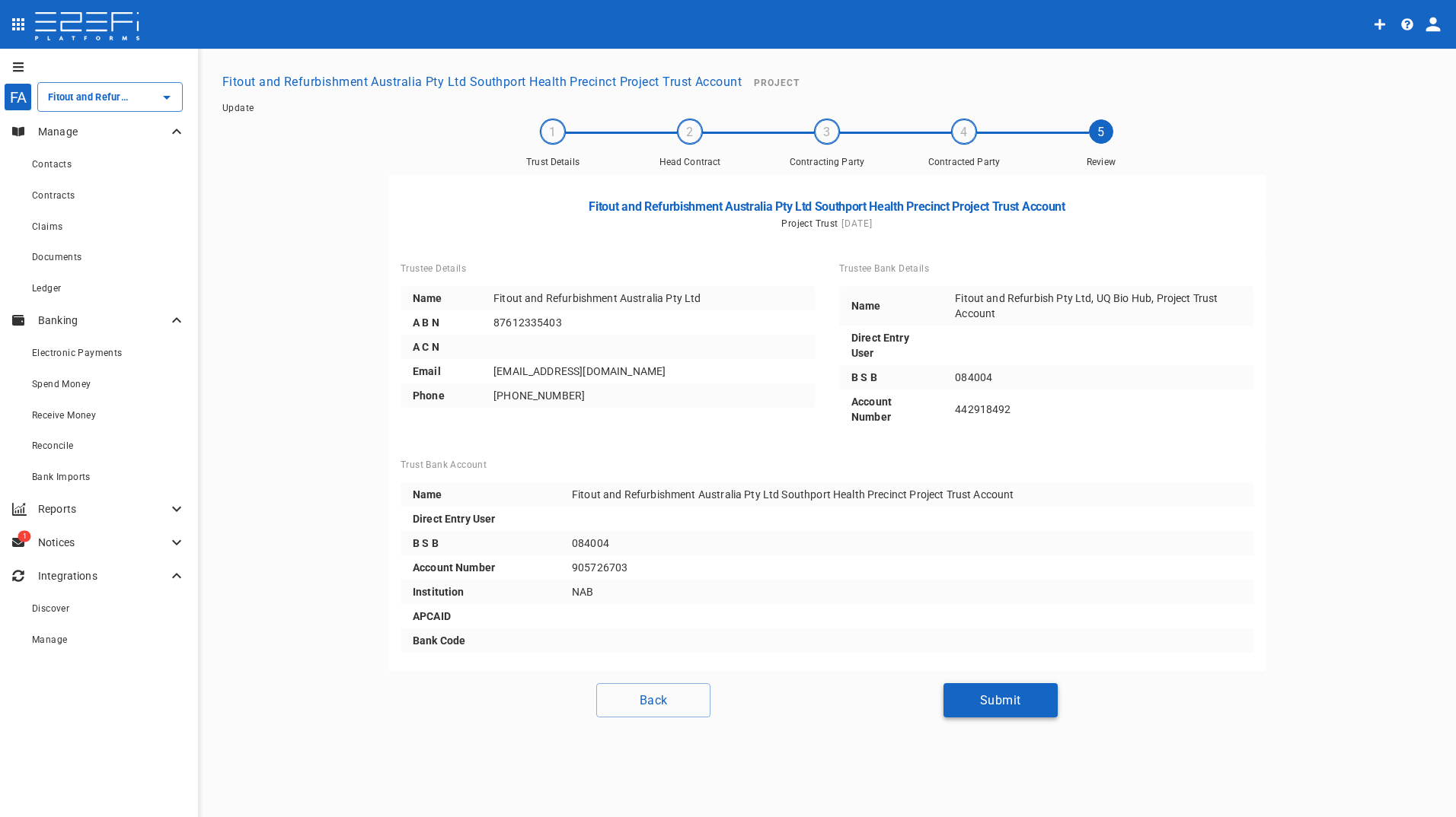
click at [962, 712] on button "Submit" at bounding box center [1000, 700] width 114 height 35
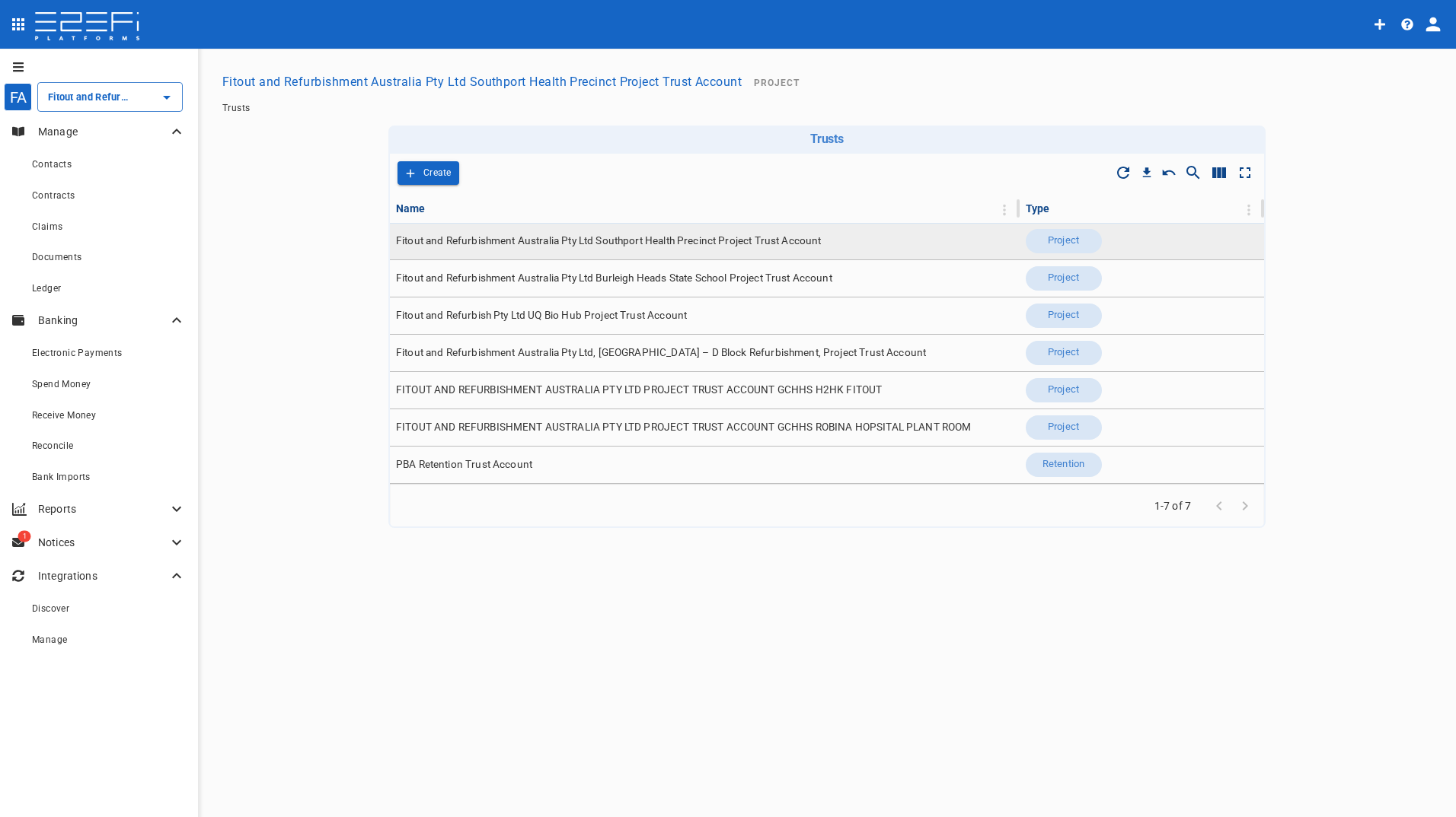
click at [677, 239] on span "Fitout and Refurbishment Australia Pty Ltd Southport Health Precinct Project Tr…" at bounding box center [609, 241] width 425 height 15
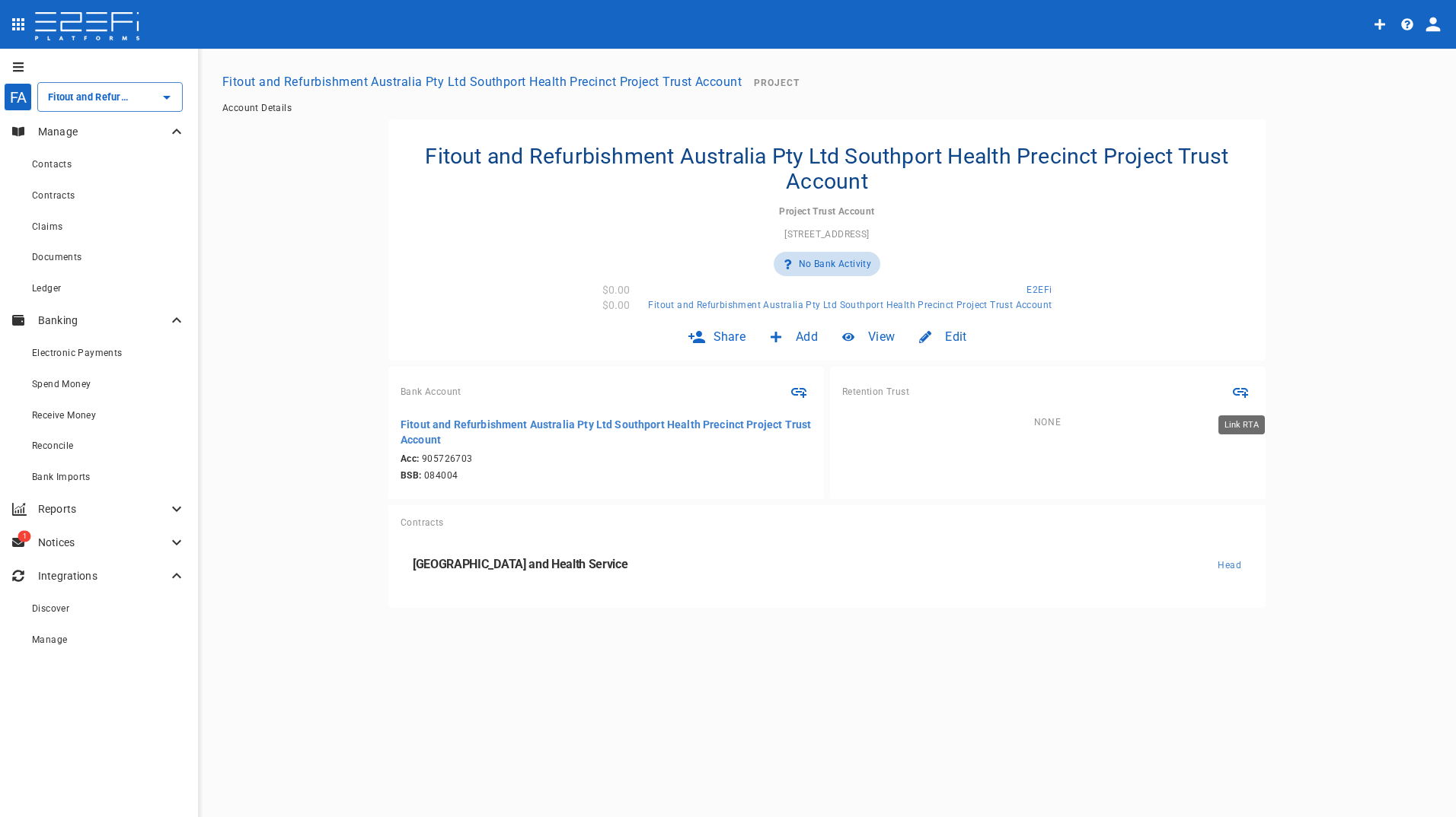
click at [1238, 390] on icon "Link RTA" at bounding box center [1240, 392] width 18 height 18
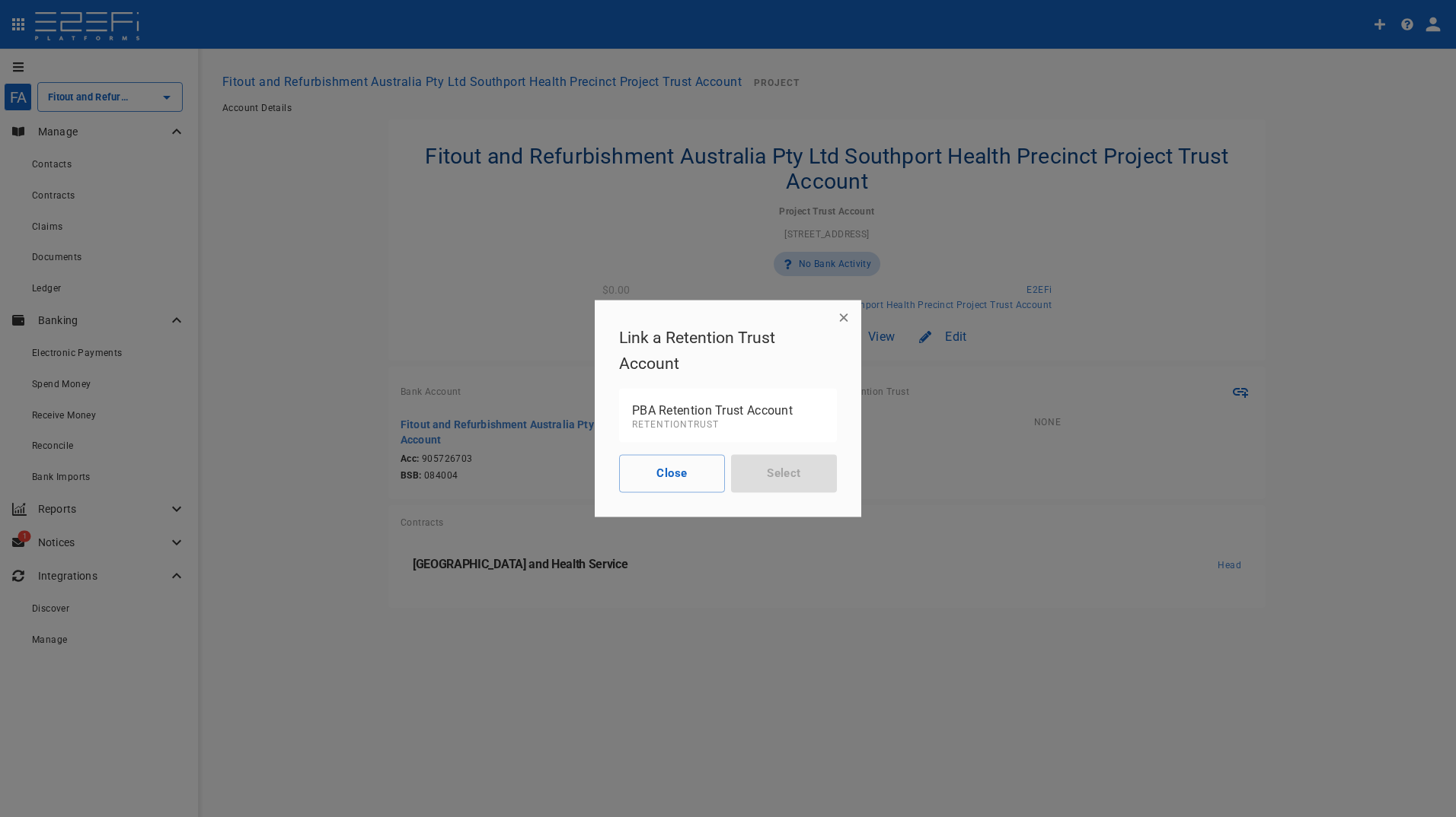
drag, startPoint x: 665, startPoint y: 413, endPoint x: 748, endPoint y: 446, distance: 89.3
click at [666, 413] on p "PBA Retention Trust Account" at bounding box center [728, 410] width 192 height 18
click at [801, 481] on button "Select" at bounding box center [784, 473] width 106 height 38
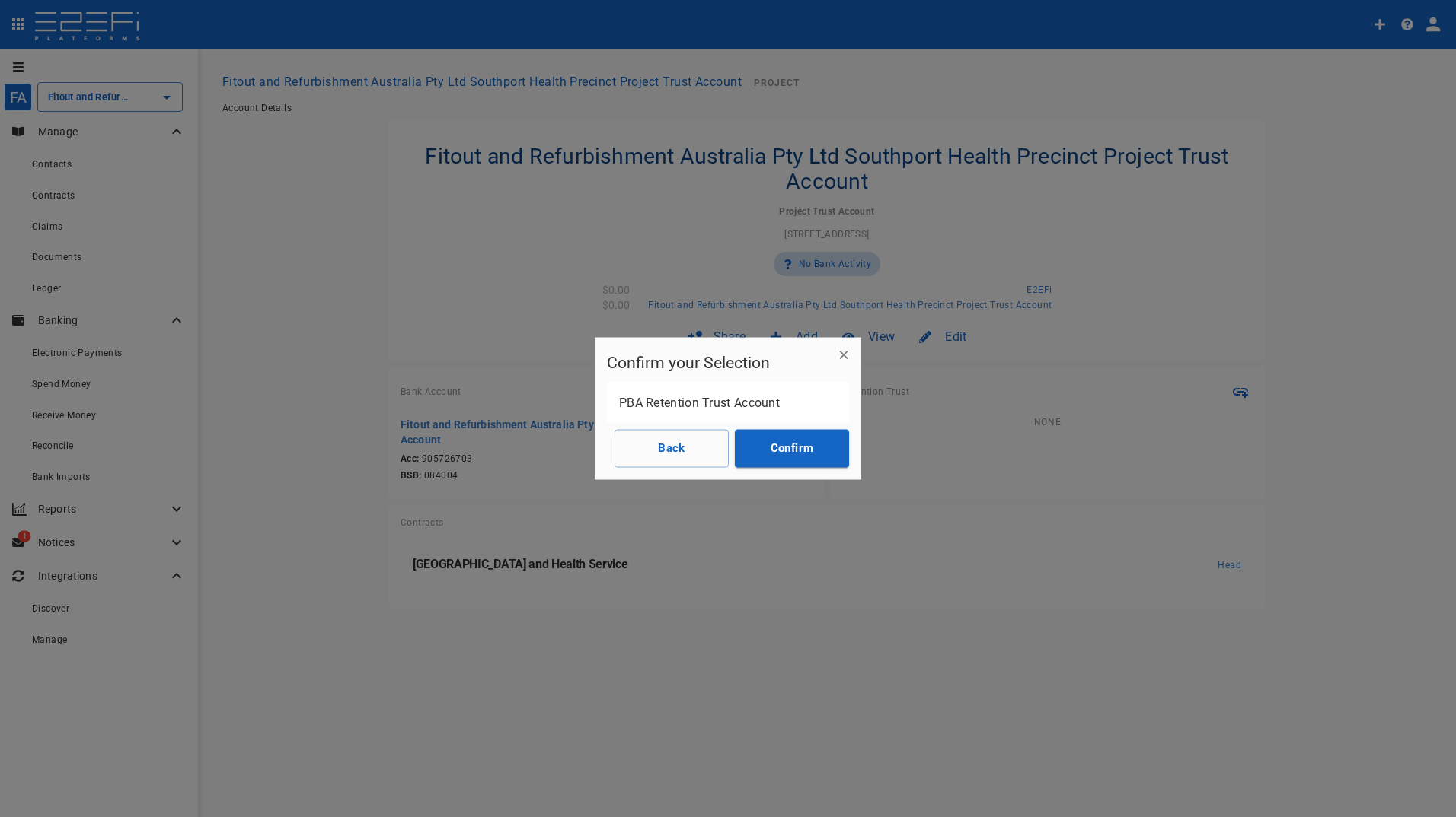
click at [814, 443] on button "Confirm" at bounding box center [791, 448] width 114 height 38
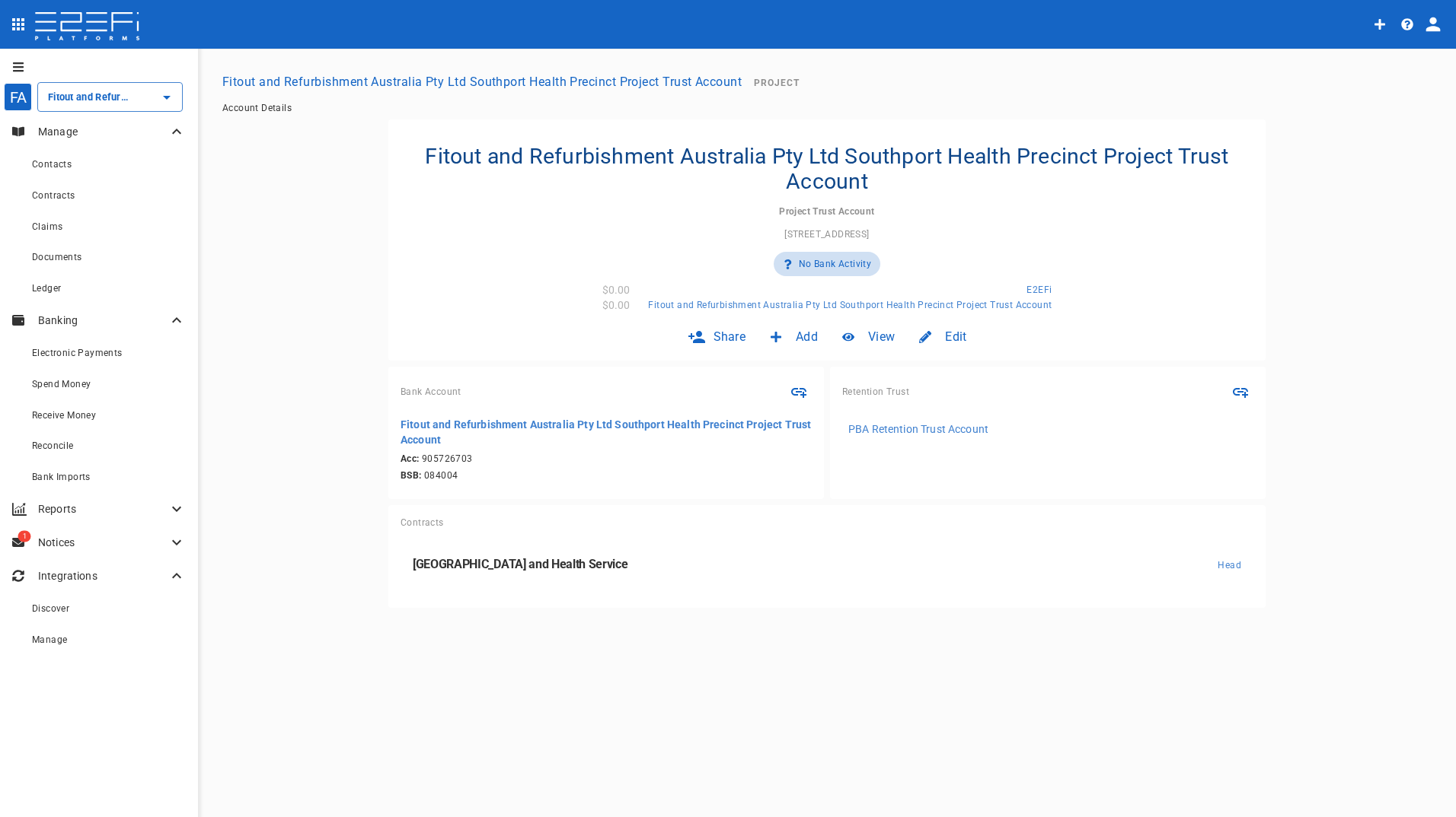
click at [378, 85] on button "Fitout and Refurbishment Australia Pty Ltd Southport Health Precinct Project Tr…" at bounding box center [482, 81] width 531 height 30
click at [618, 82] on button "Fitout and Refurbishment Australia Pty Ltd Southport Health Precinct Project Tr…" at bounding box center [482, 81] width 531 height 30
click at [83, 100] on input "Fitout and Refurbishment Australia Pty Ltd Southport Health Precinct Project Tr…" at bounding box center [89, 97] width 89 height 16
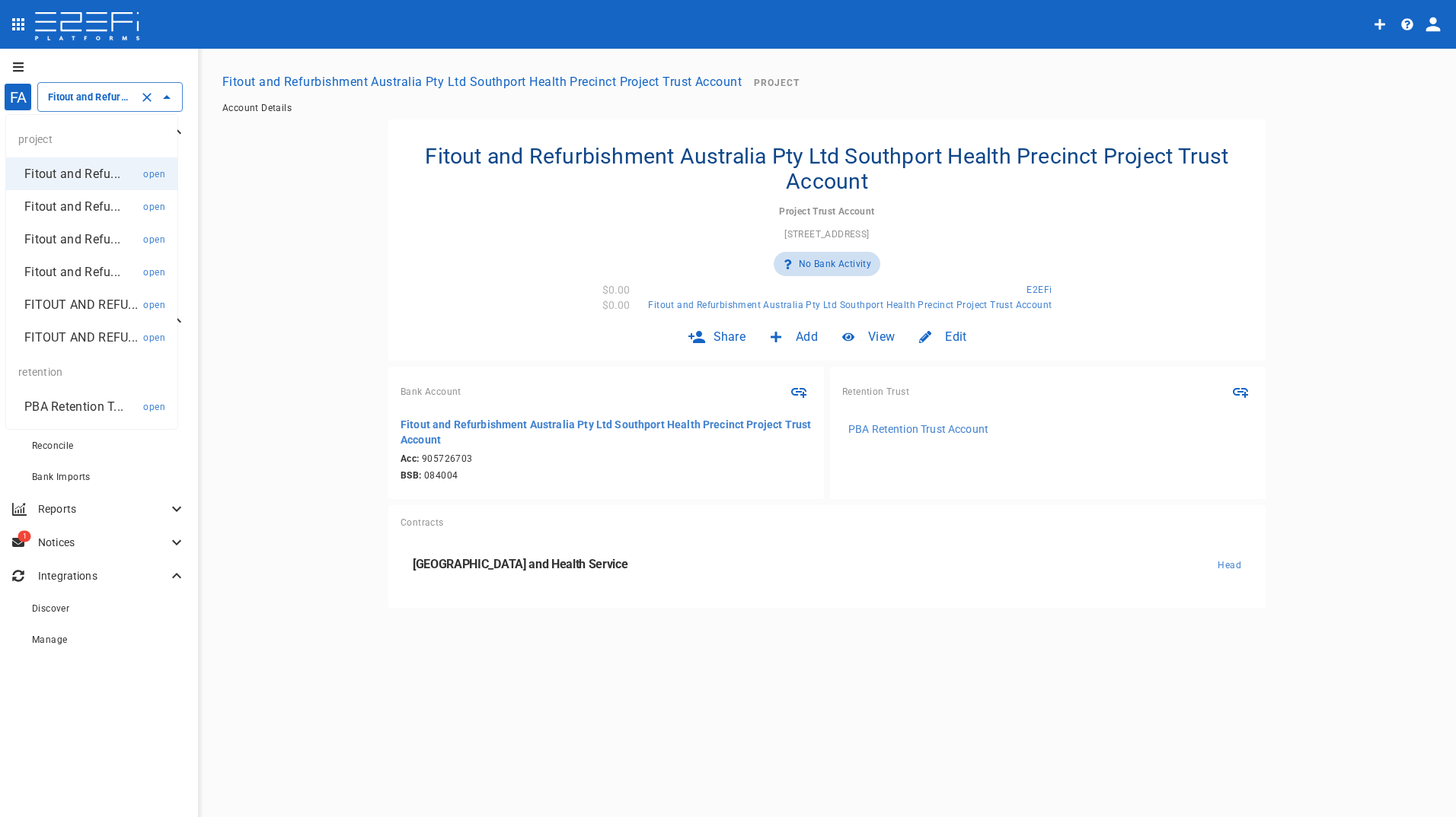
click at [64, 273] on p "Fitout and Refu..." at bounding box center [72, 272] width 96 height 18
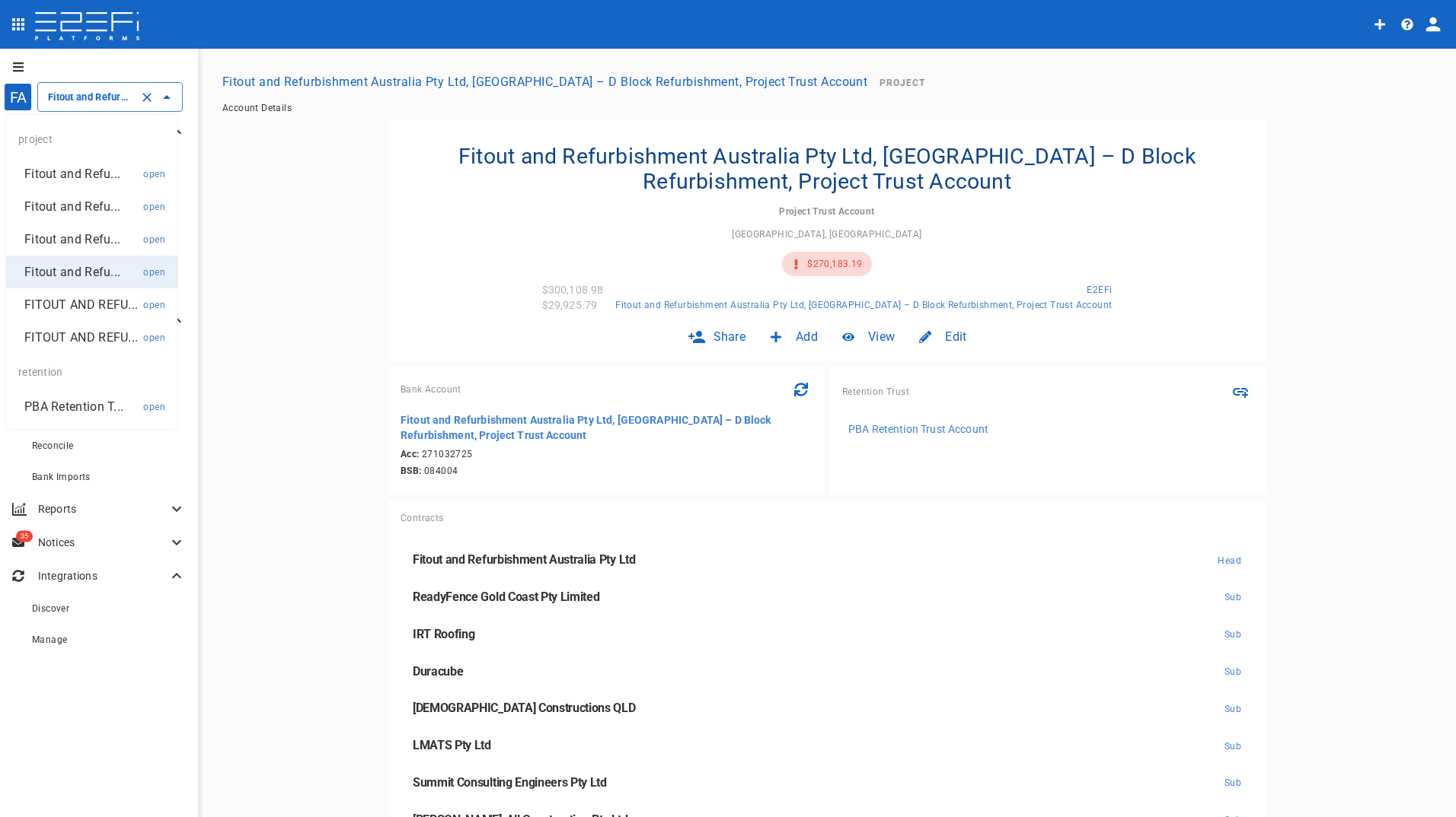
click at [89, 97] on input "Fitout and Refurbishment Australia Pty Ltd, [GEOGRAPHIC_DATA] – D Block Refurbi…" at bounding box center [89, 97] width 89 height 16
click at [67, 208] on p "Fitout and Refu..." at bounding box center [72, 206] width 96 height 18
type input "Fitout and Refurbishment Australia Pty Ltd Burleigh Heads State School Project …"
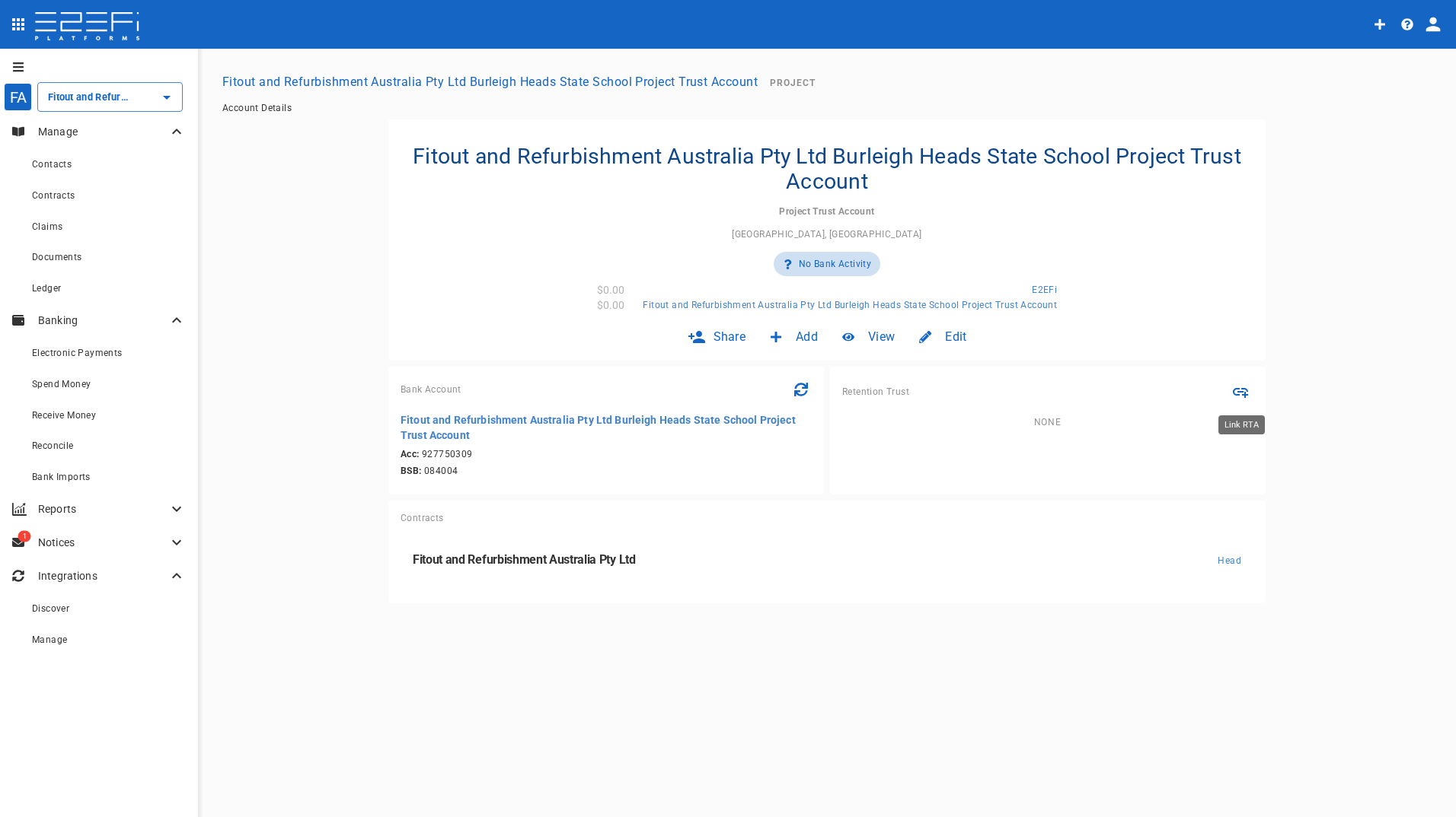
click at [1241, 394] on icon "Link RTA" at bounding box center [1240, 392] width 18 height 18
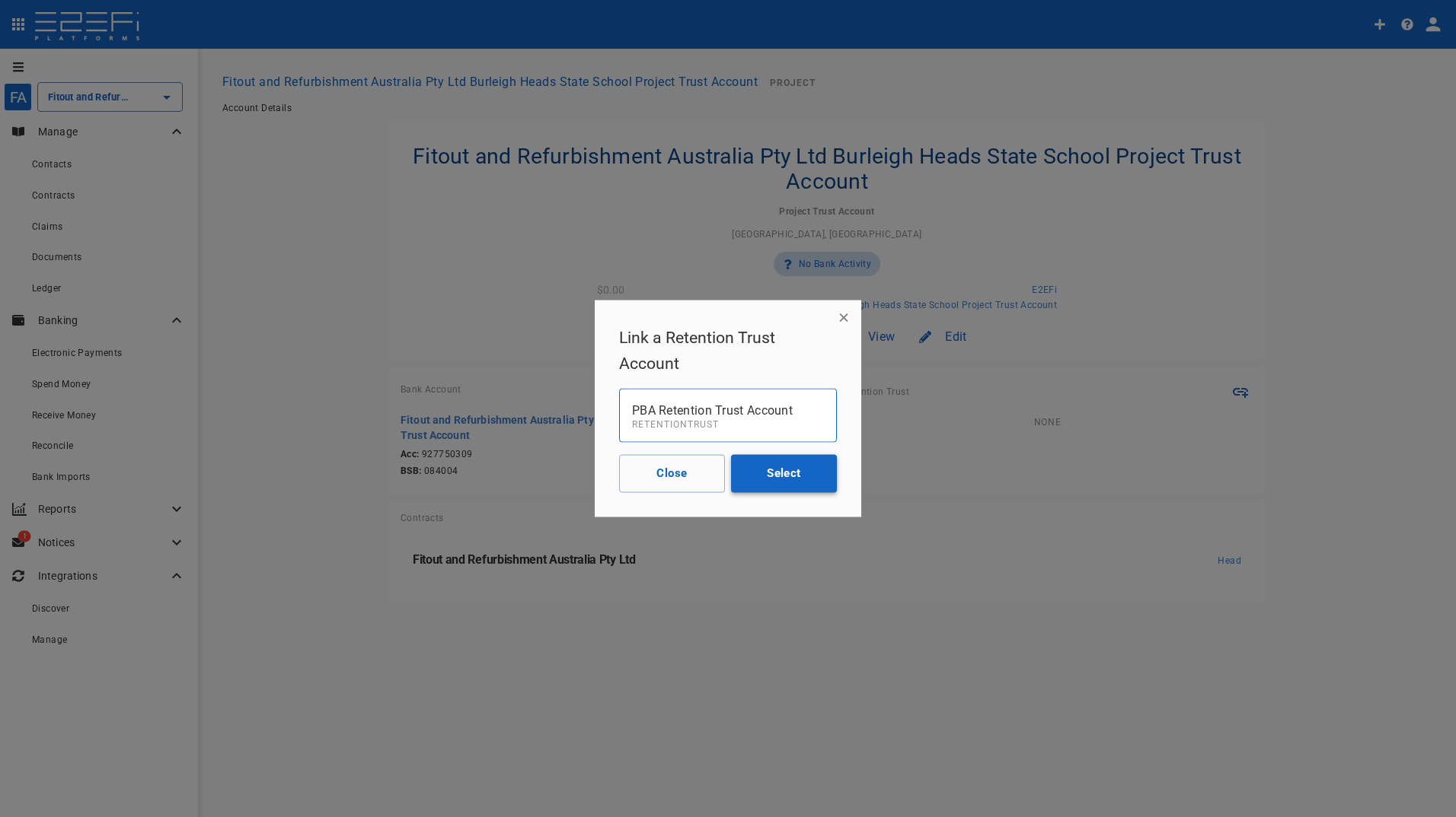
click at [801, 476] on button "Select" at bounding box center [784, 473] width 106 height 38
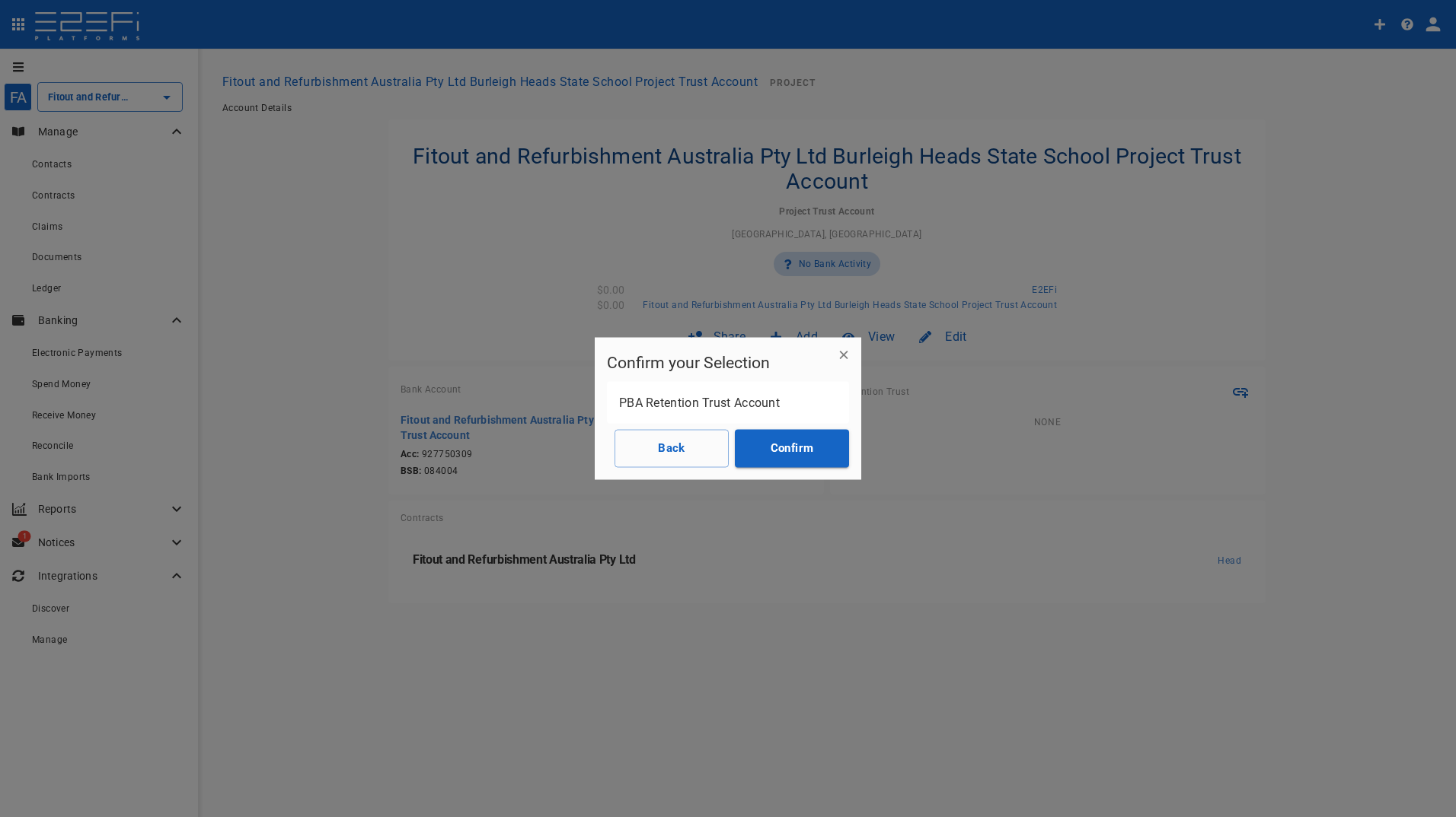
drag, startPoint x: 787, startPoint y: 458, endPoint x: 799, endPoint y: 461, distance: 12.4
click at [787, 457] on button "Confirm" at bounding box center [791, 448] width 114 height 38
